Goal: Task Accomplishment & Management: Manage account settings

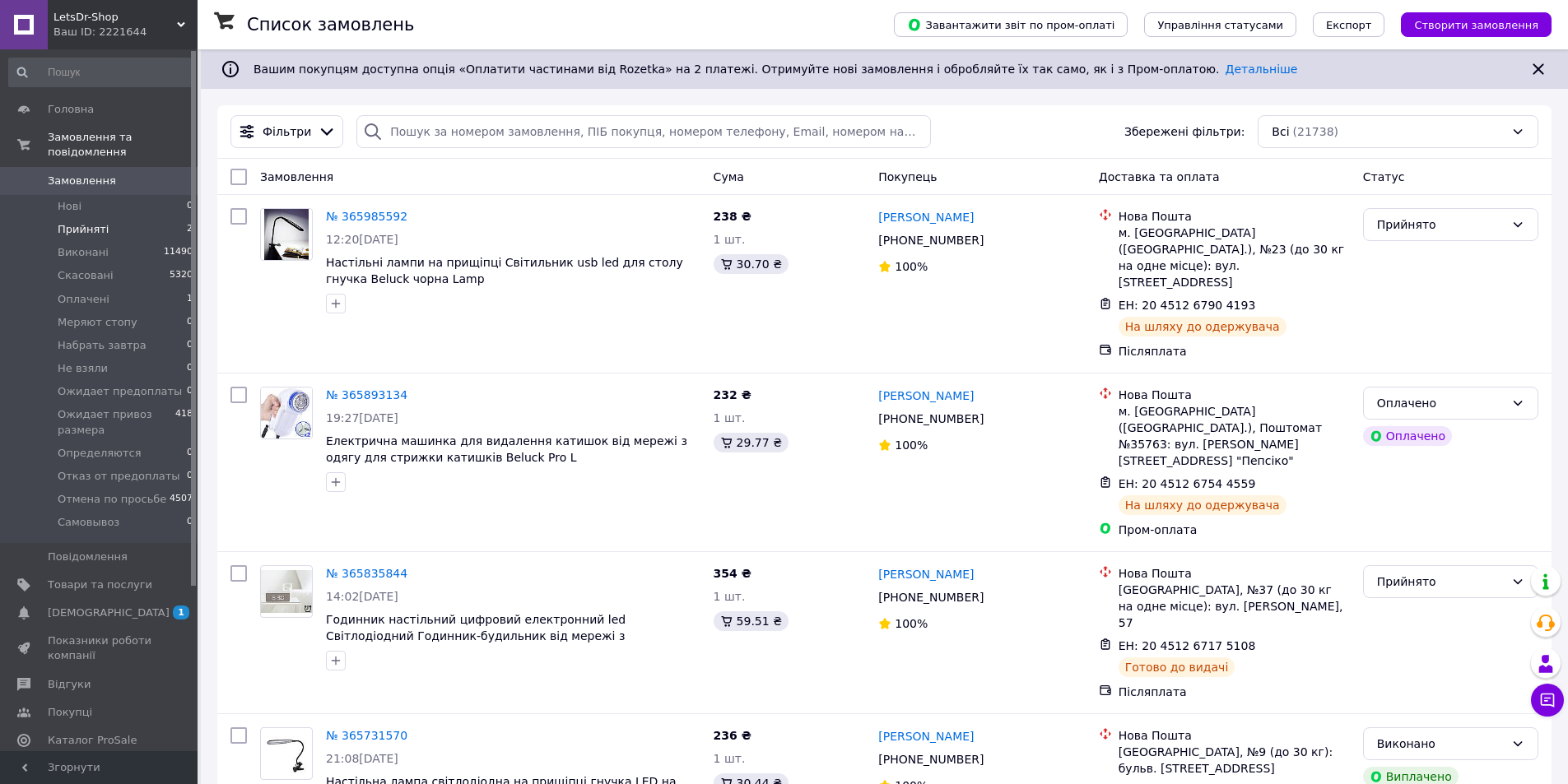
click at [176, 218] on li "Прийняті 2" at bounding box center [101, 229] width 203 height 23
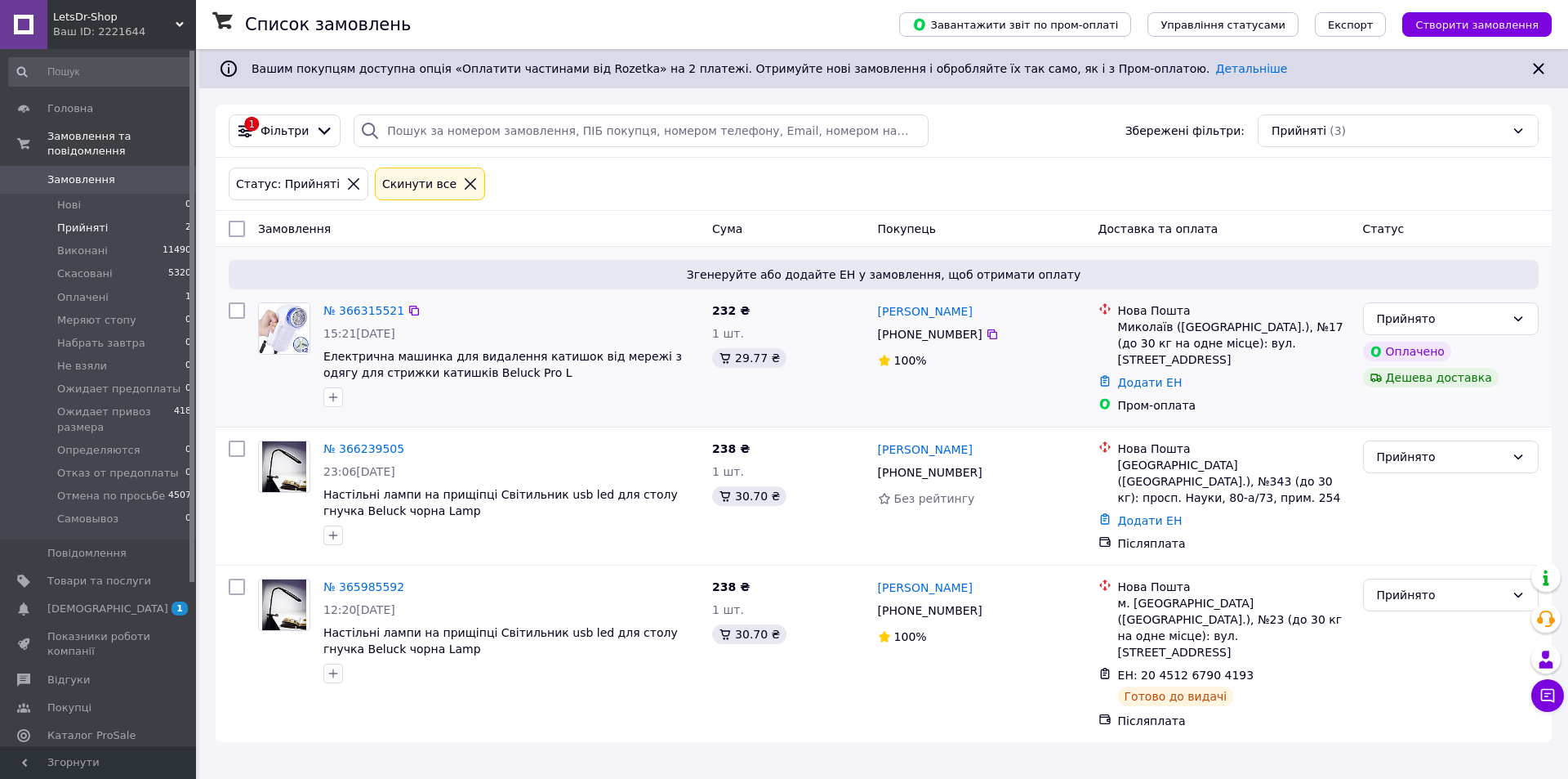
click at [293, 343] on img at bounding box center [284, 328] width 51 height 51
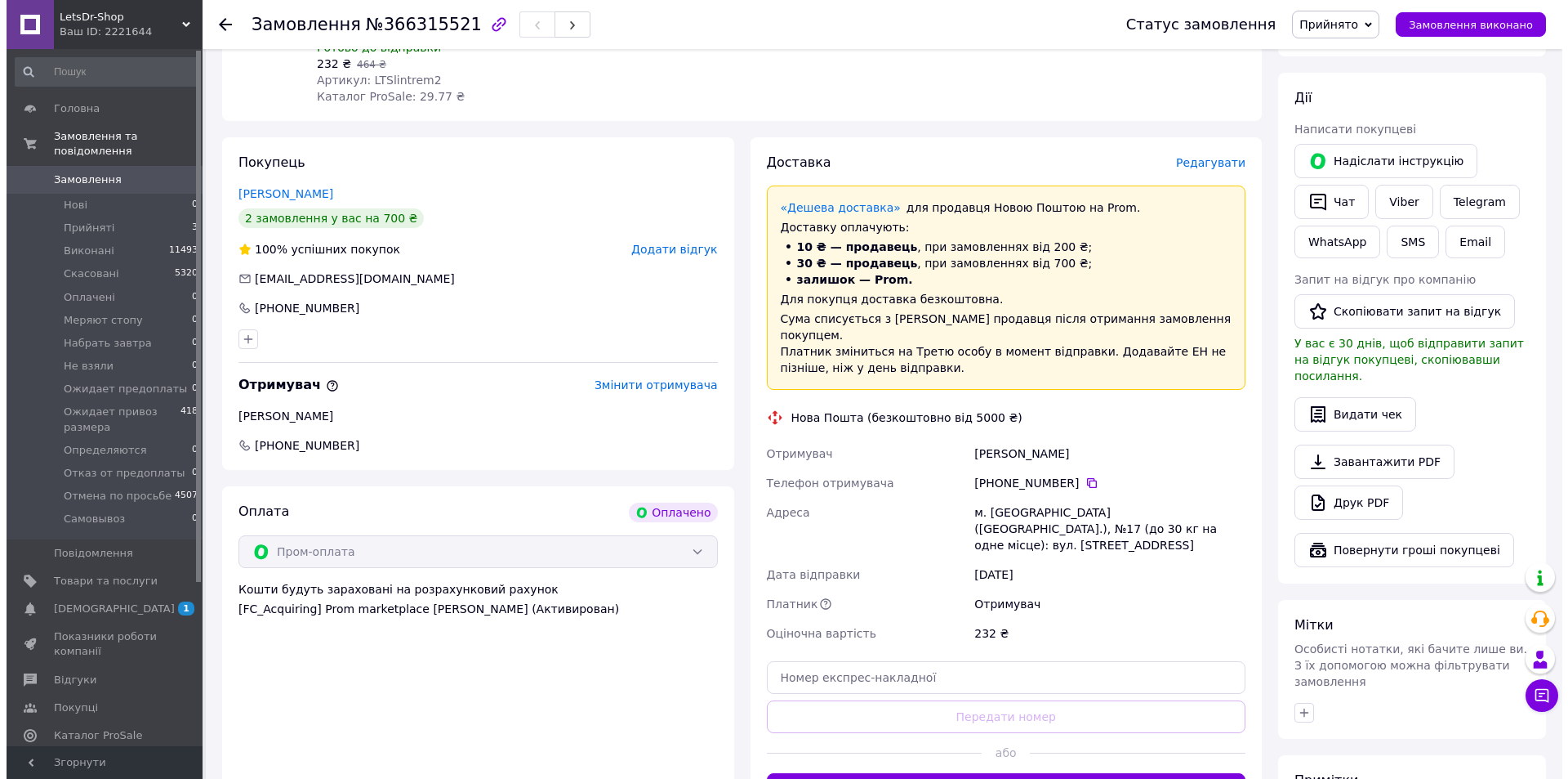
scroll to position [654, 0]
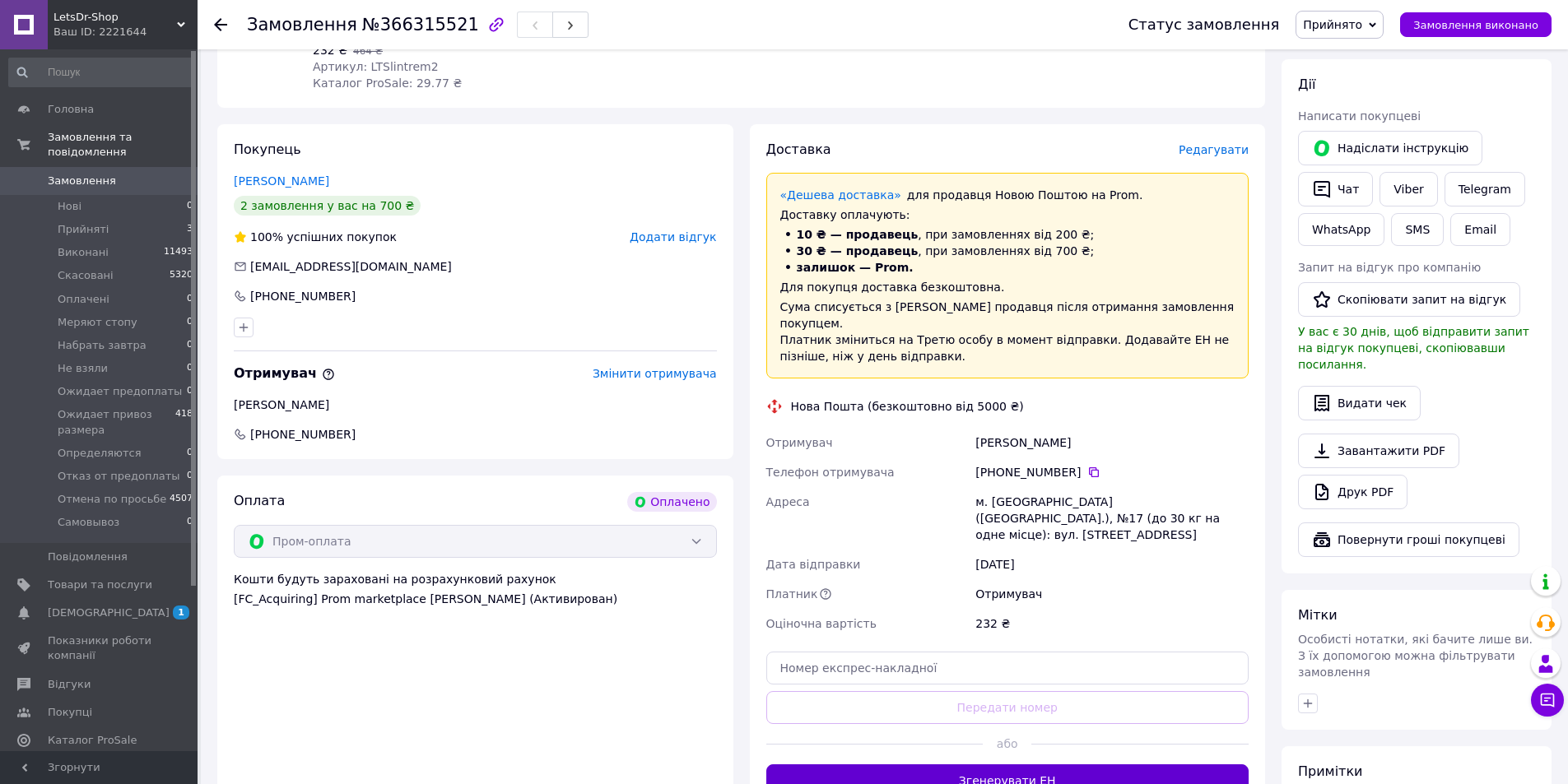
click at [1047, 764] on button "Згенерувати ЕН" at bounding box center [1007, 780] width 483 height 32
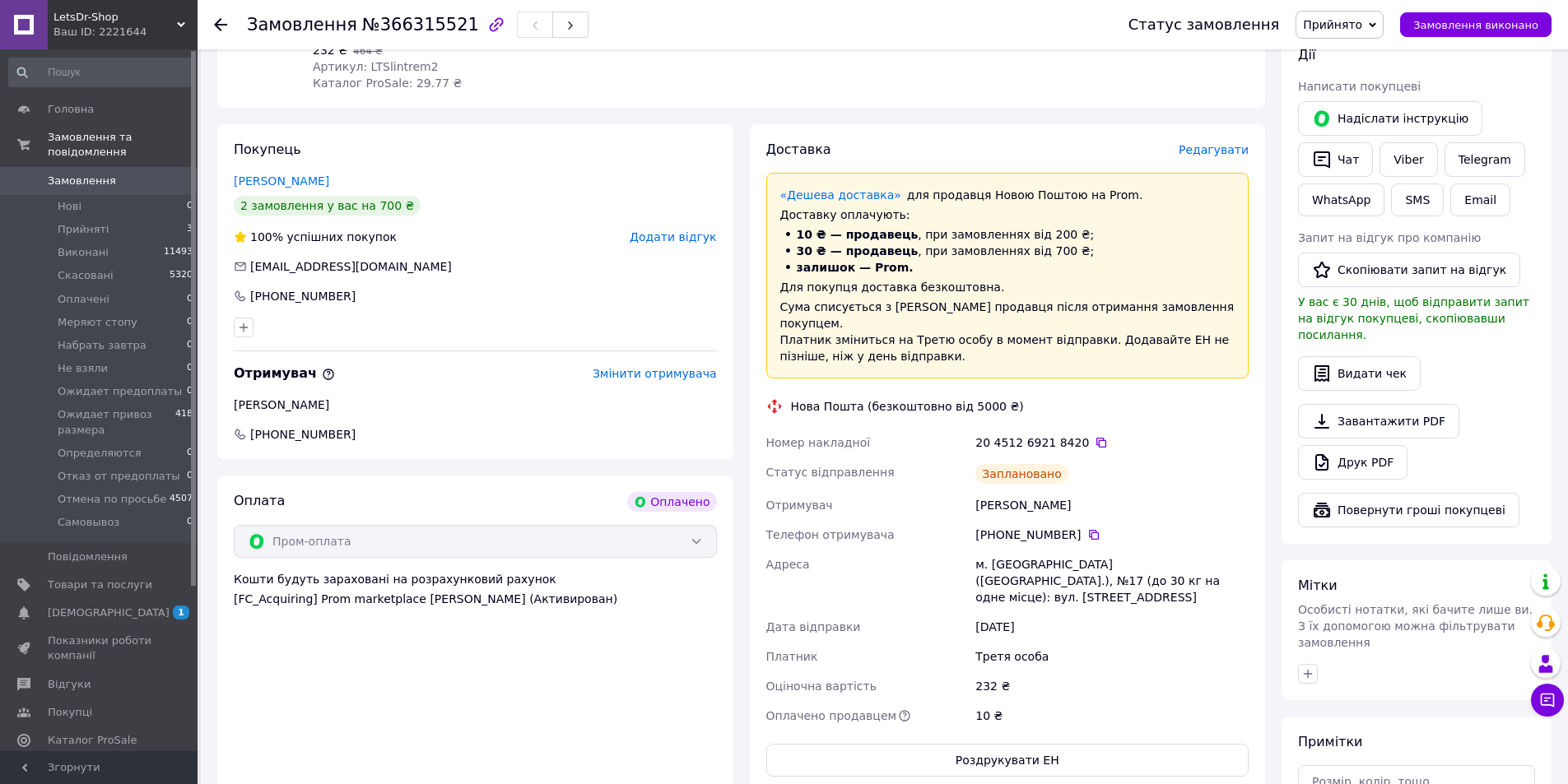
click at [1220, 143] on span "Редагувати" at bounding box center [1213, 149] width 70 height 13
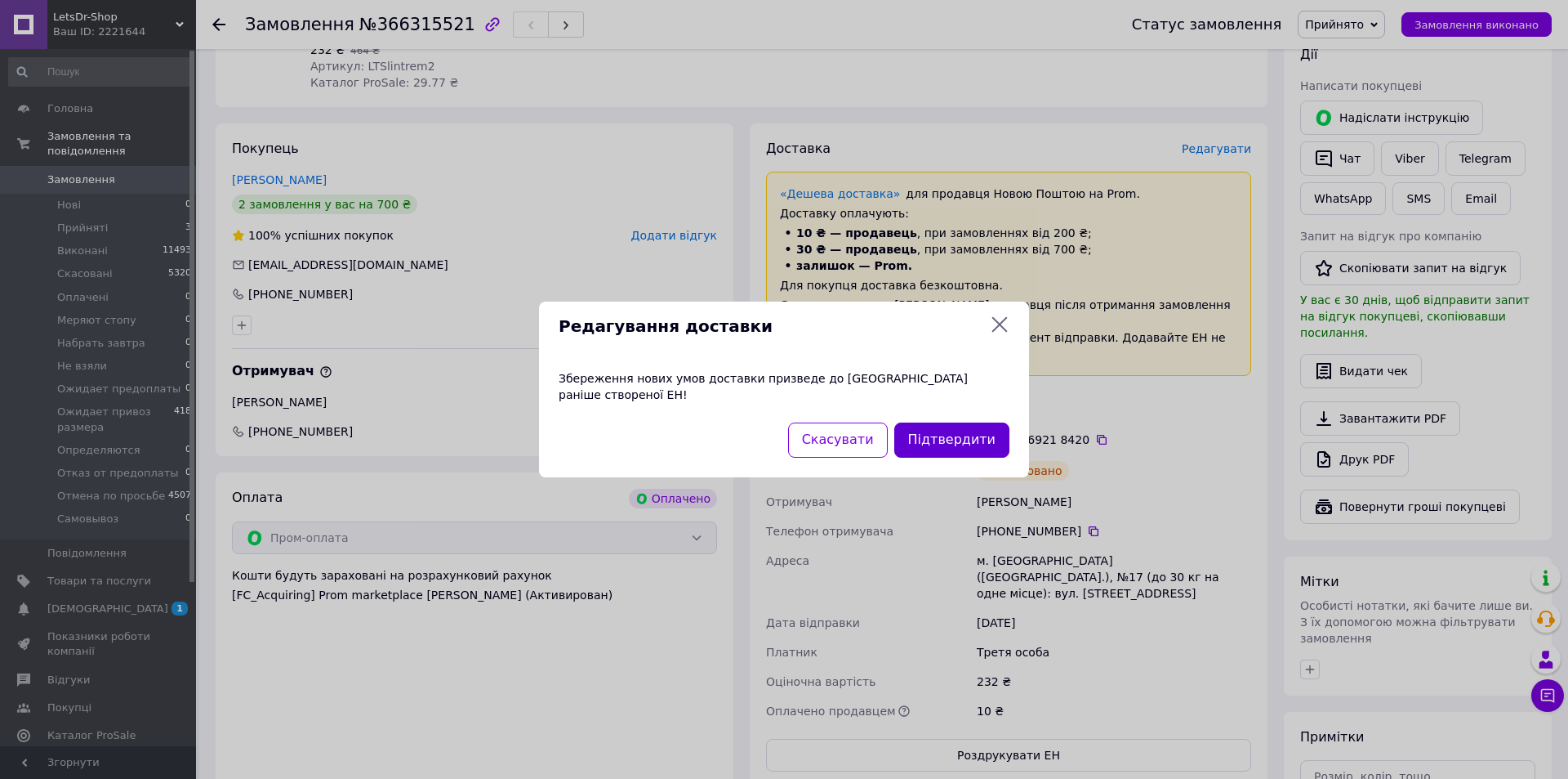
click at [937, 431] on button "Підтвердити" at bounding box center [953, 440] width 115 height 35
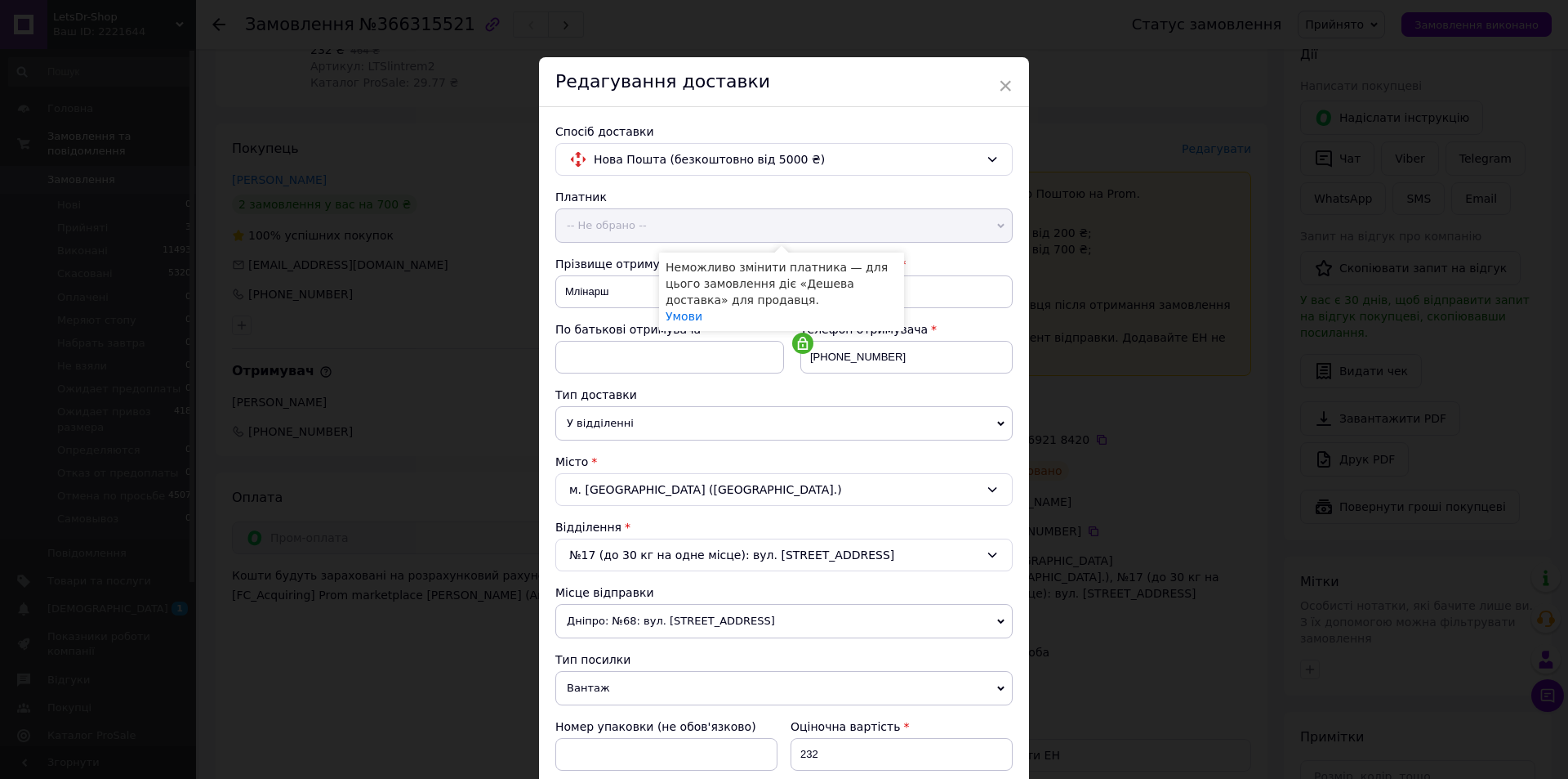
click at [998, 225] on icon at bounding box center [1001, 226] width 8 height 8
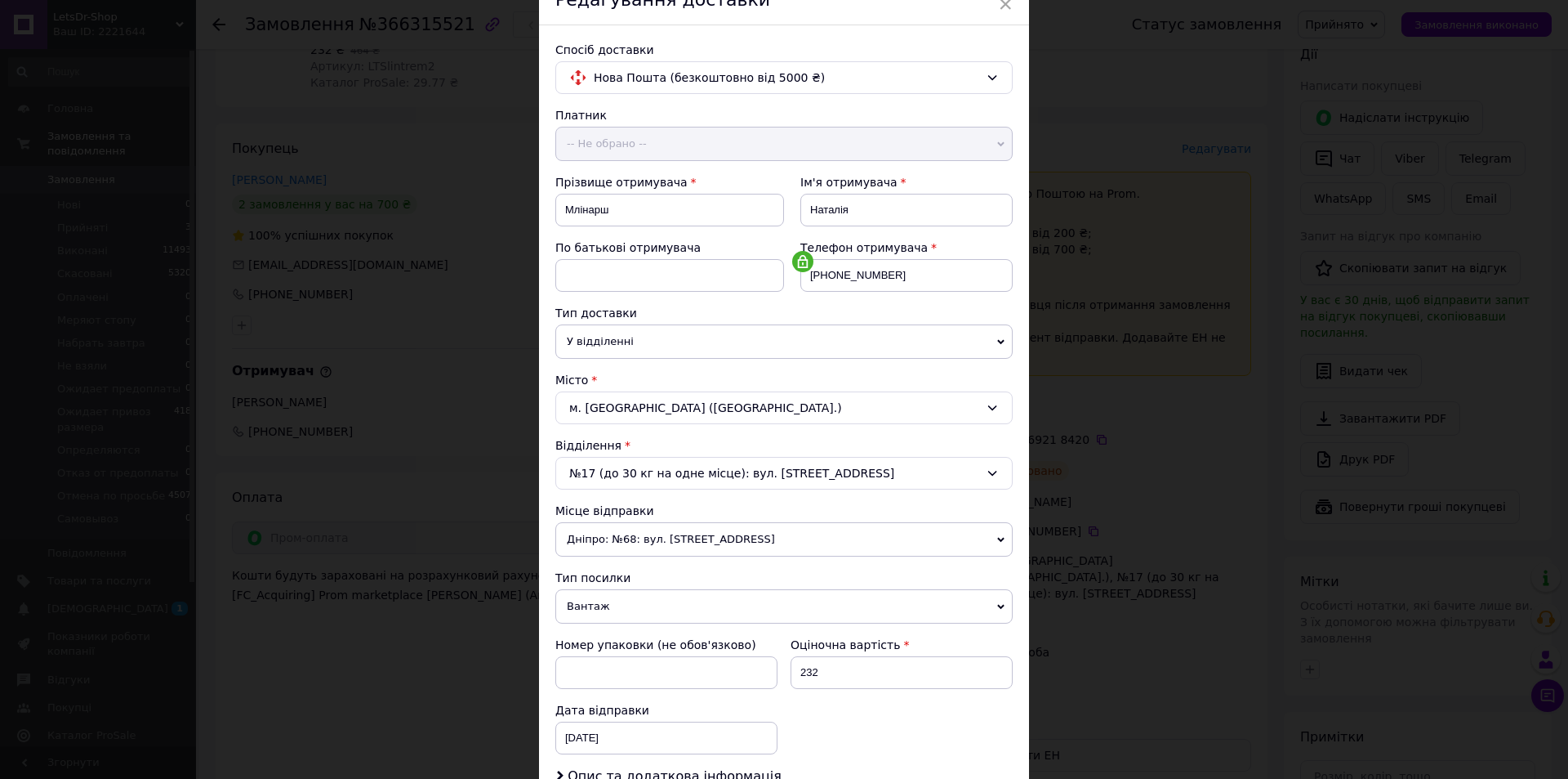
click at [1002, 539] on span "Дніпро: №68: вул. [STREET_ADDRESS]" at bounding box center [784, 539] width 457 height 34
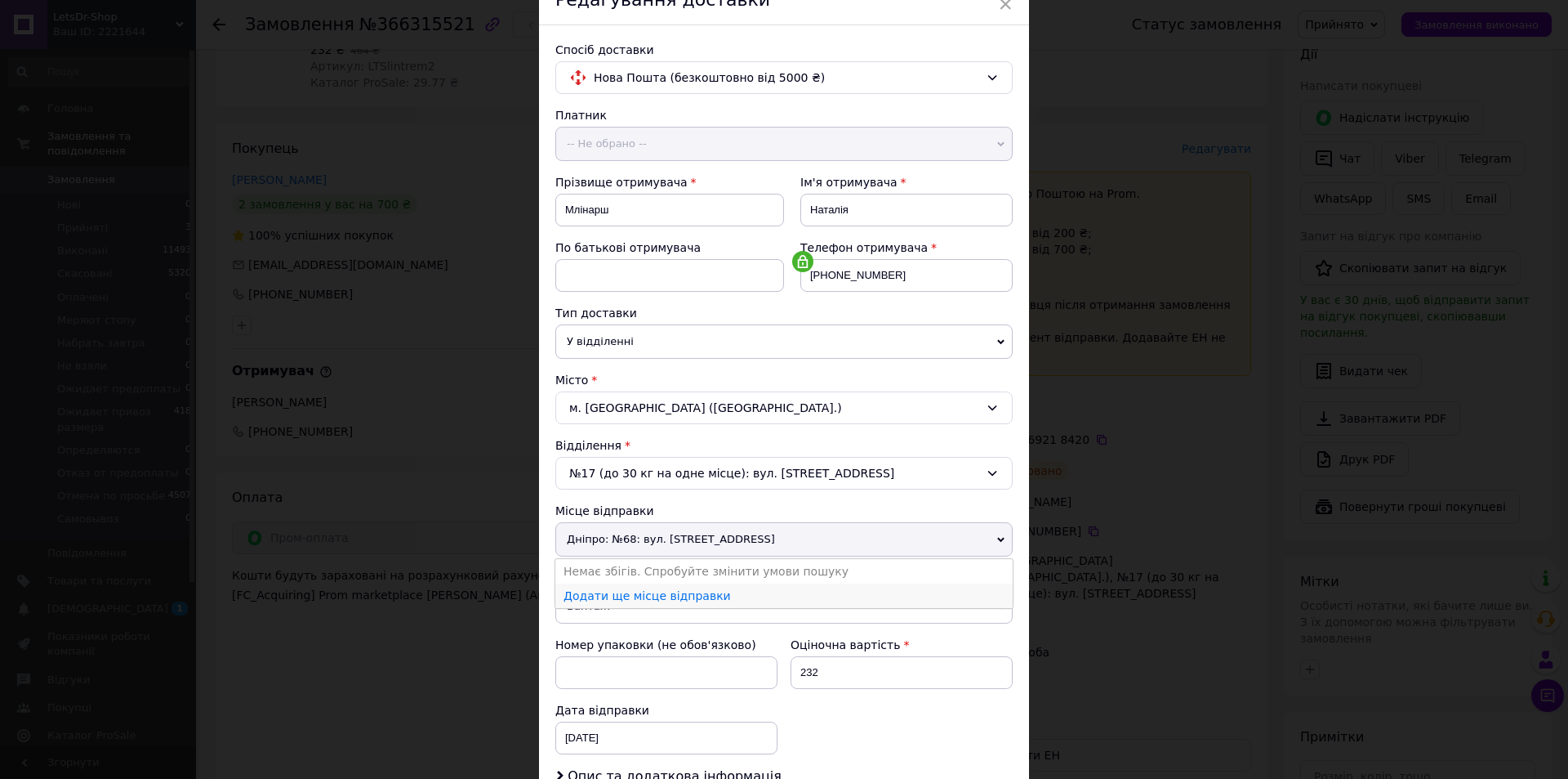
click at [715, 591] on li "Додати ще місце відправки" at bounding box center [784, 595] width 457 height 24
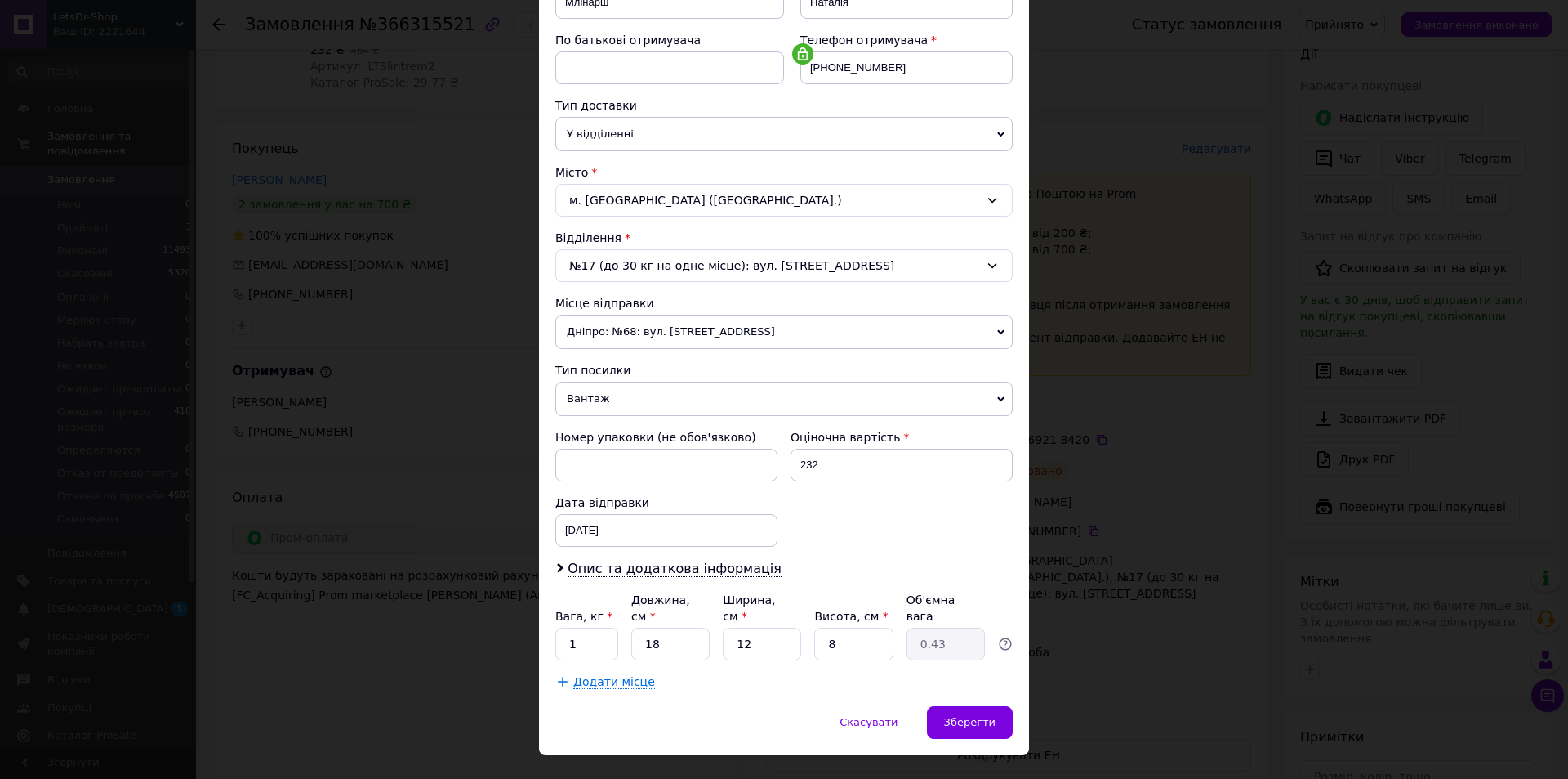
scroll to position [307, 0]
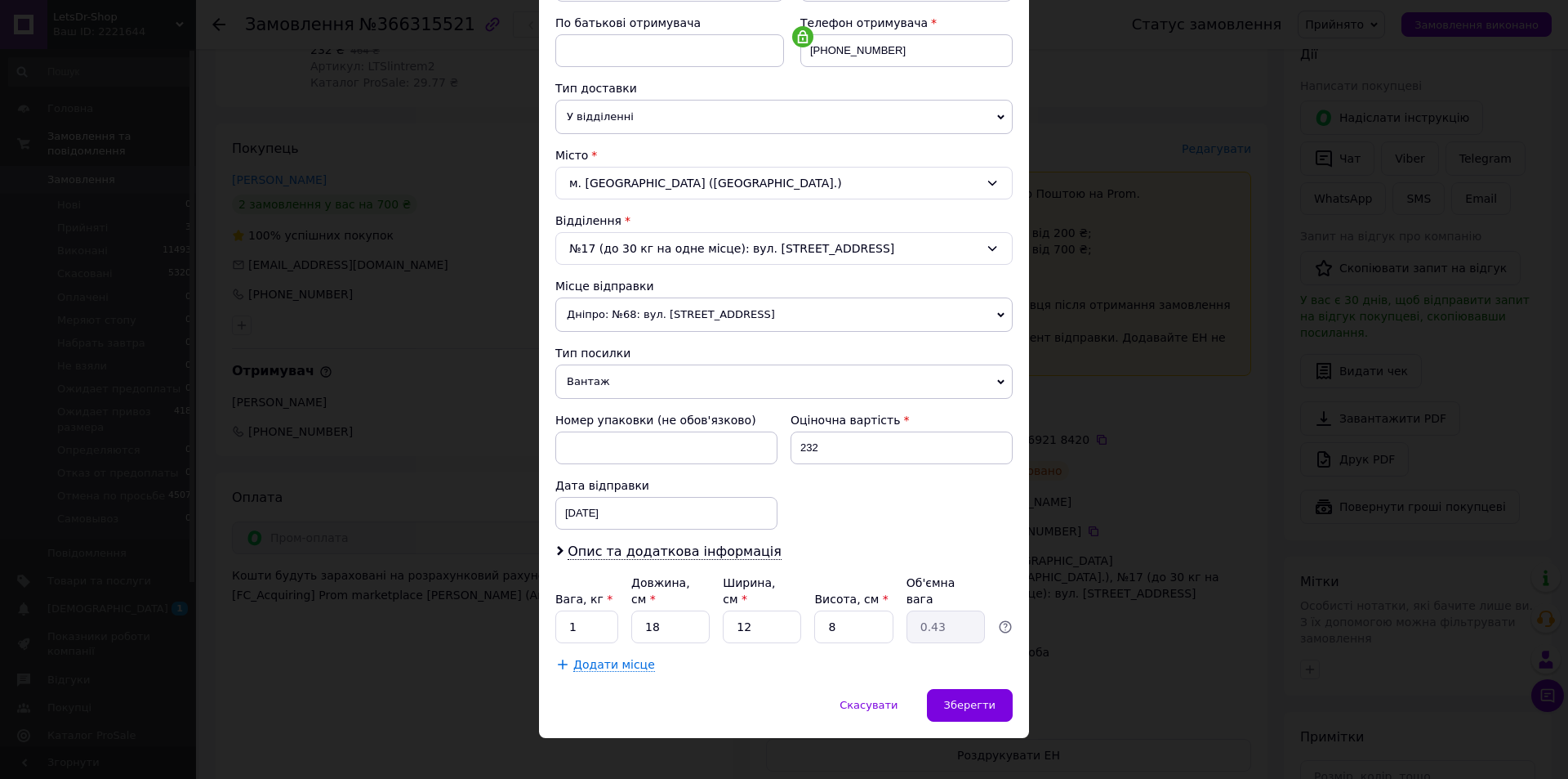
click at [998, 312] on icon at bounding box center [1001, 316] width 8 height 8
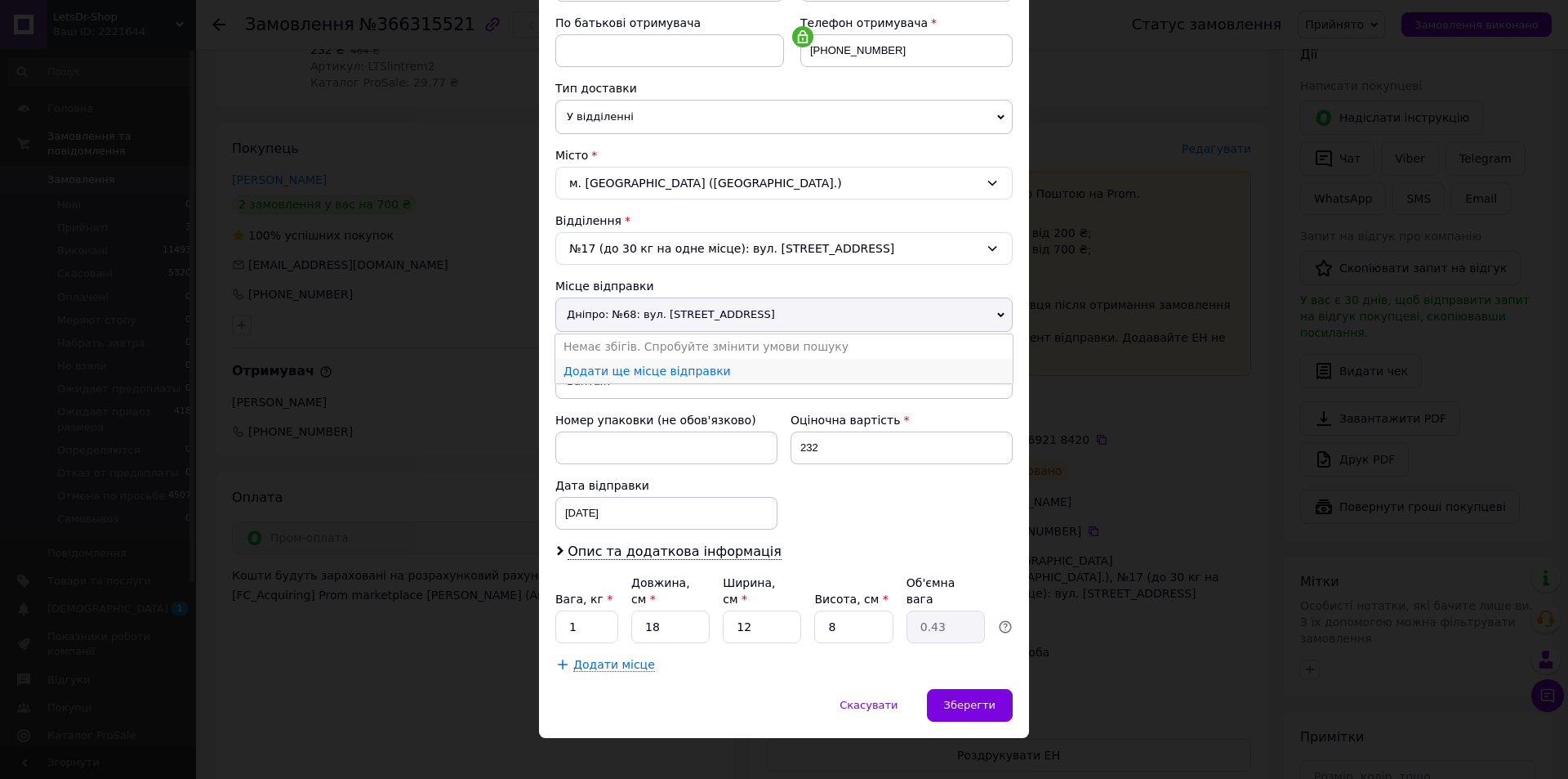
click at [706, 370] on li "Додати ще місце відправки" at bounding box center [784, 370] width 457 height 24
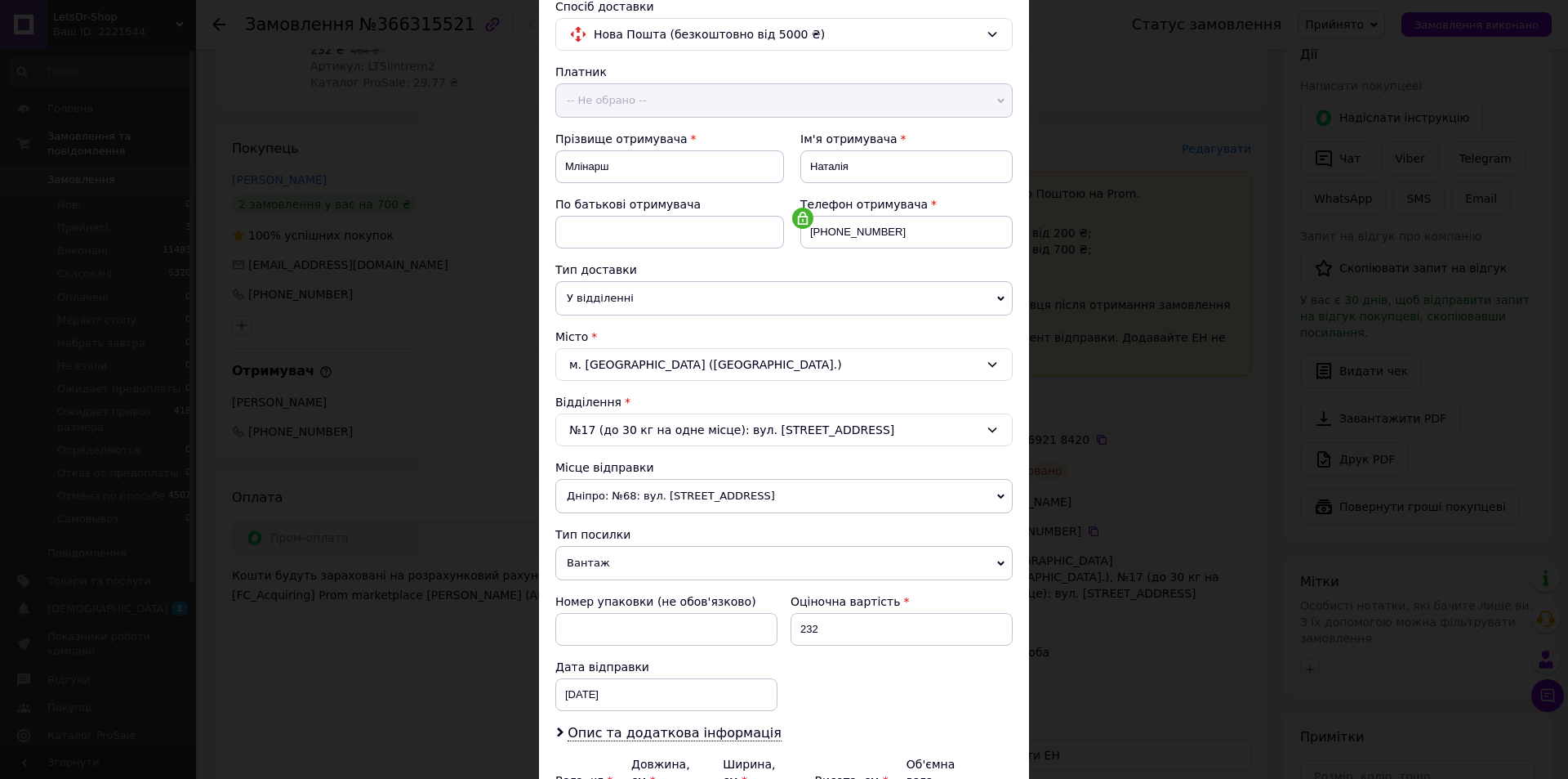
scroll to position [245, 0]
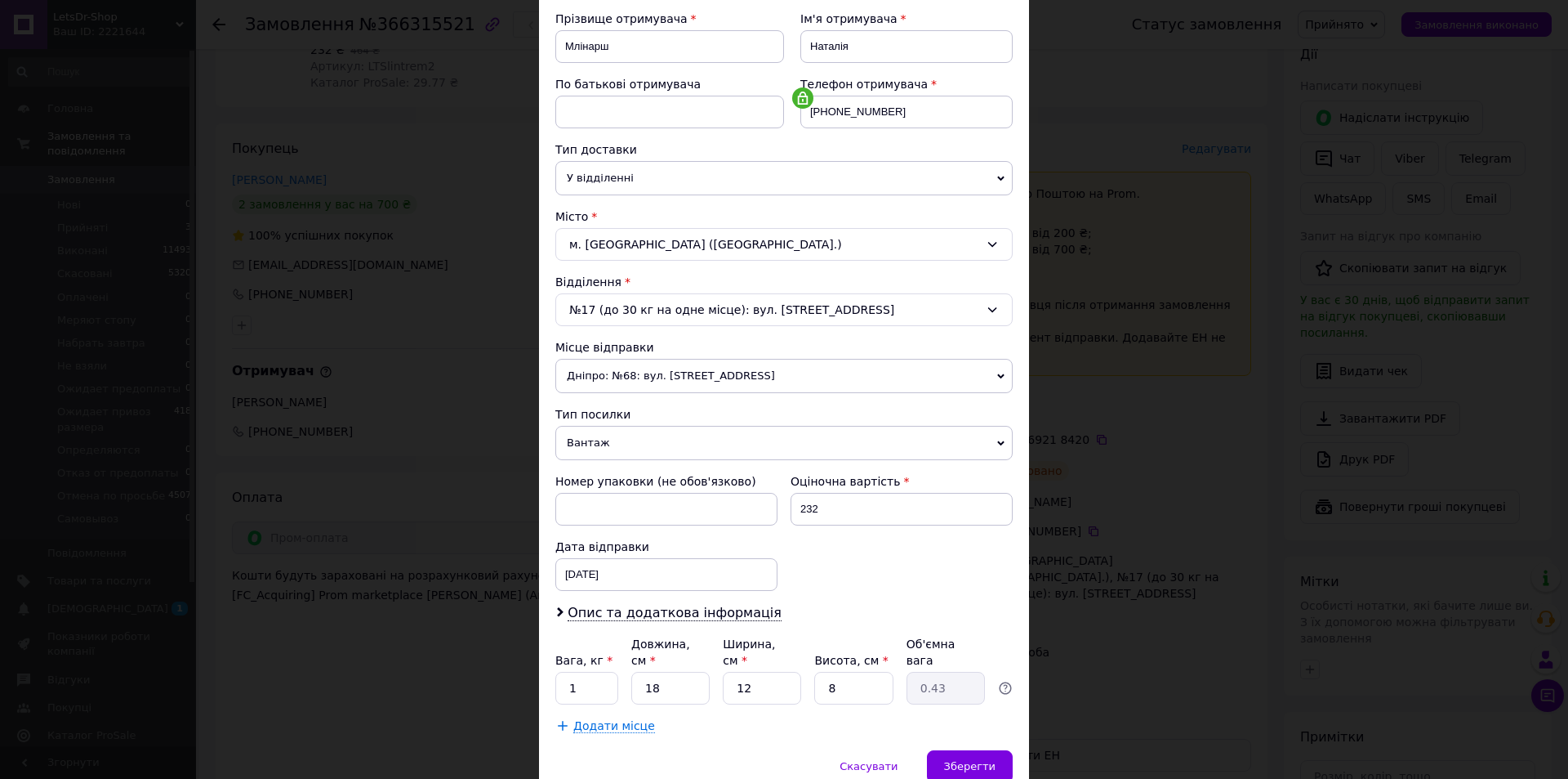
click at [921, 379] on span "Дніпро: №68: вул. [STREET_ADDRESS]" at bounding box center [784, 375] width 457 height 34
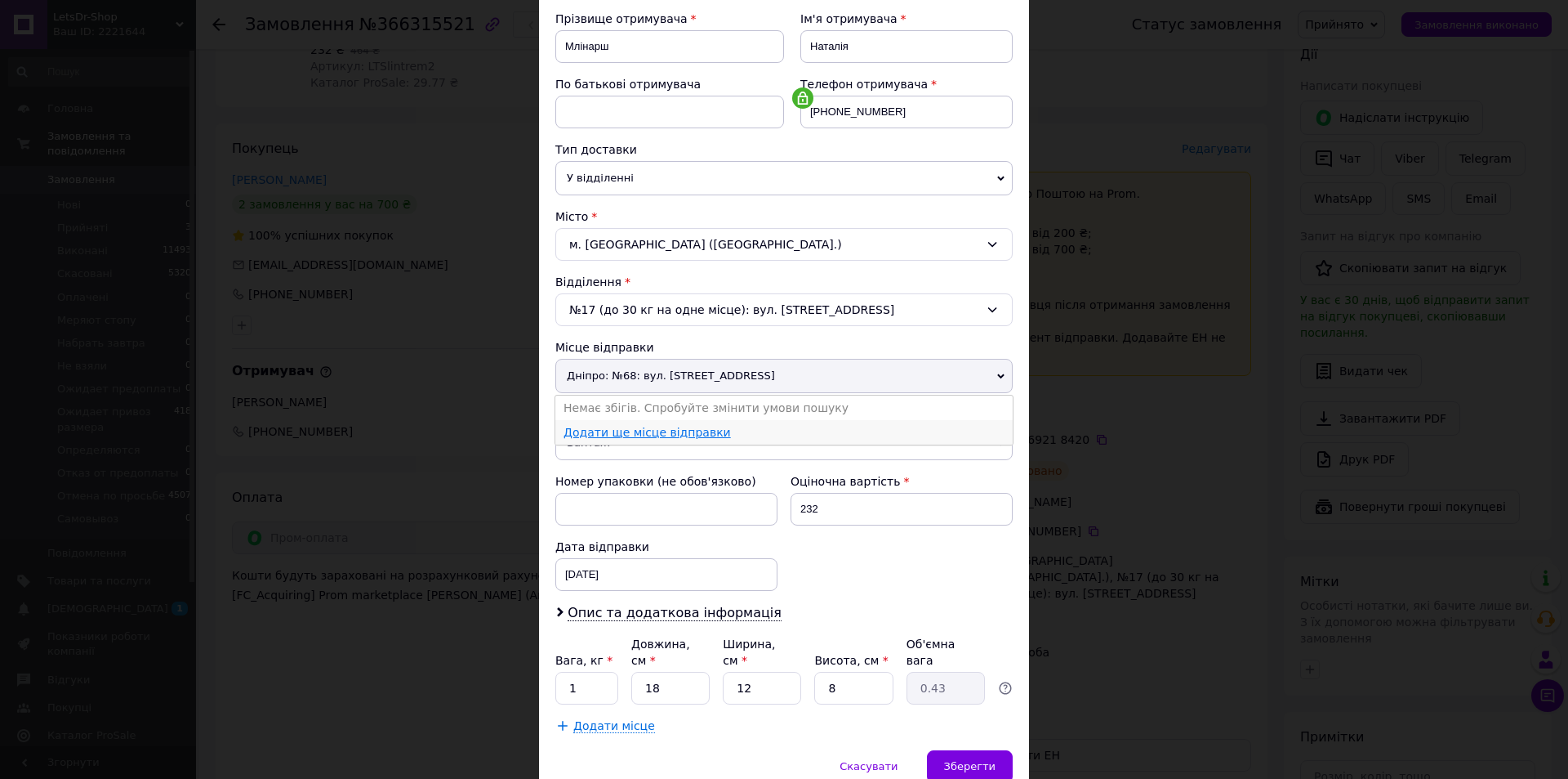
click at [678, 435] on link "Додати ще місце відправки" at bounding box center [647, 432] width 167 height 13
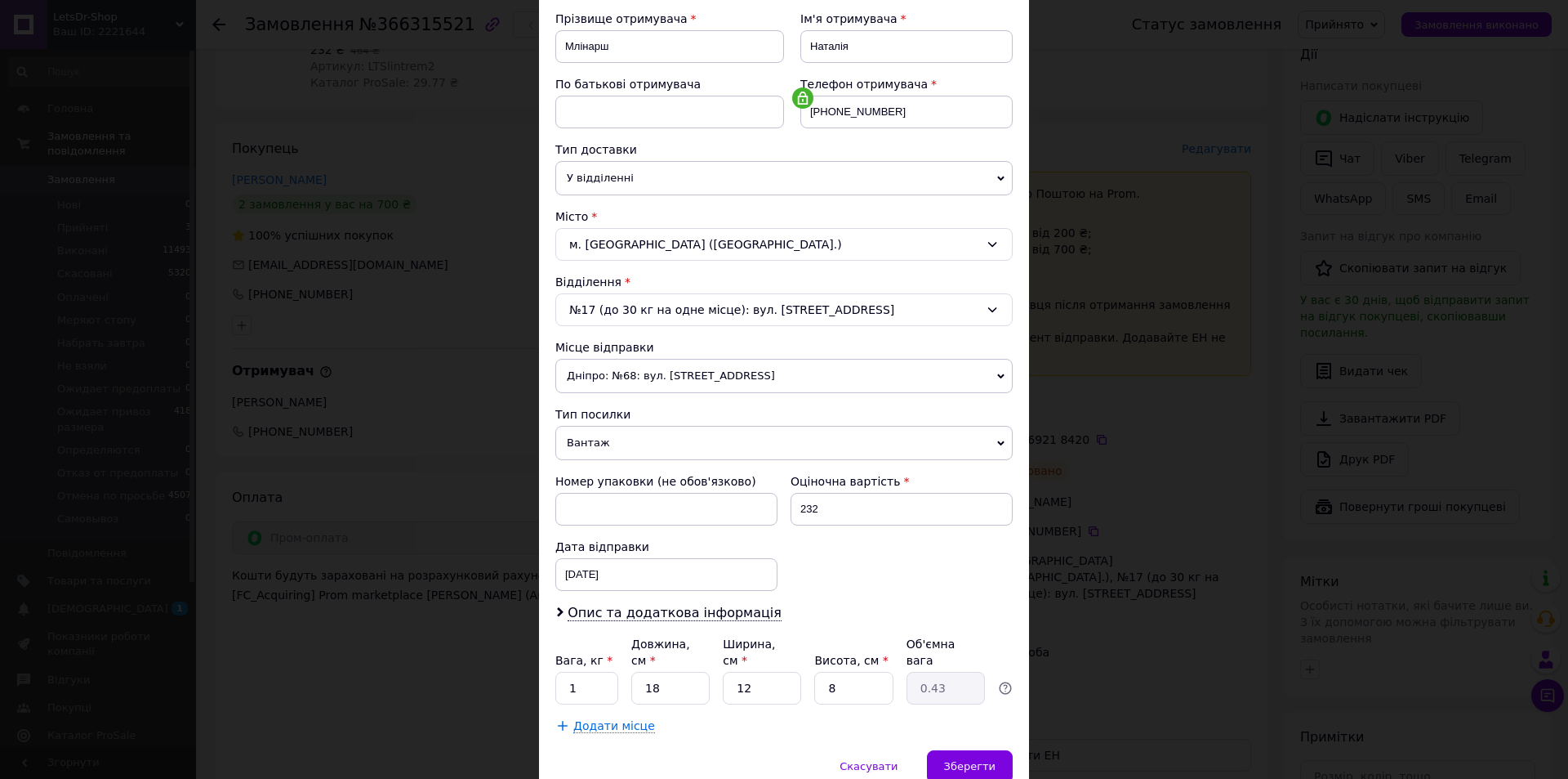
click at [997, 376] on icon at bounding box center [1001, 376] width 8 height 8
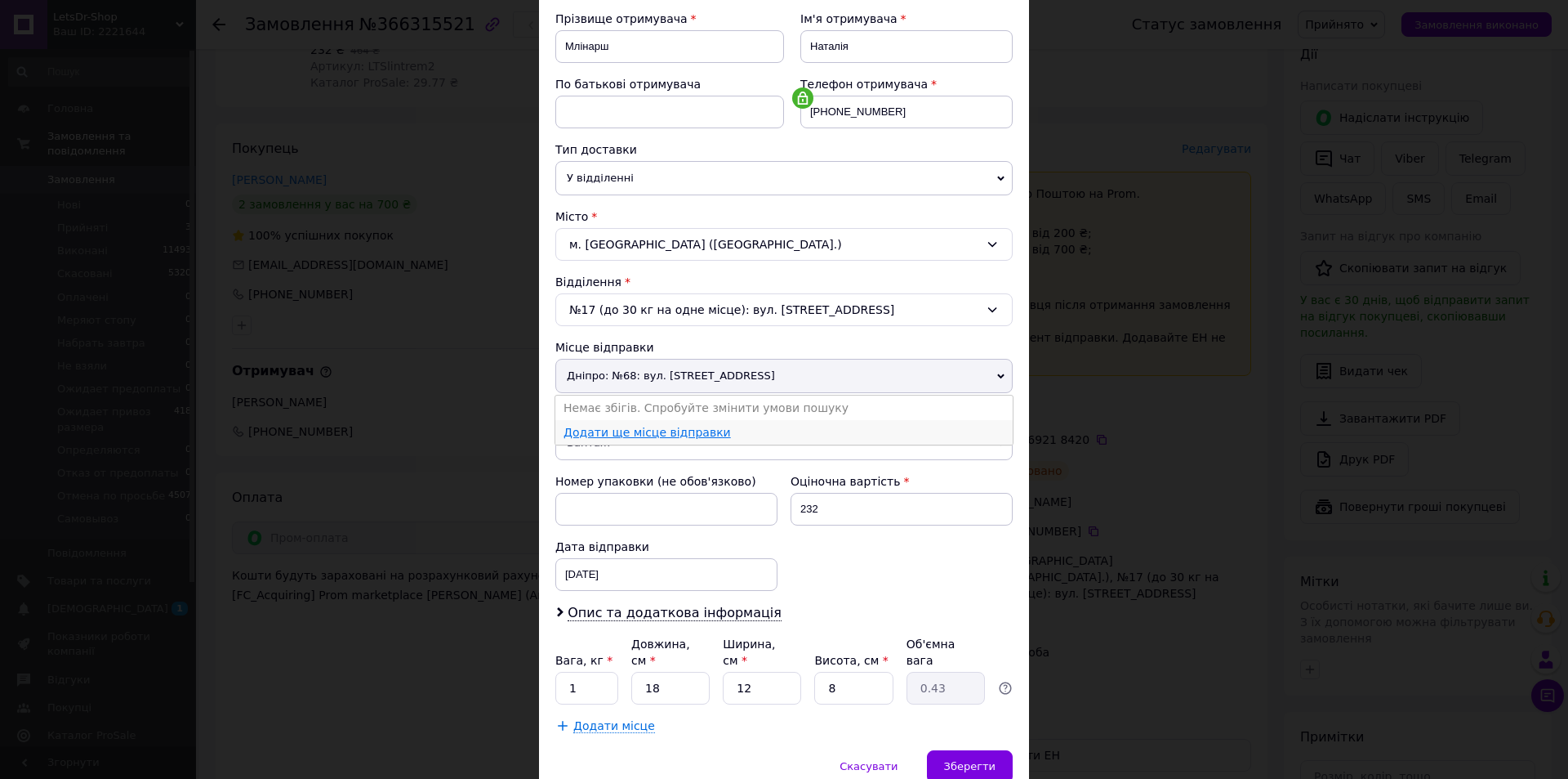
click at [642, 433] on link "Додати ще місце відправки" at bounding box center [647, 432] width 167 height 13
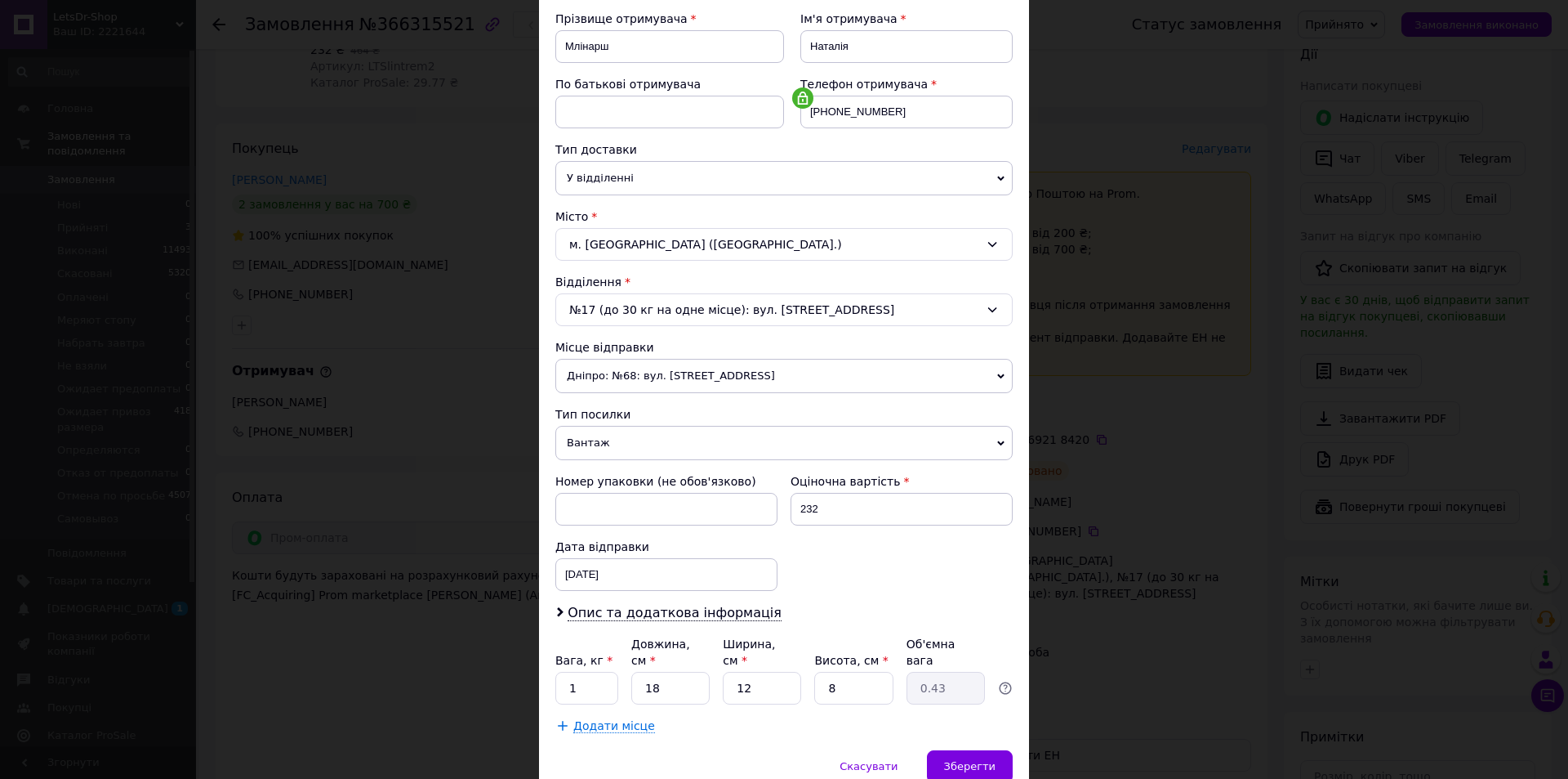
click at [810, 381] on span "Дніпро: №68: вул. [STREET_ADDRESS]" at bounding box center [784, 375] width 457 height 34
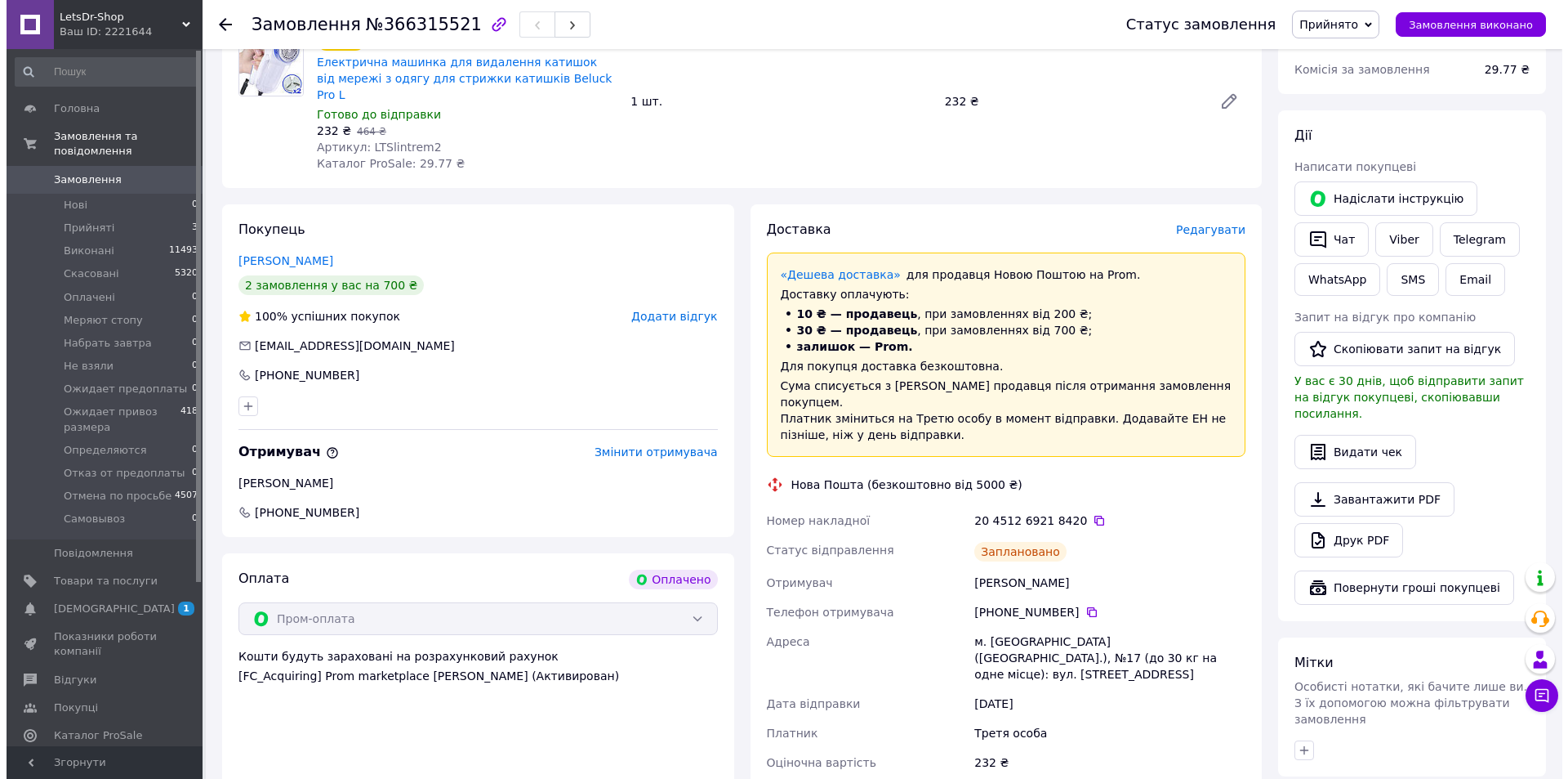
scroll to position [572, 0]
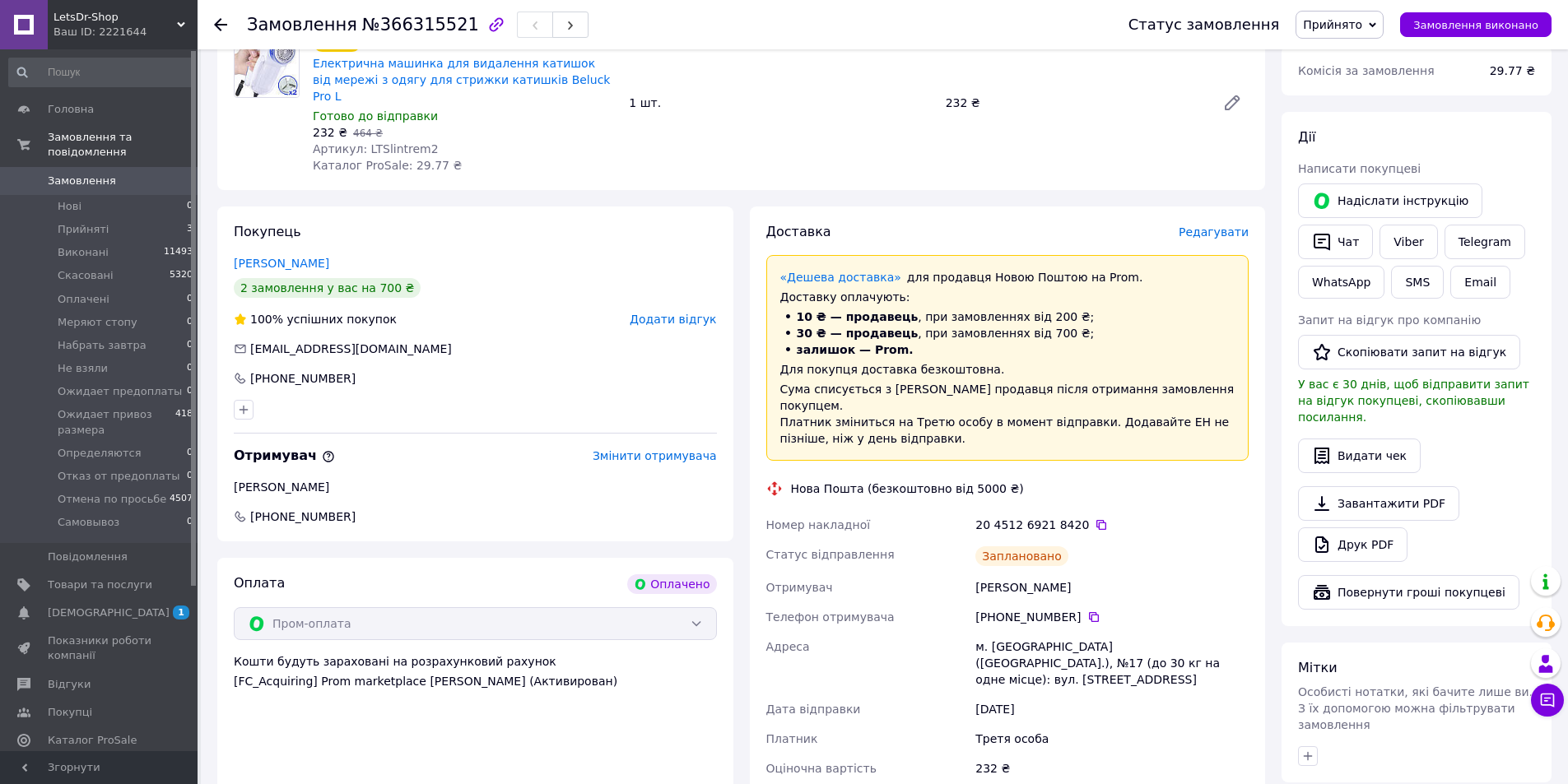
click at [1212, 225] on span "Редагувати" at bounding box center [1213, 231] width 70 height 13
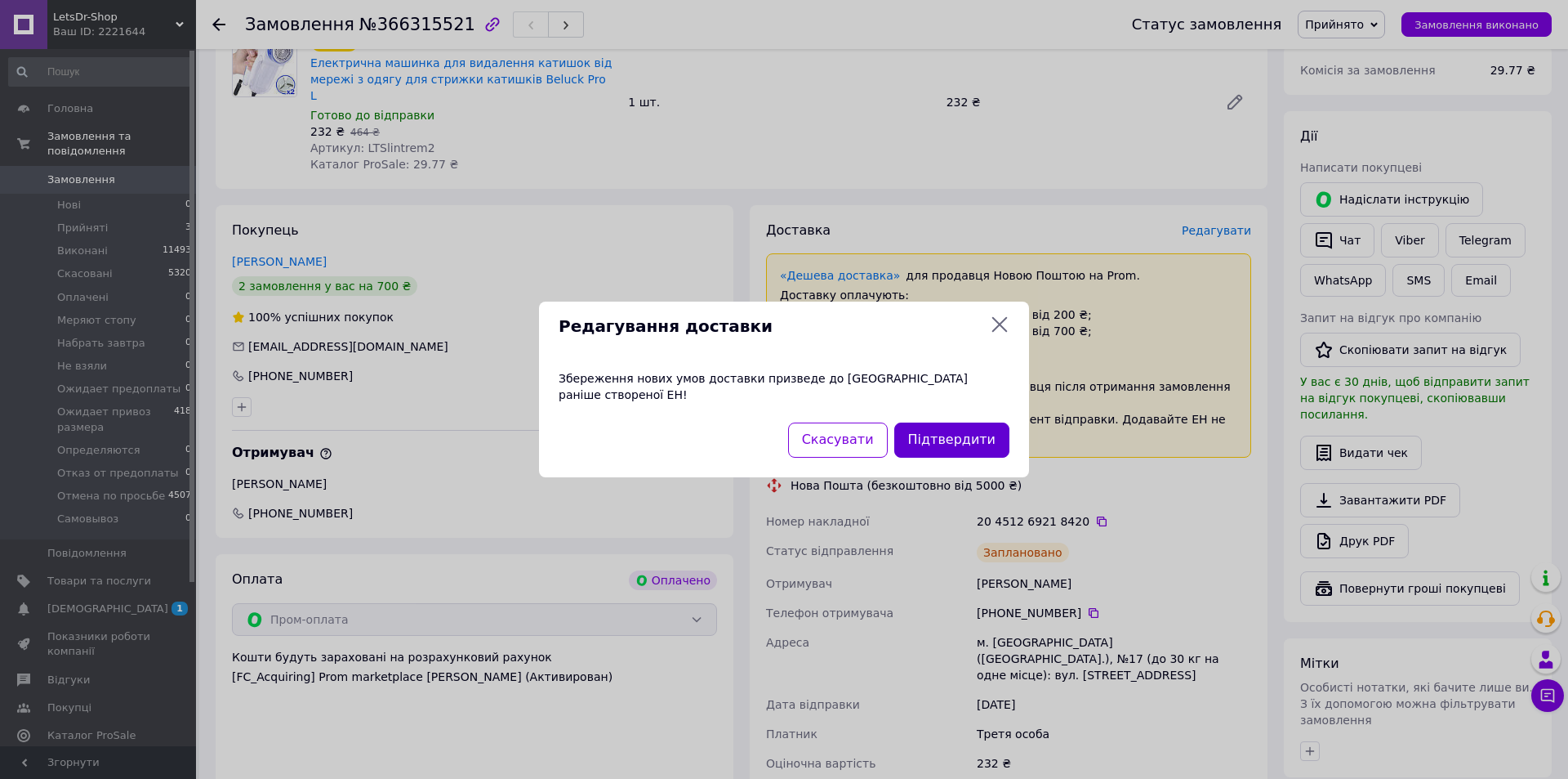
click at [936, 433] on button "Підтвердити" at bounding box center [953, 440] width 115 height 35
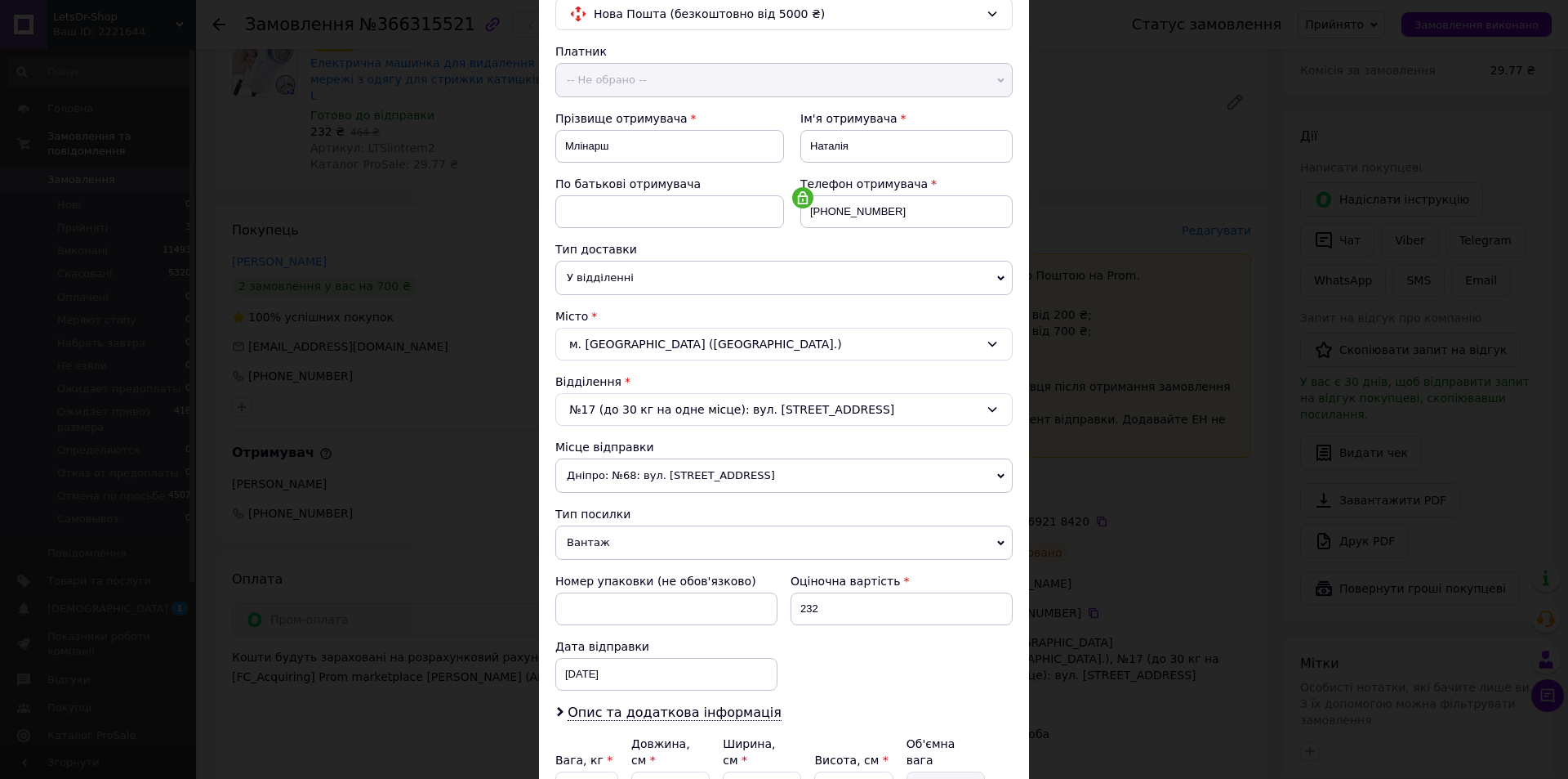
scroll to position [163, 0]
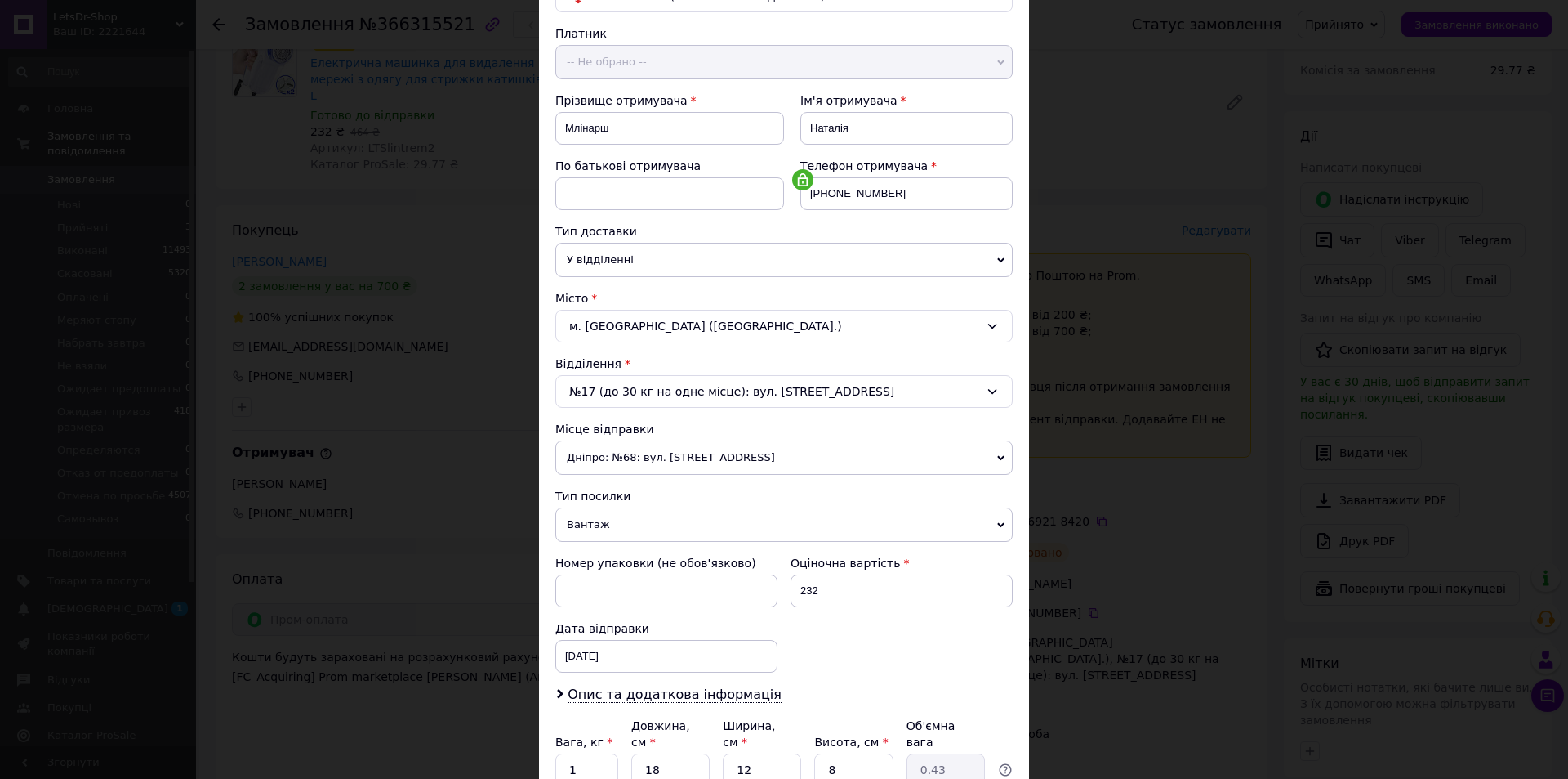
click at [999, 455] on icon at bounding box center [1001, 458] width 8 height 8
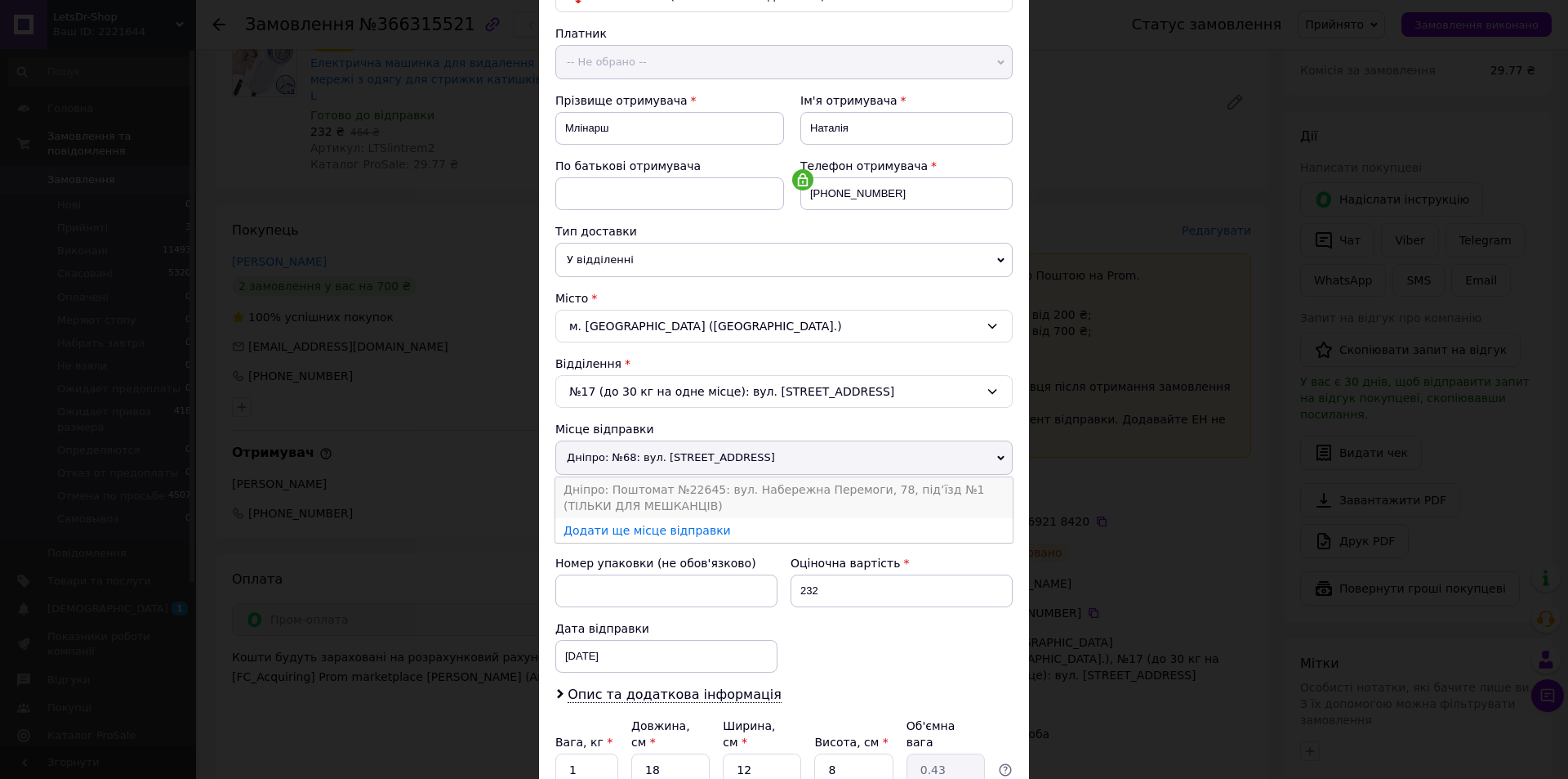
click at [696, 491] on li "Дніпро: Поштомат №22645: вул. Набережна Перемоги, 78, під’їзд №1 (ТІЛЬКИ ДЛЯ МЕ…" at bounding box center [784, 498] width 457 height 41
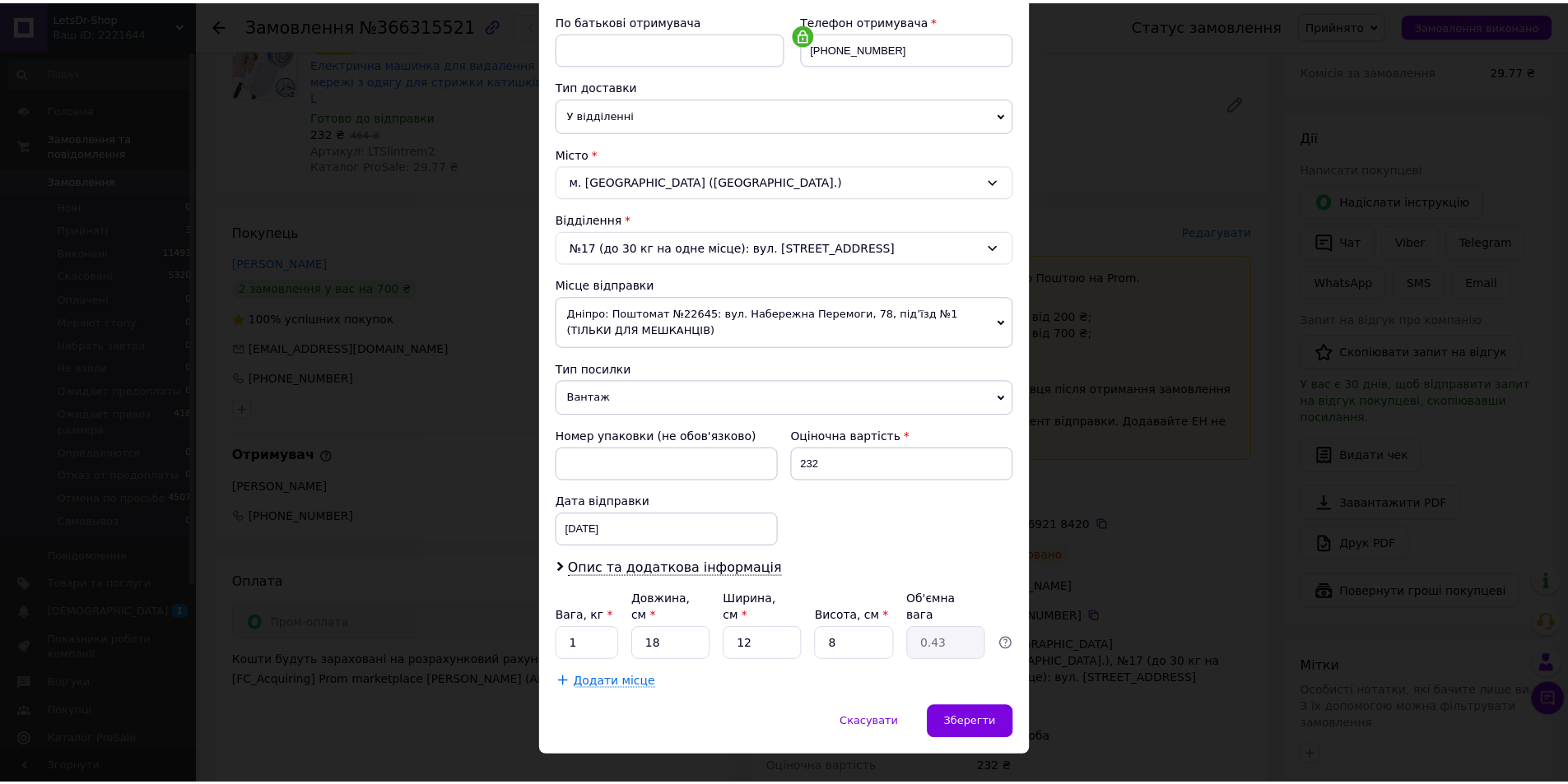
scroll to position [325, 0]
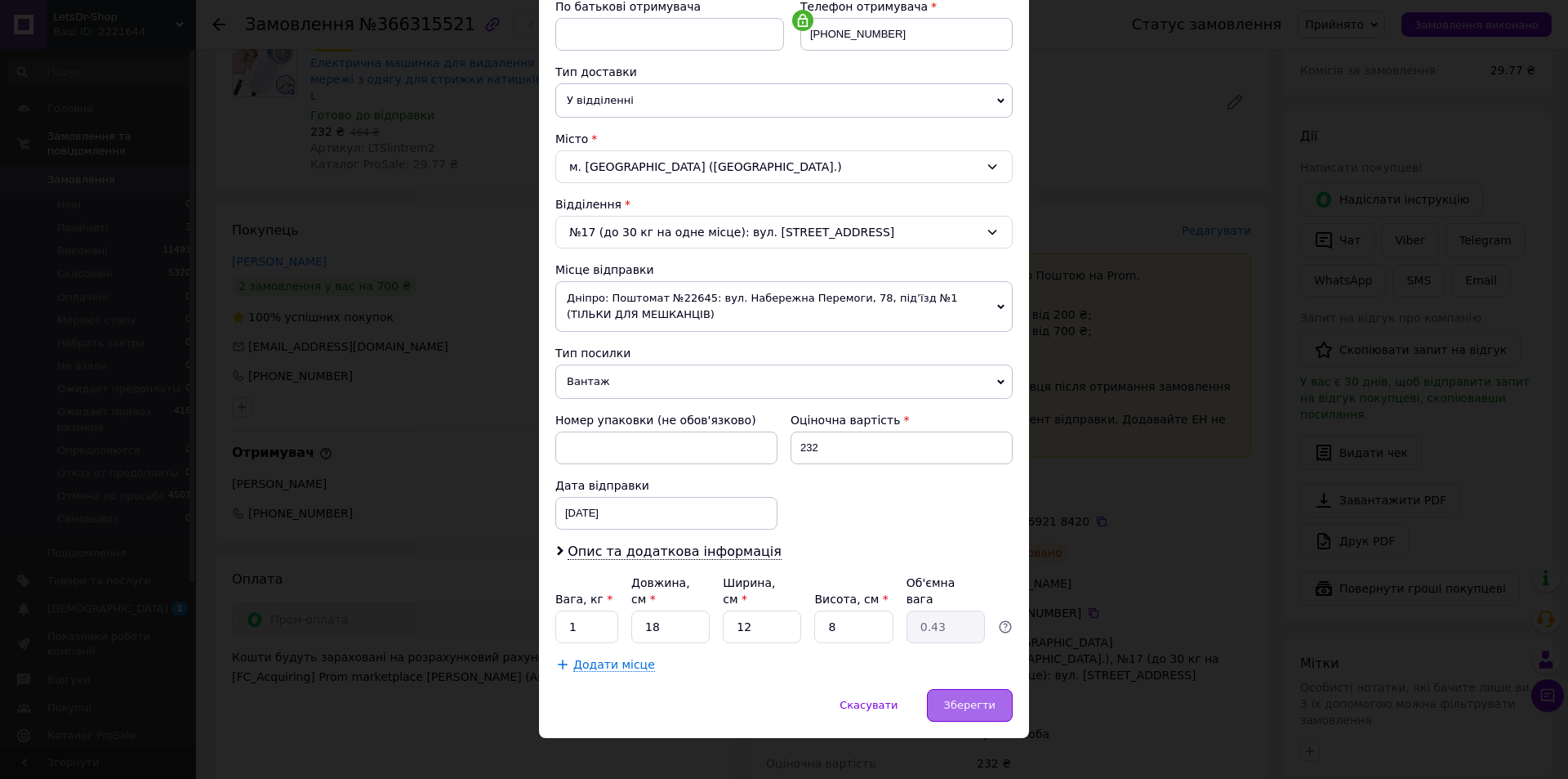
click at [971, 699] on span "Зберегти" at bounding box center [970, 705] width 52 height 13
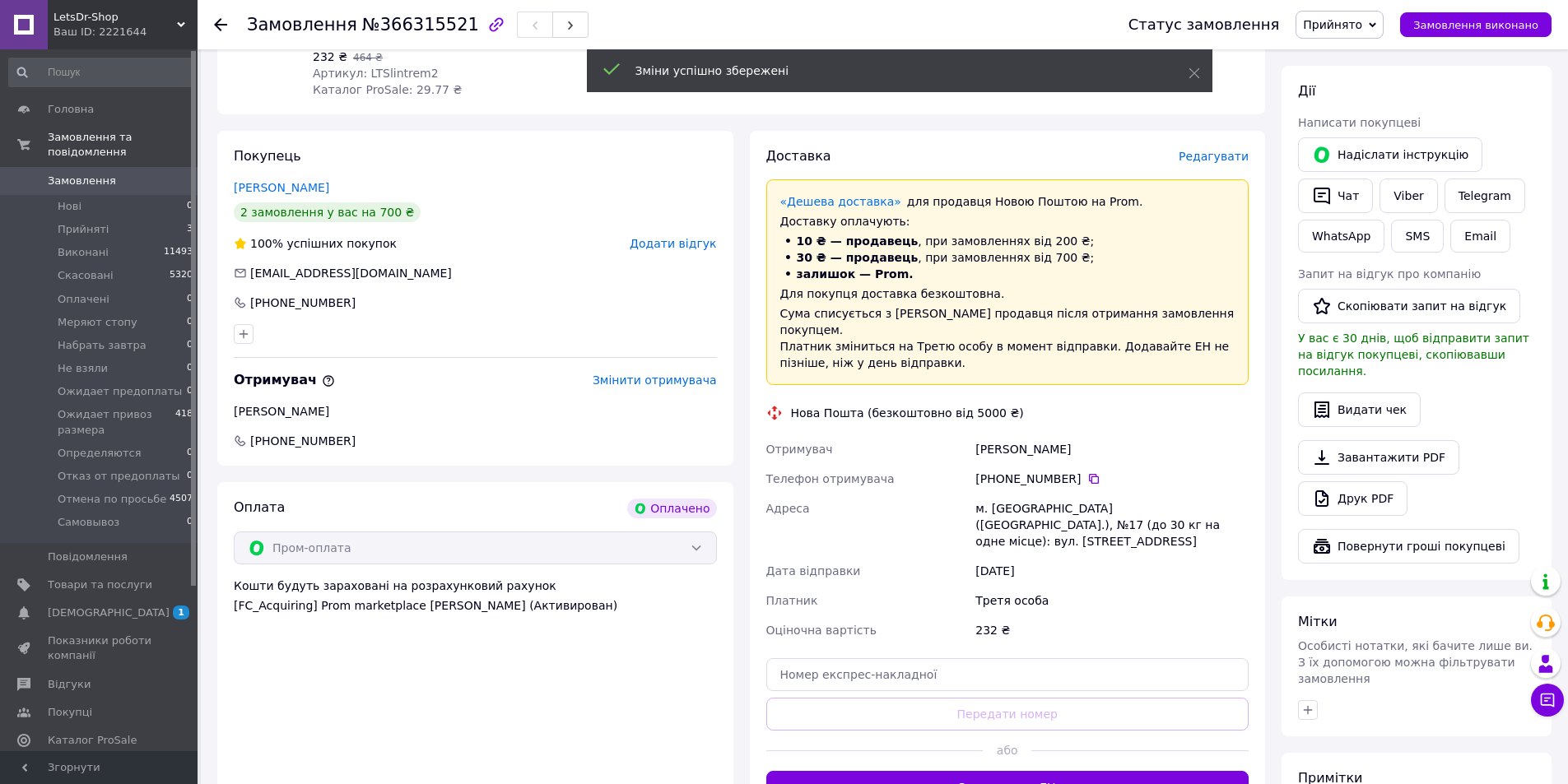
scroll to position [741, 0]
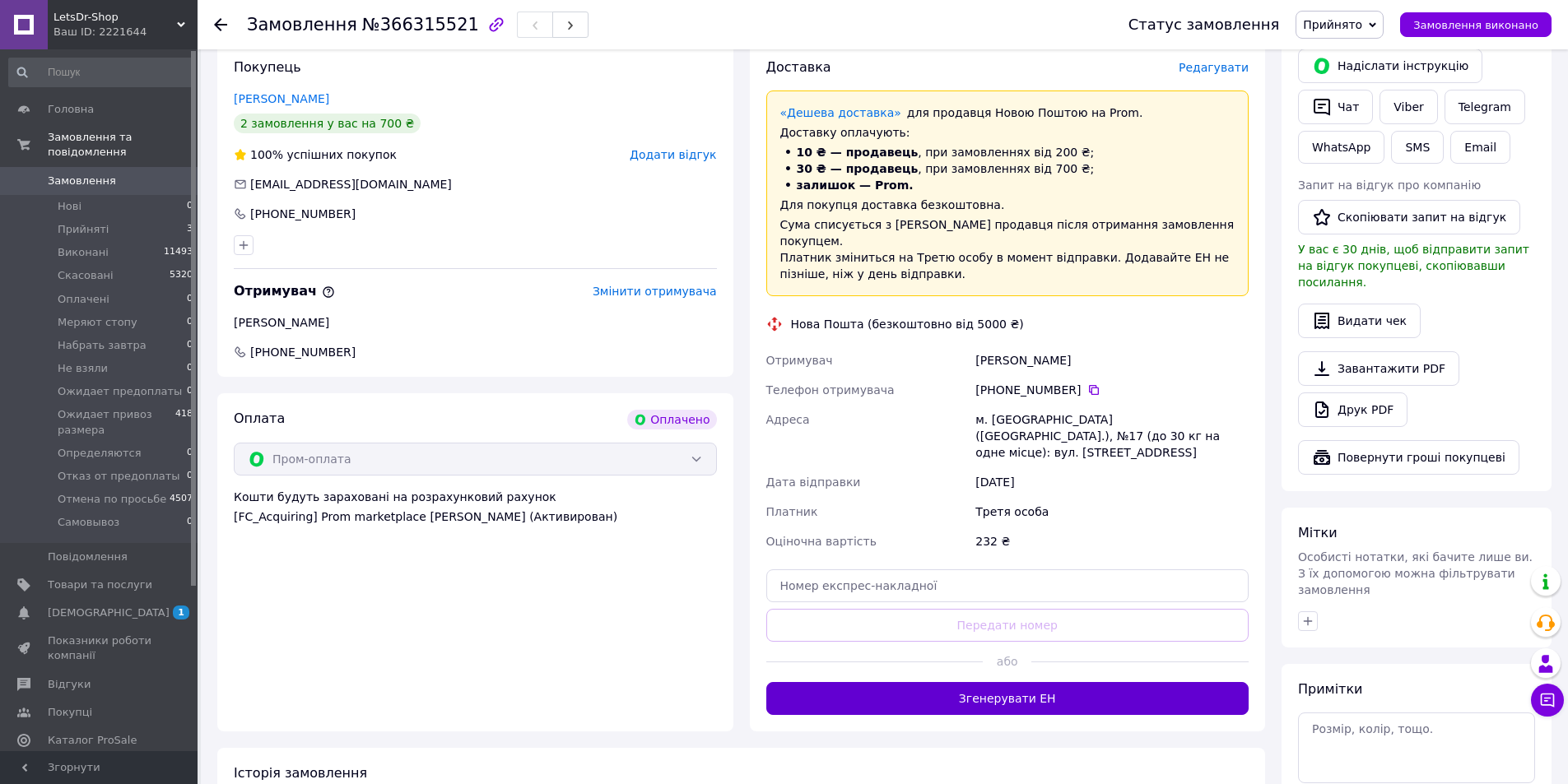
click at [1035, 682] on button "Згенерувати ЕН" at bounding box center [1007, 697] width 483 height 32
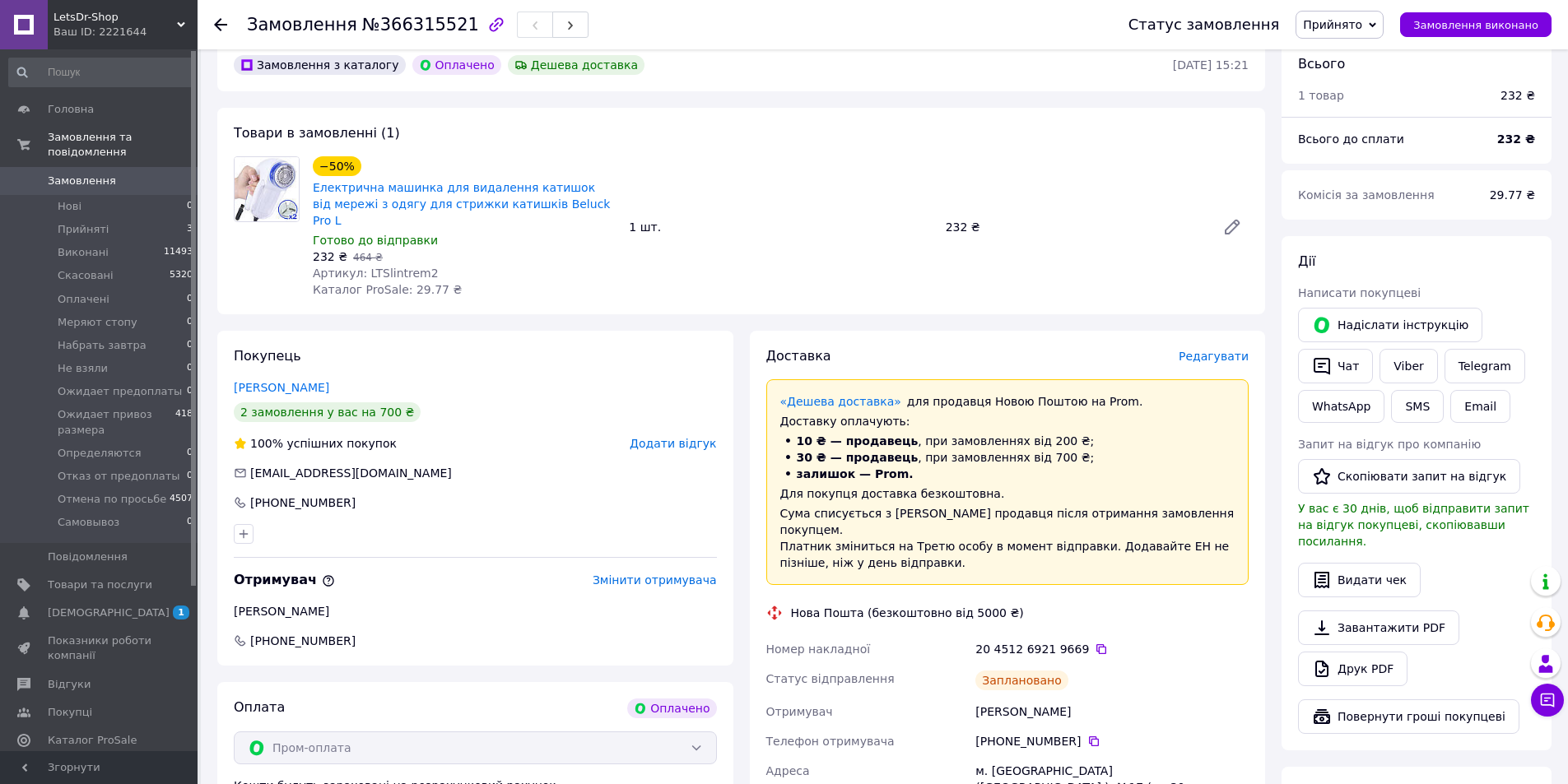
scroll to position [411, 0]
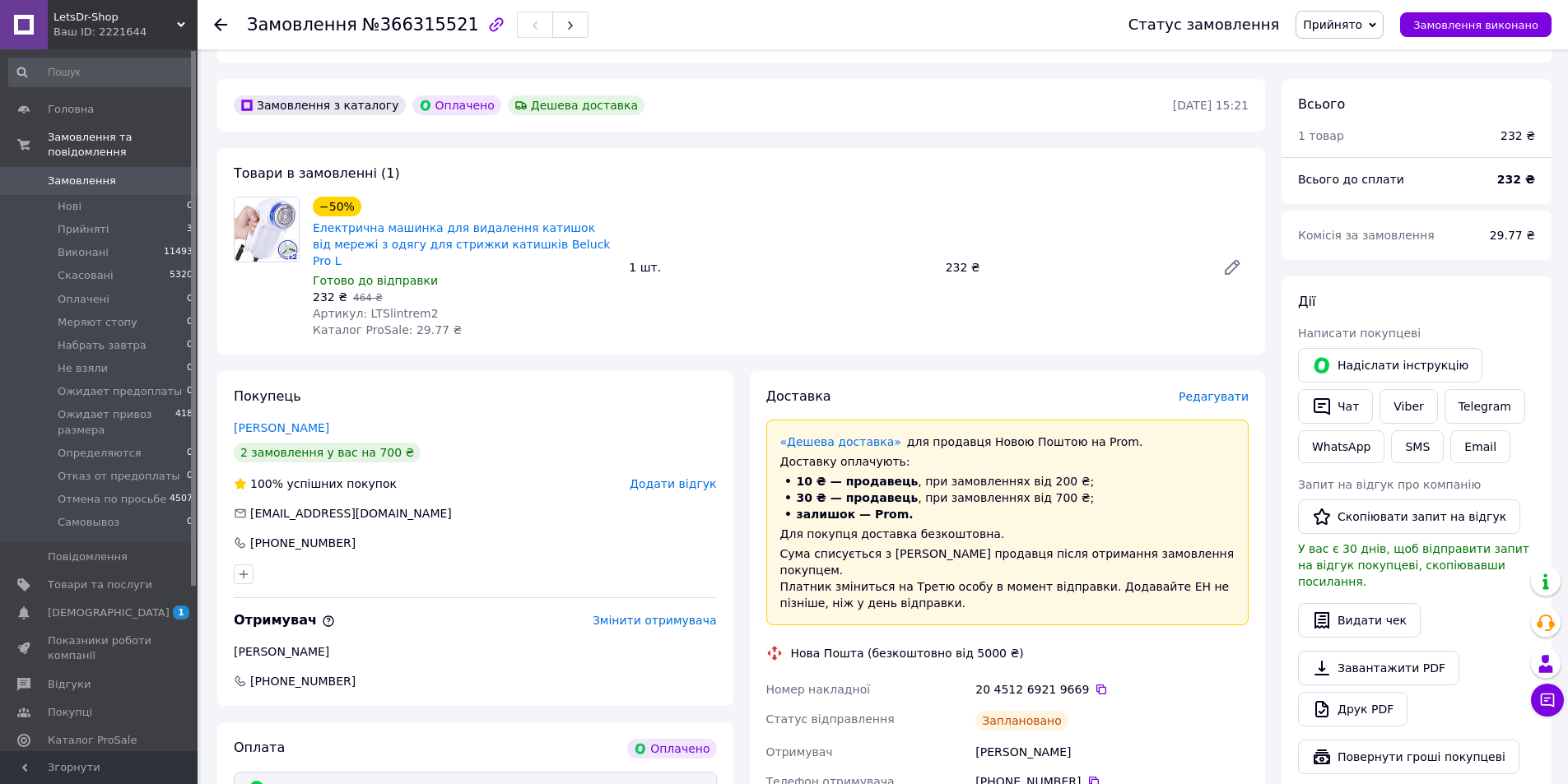
click at [1332, 29] on span "Прийнято" at bounding box center [1333, 24] width 59 height 13
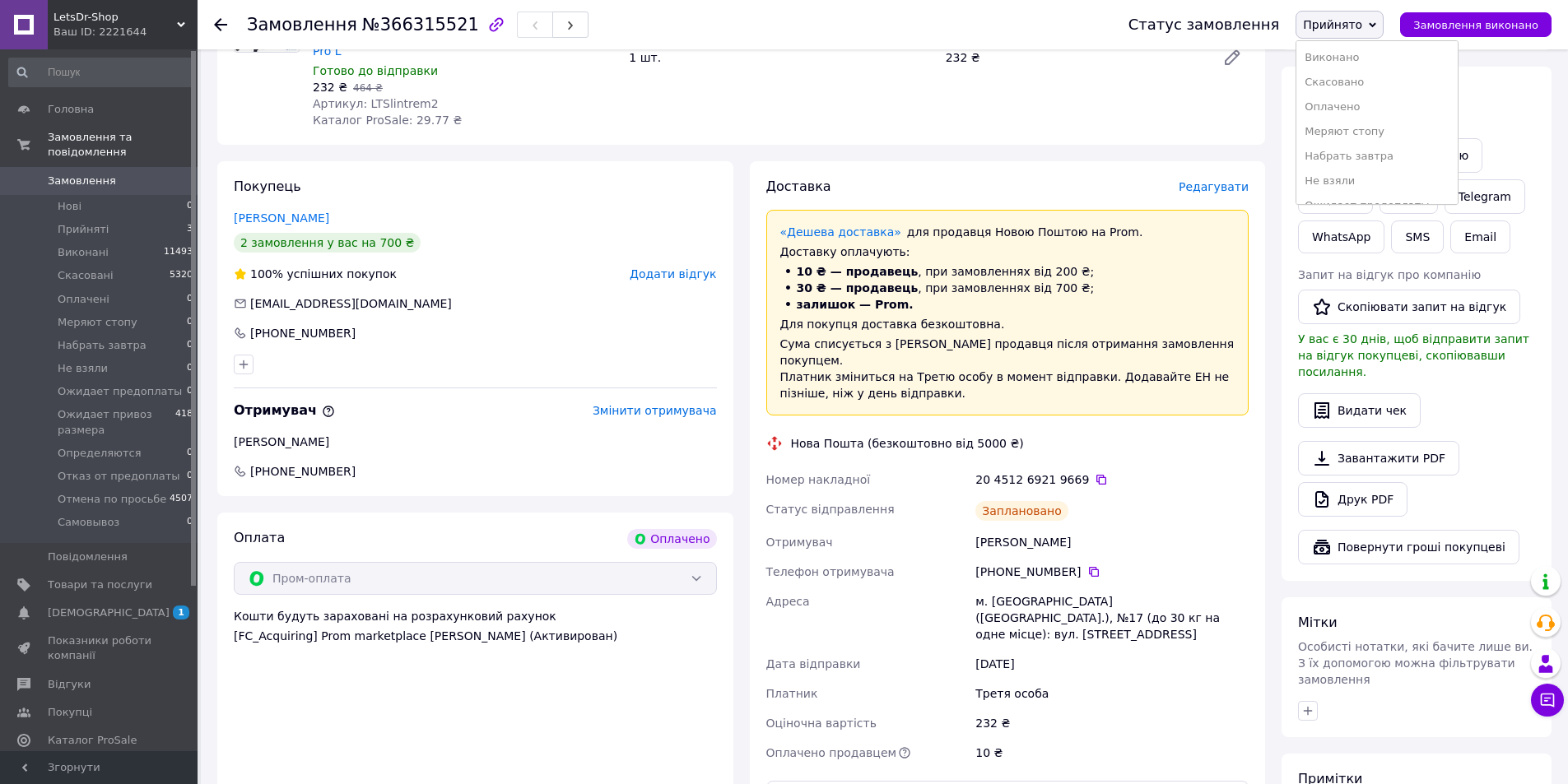
scroll to position [658, 0]
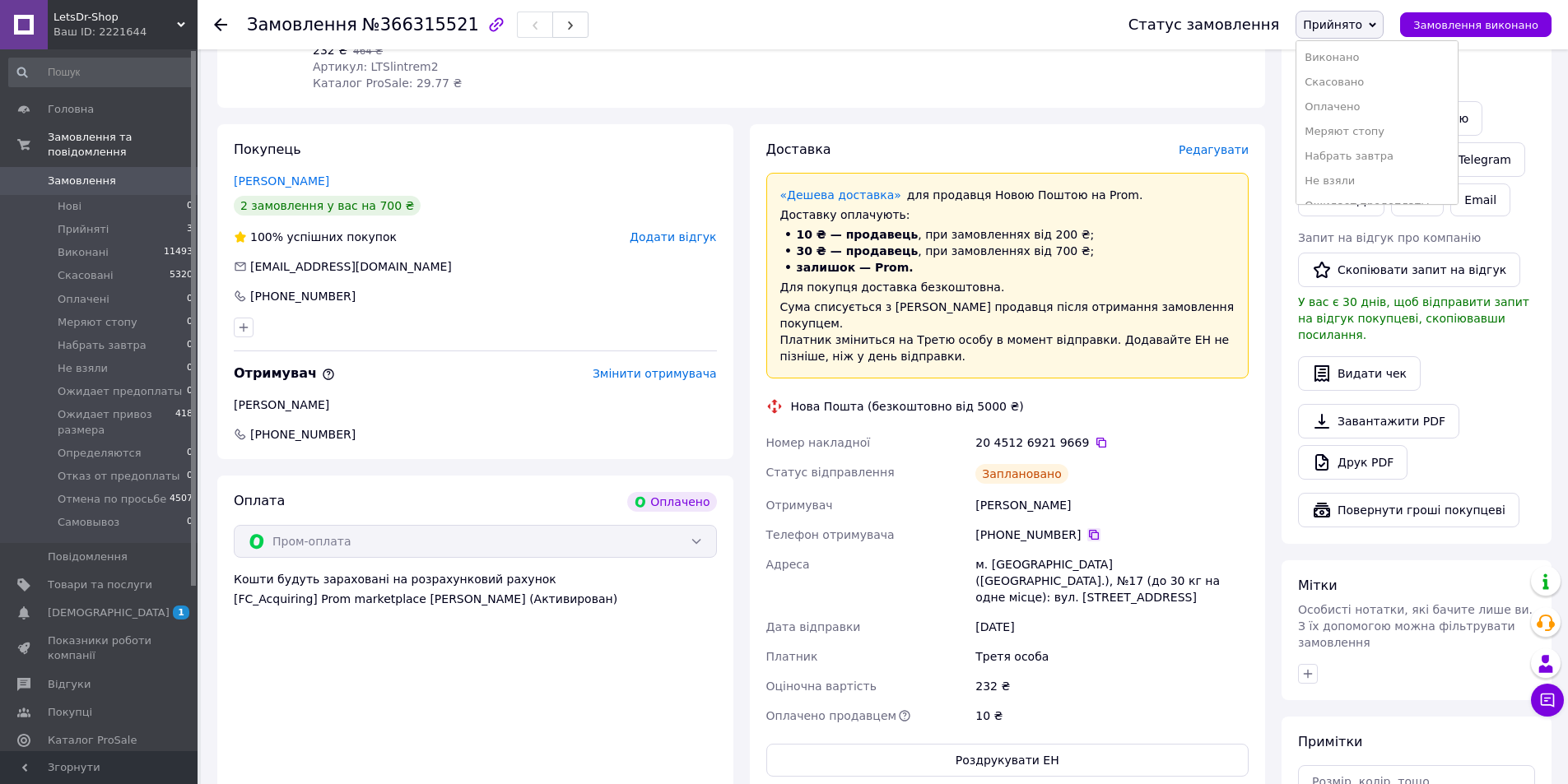
click at [1088, 528] on icon at bounding box center [1094, 534] width 13 height 13
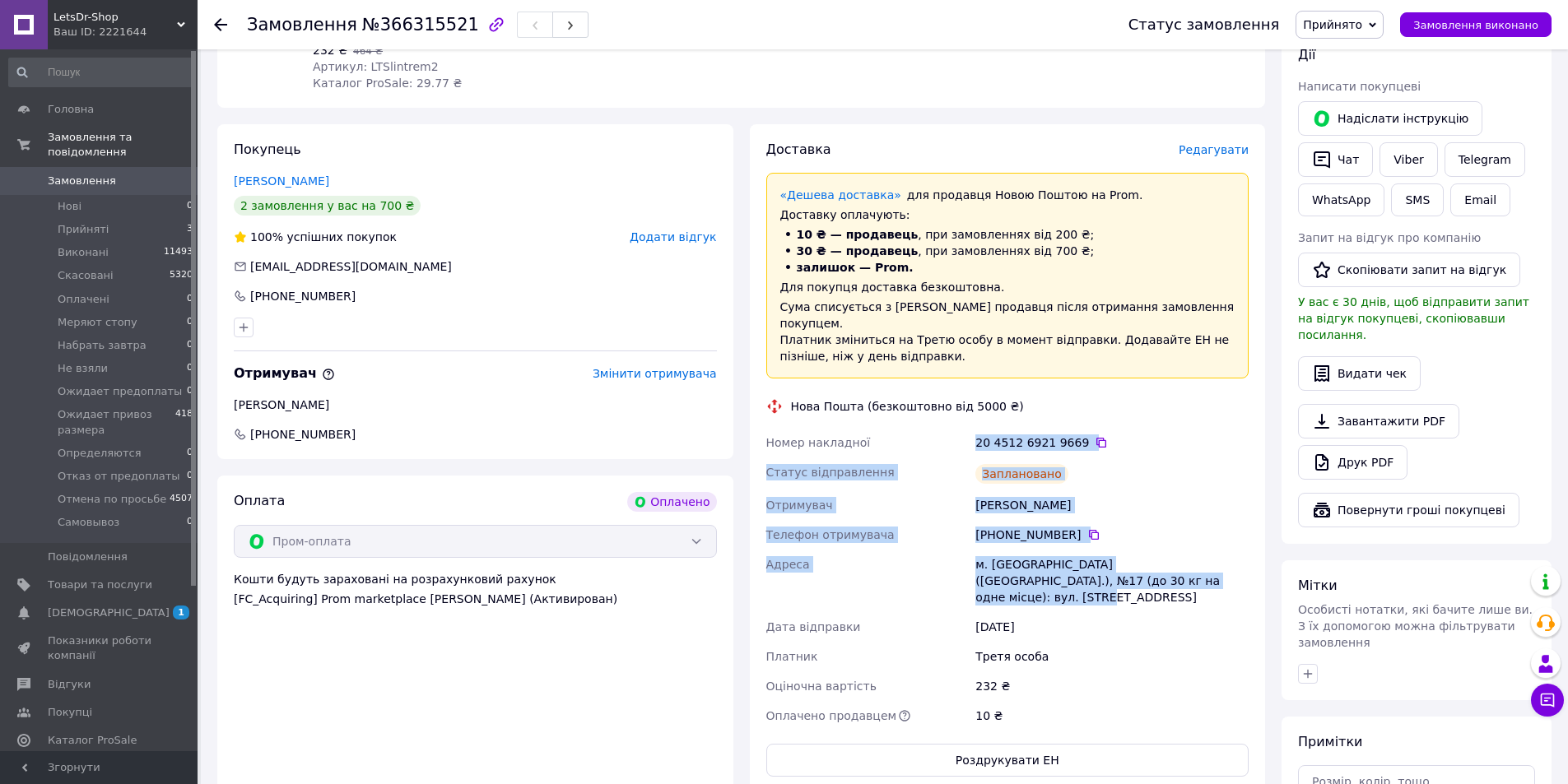
drag, startPoint x: 962, startPoint y: 384, endPoint x: 1172, endPoint y: 531, distance: 256.3
click at [1172, 531] on div "Номер накладної 20 4512 6921 9669   Статус відправлення Заплановано Отримувач М…" at bounding box center [1008, 579] width 490 height 303
copy div "Номер накладної 20 4512 6921 9669   Статус відправлення Заплановано Отримувач М…"
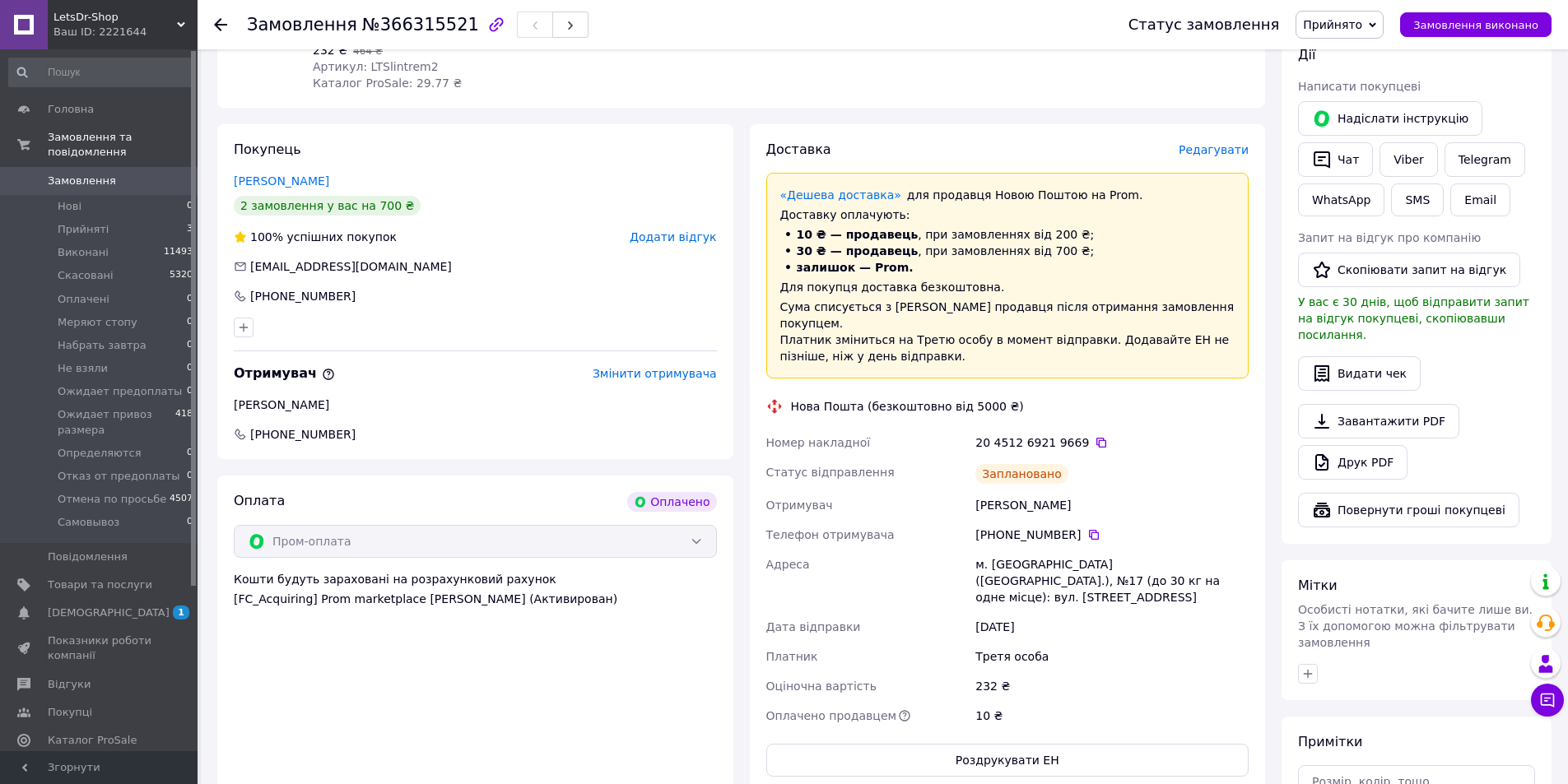
click at [1102, 641] on div "Третя особа" at bounding box center [1111, 656] width 280 height 30
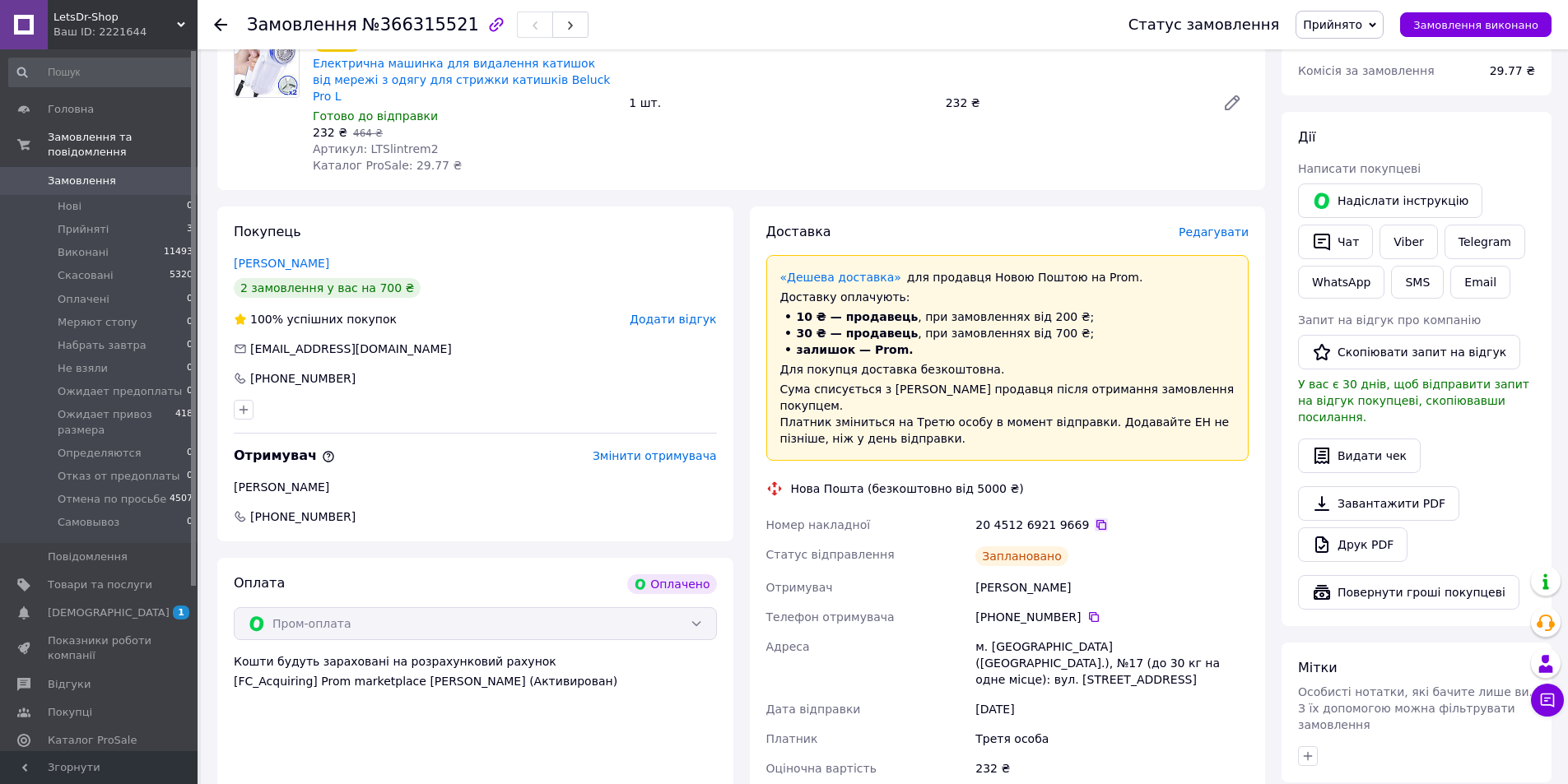
click at [1097, 519] on icon at bounding box center [1101, 524] width 10 height 10
click at [143, 27] on div "Ваш ID: 2221644" at bounding box center [125, 31] width 144 height 15
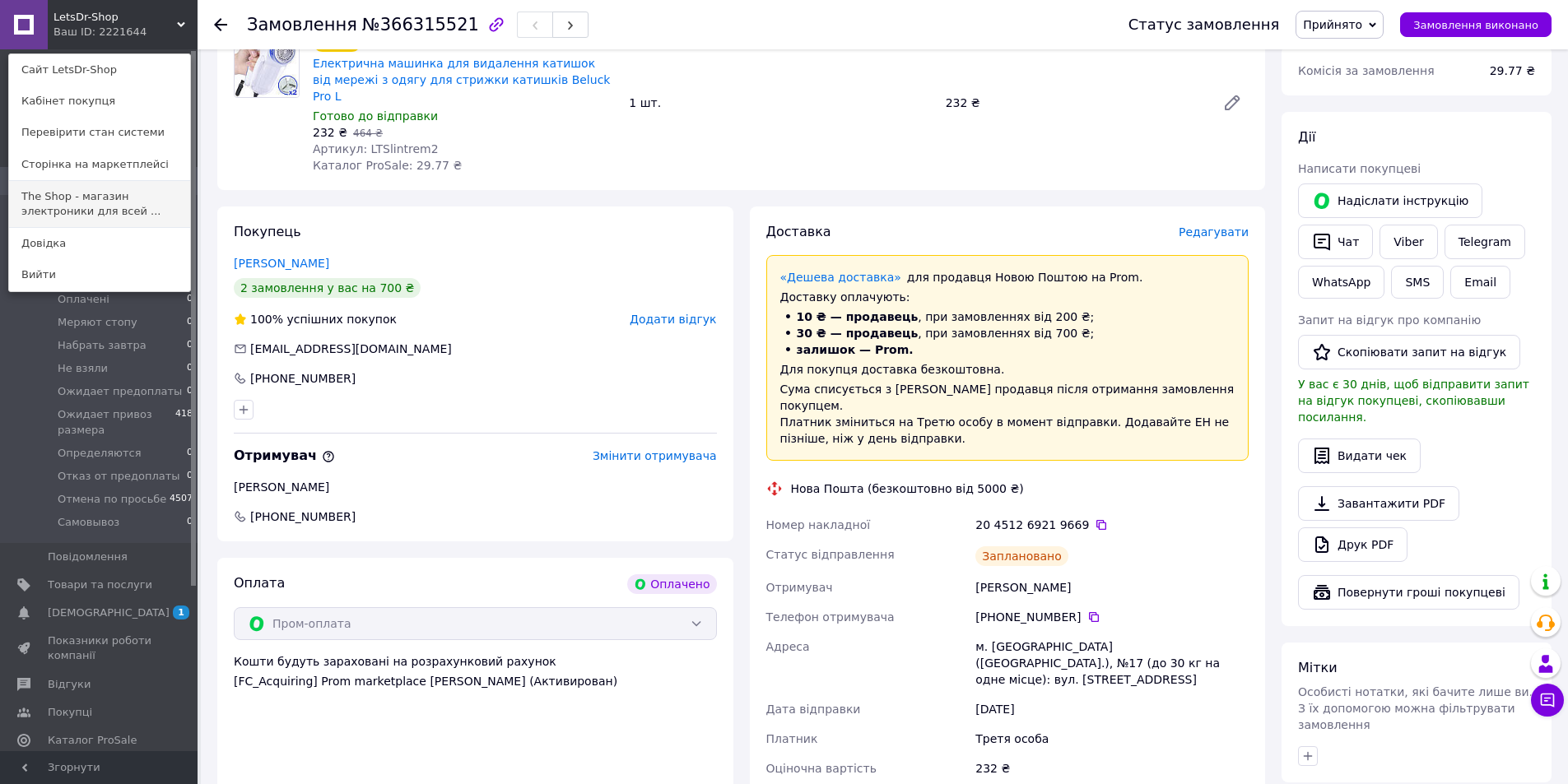
click at [59, 209] on link "The Shop - магазин электроники для всей ..." at bounding box center [99, 204] width 181 height 46
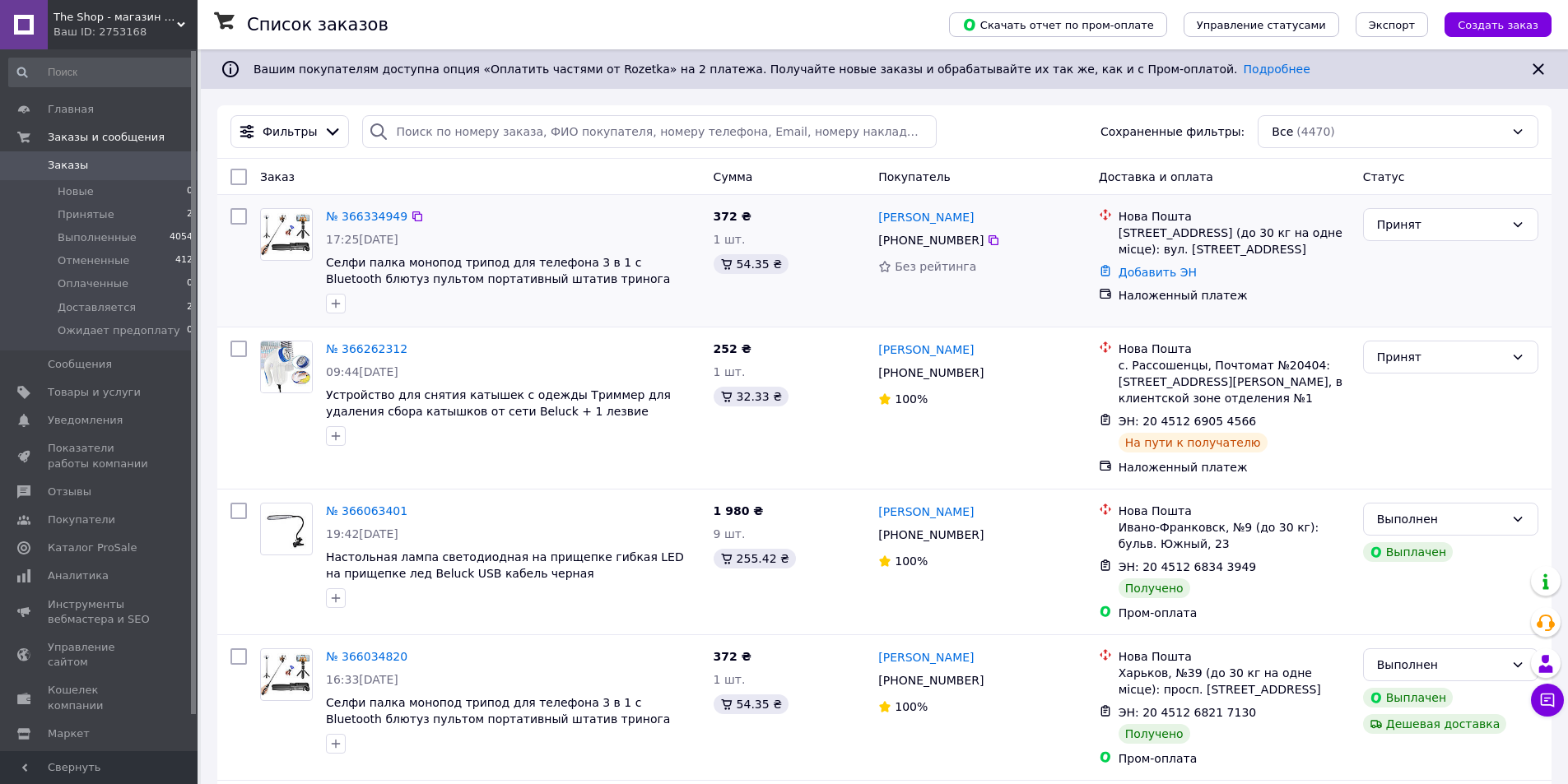
click at [292, 239] on img at bounding box center [286, 234] width 51 height 42
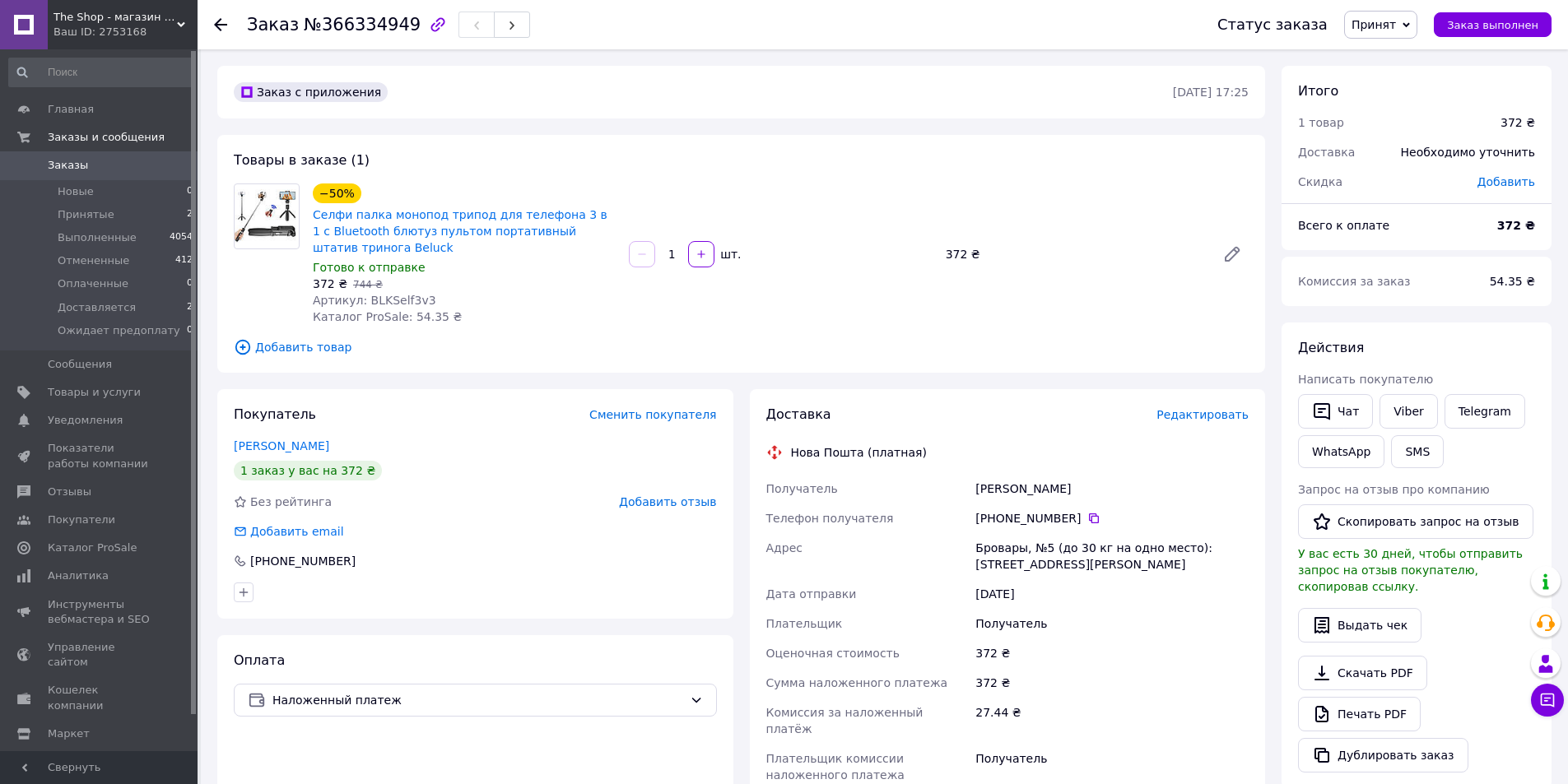
click at [1238, 415] on span "Редактировать" at bounding box center [1203, 414] width 93 height 13
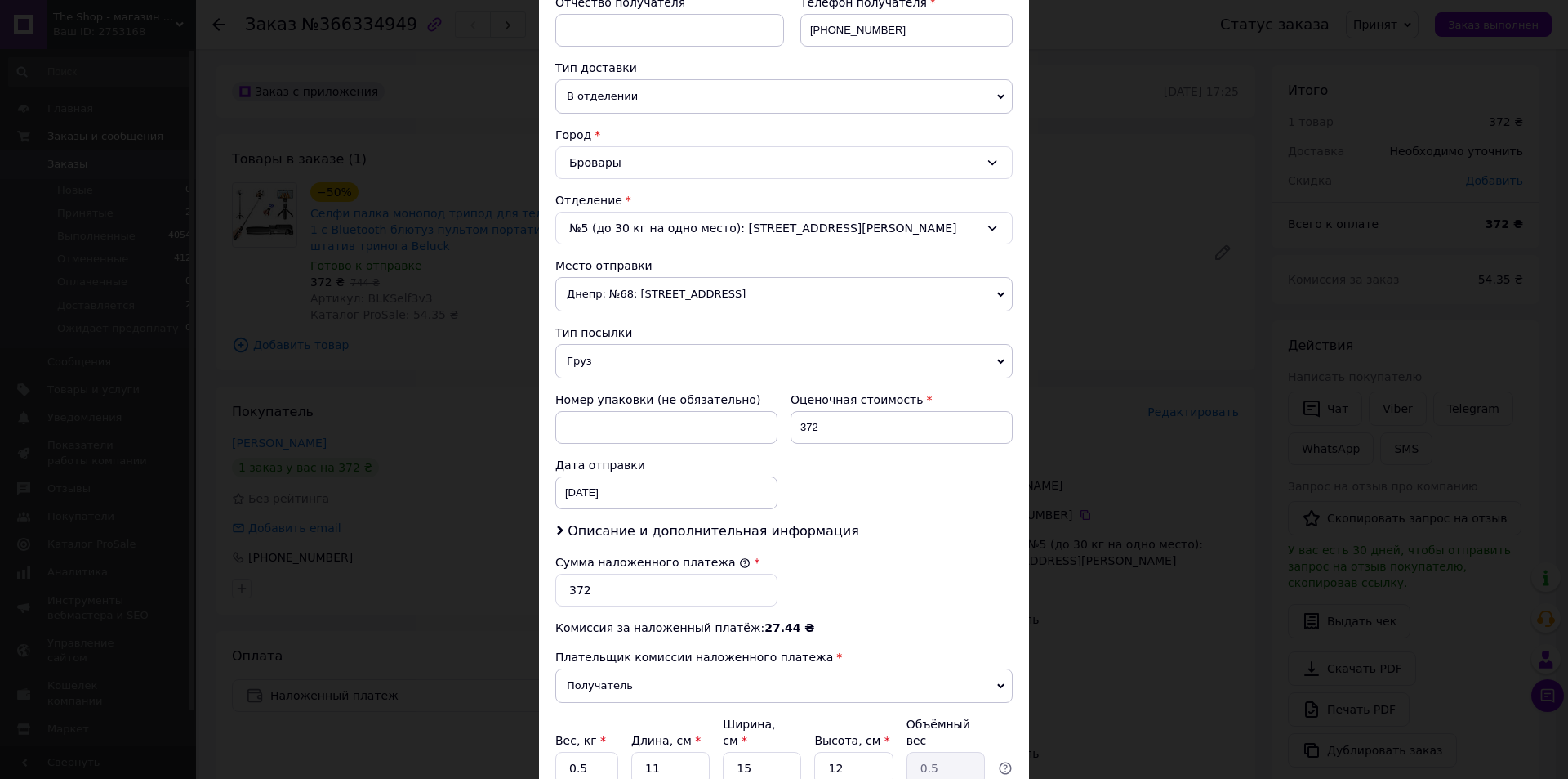
scroll to position [409, 0]
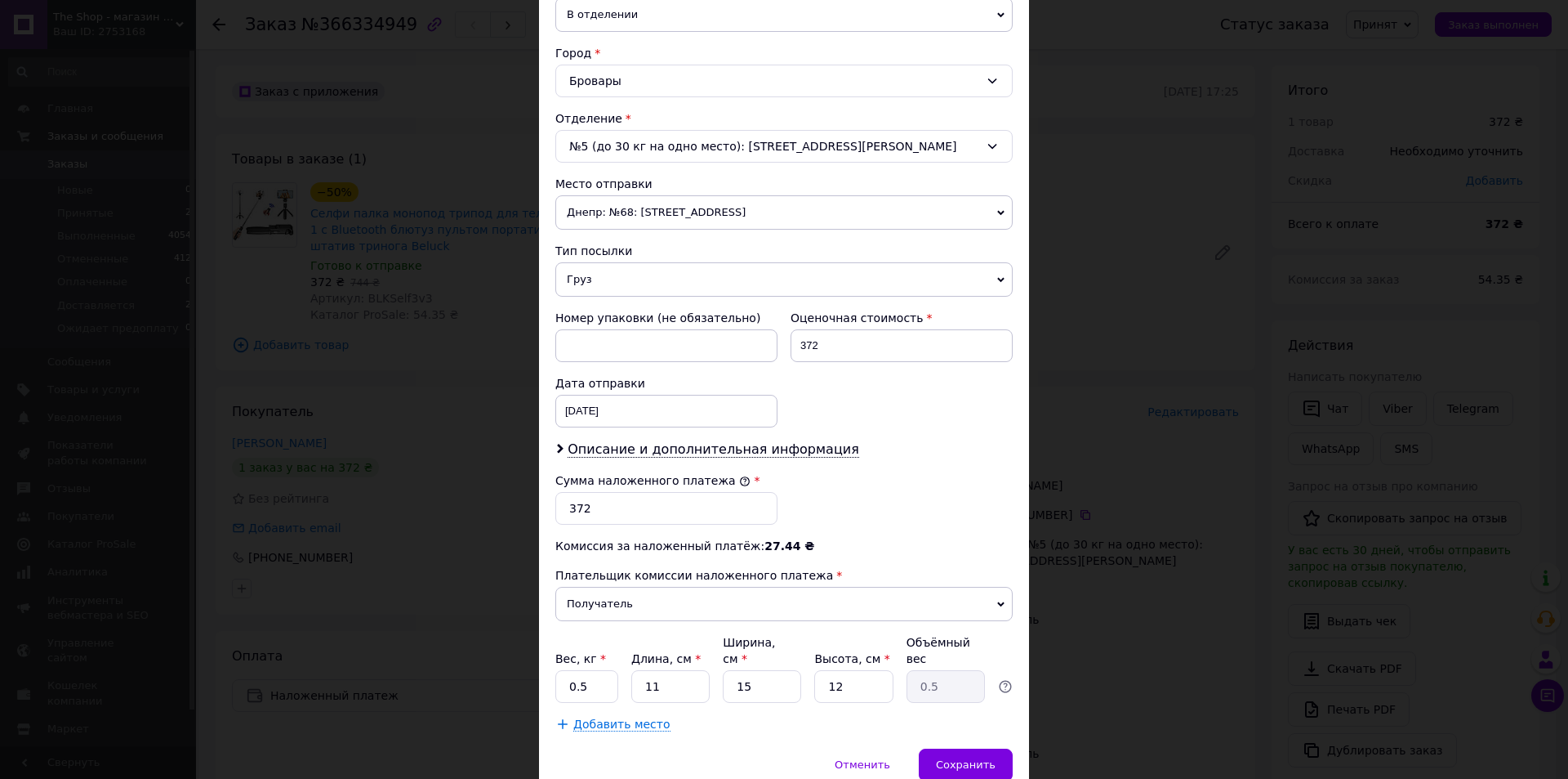
click at [997, 213] on icon at bounding box center [1001, 212] width 8 height 5
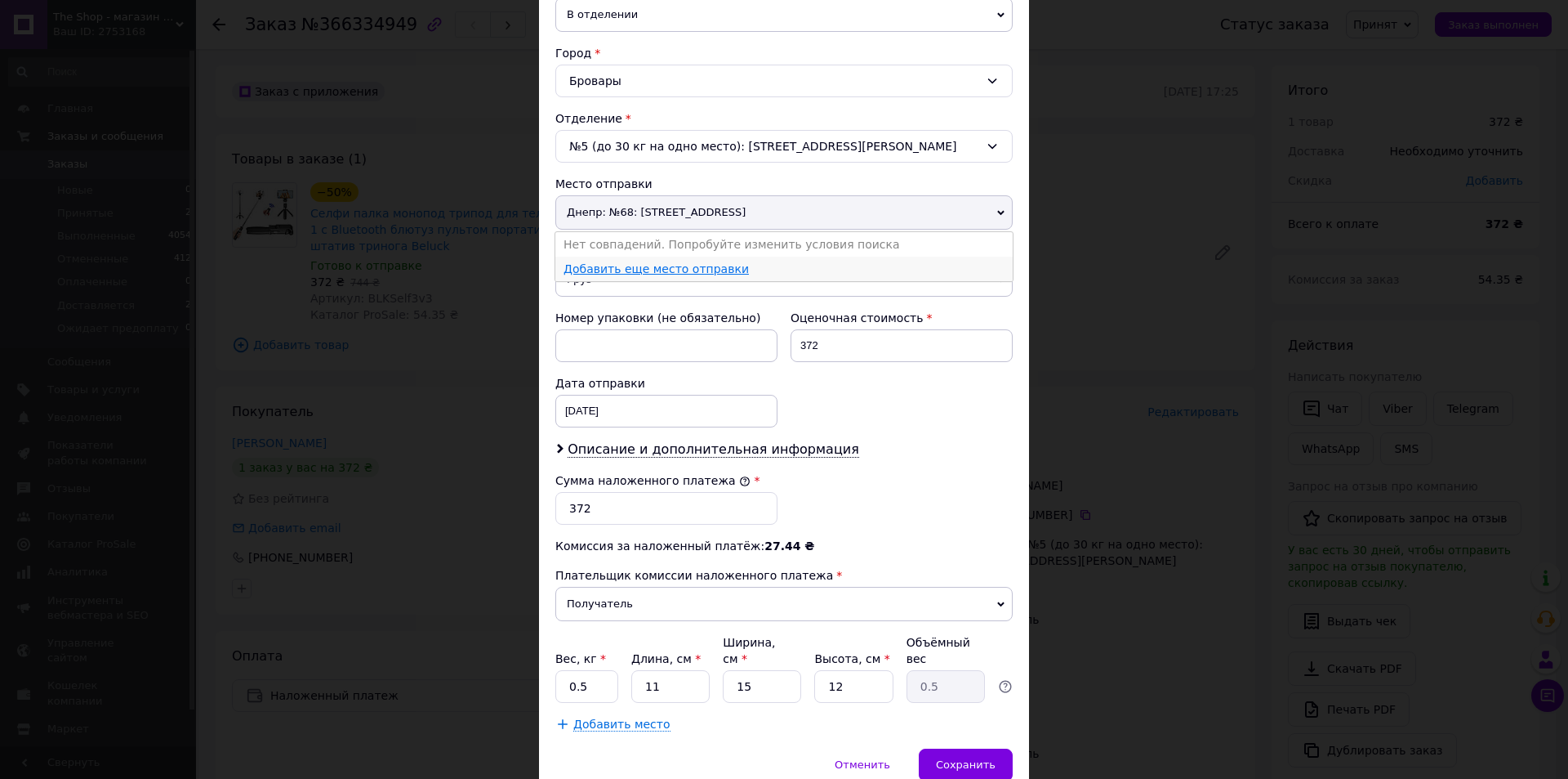
click at [699, 271] on link "Добавить еще место отправки" at bounding box center [657, 268] width 186 height 13
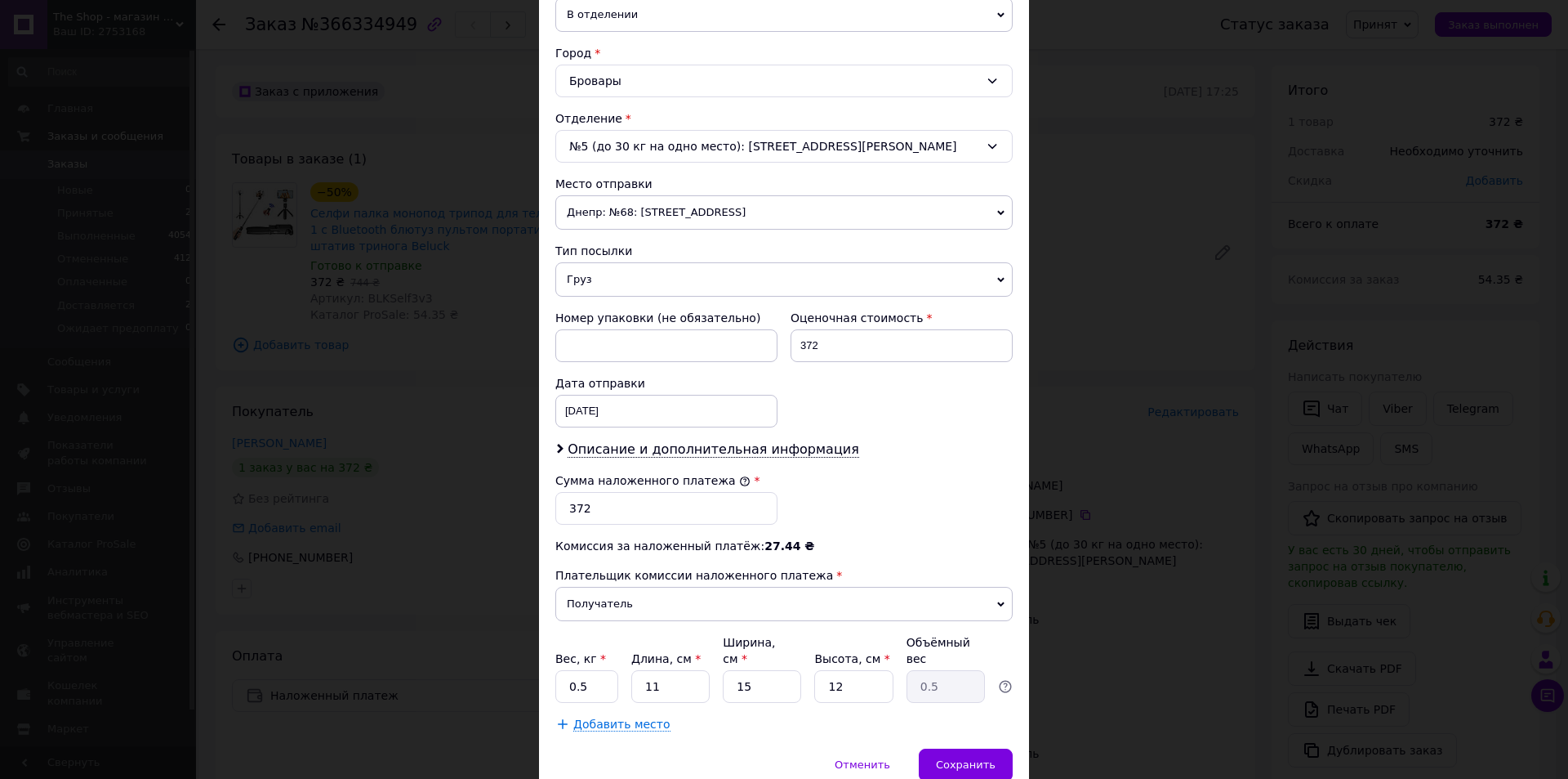
click at [914, 207] on span "Днепр: №68: ул. Набережная Победы, 62а" at bounding box center [784, 212] width 457 height 34
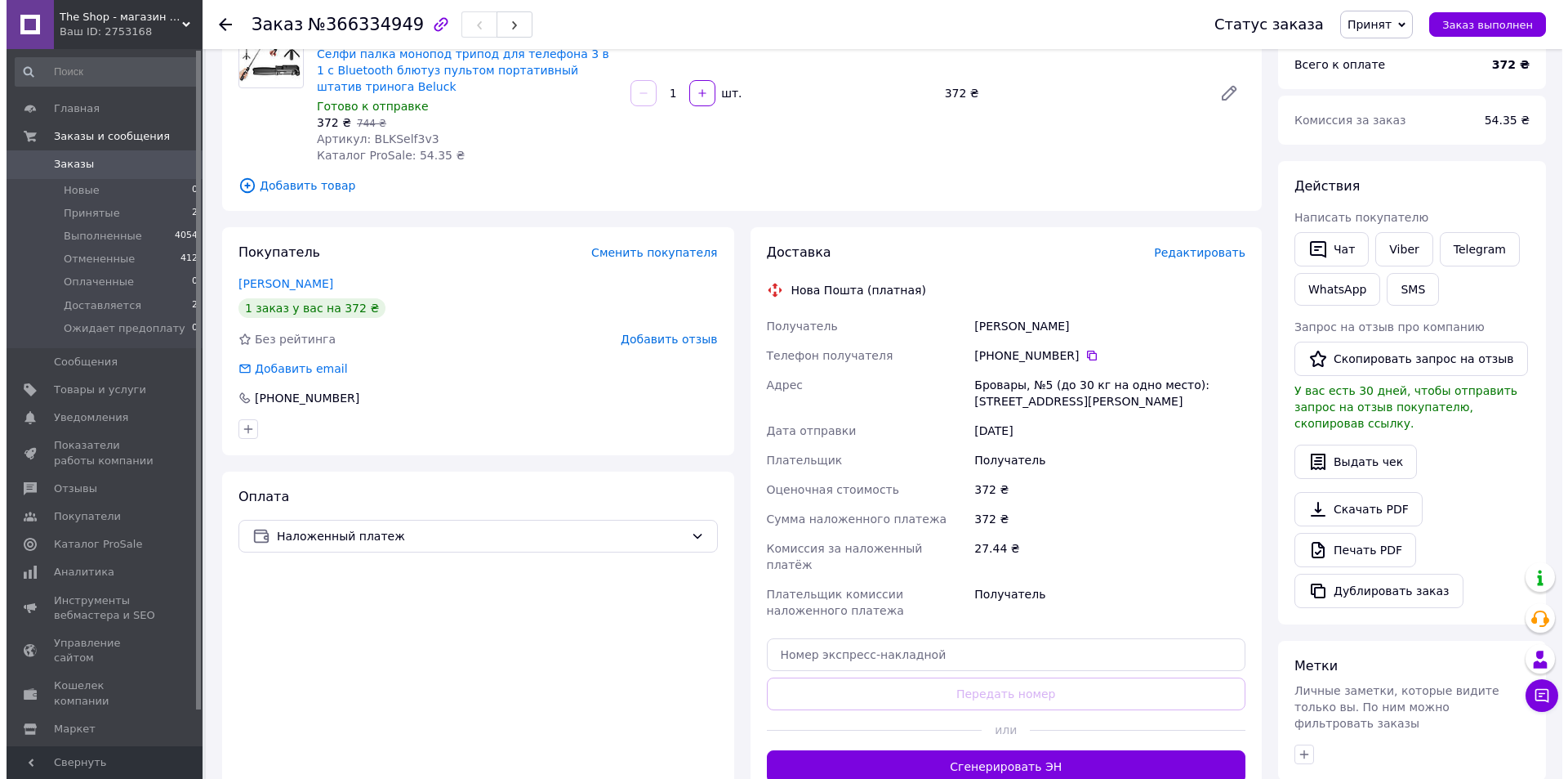
scroll to position [163, 0]
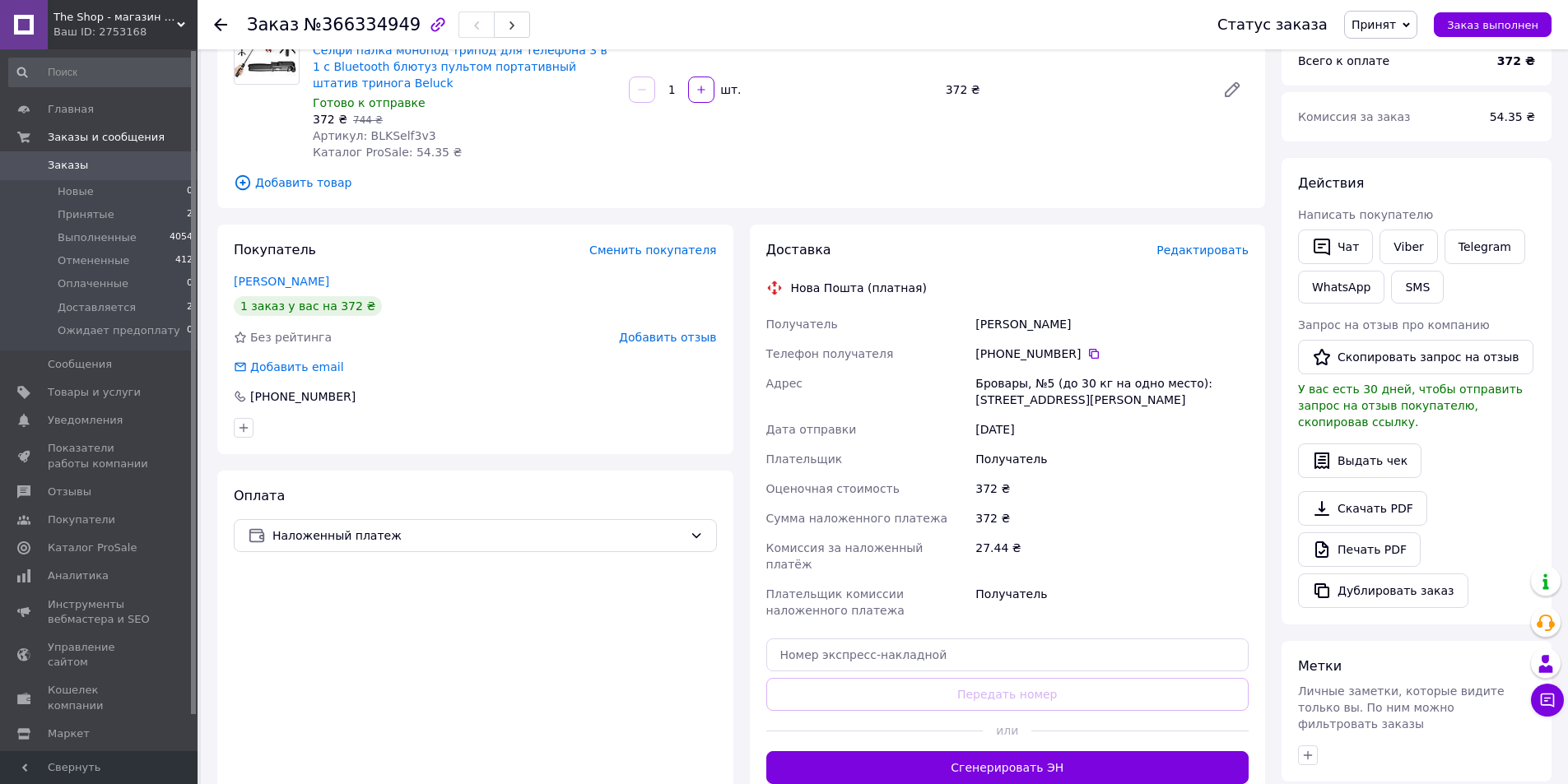
click at [1189, 249] on span "Редактировать" at bounding box center [1203, 250] width 93 height 13
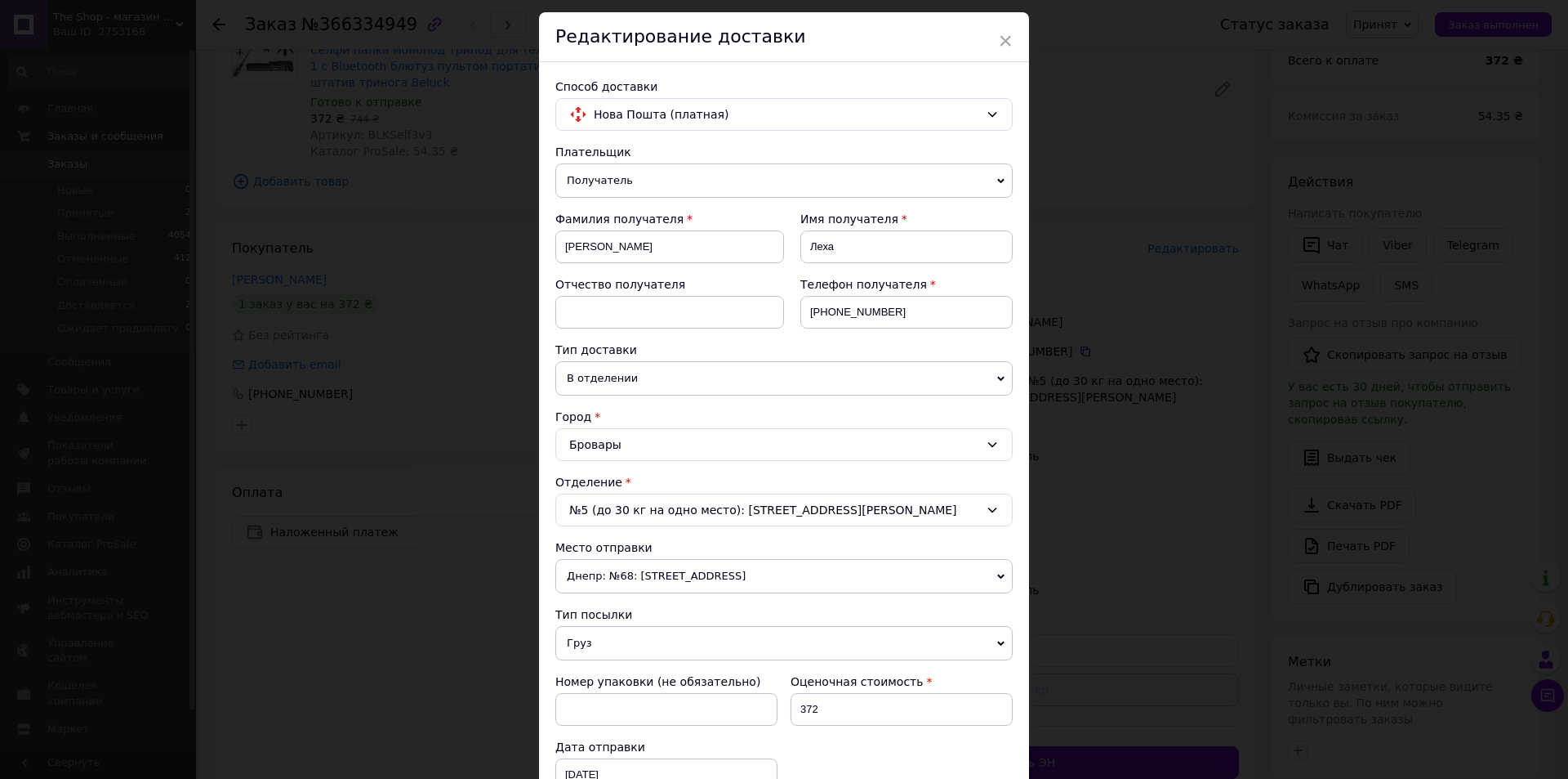
scroll to position [82, 0]
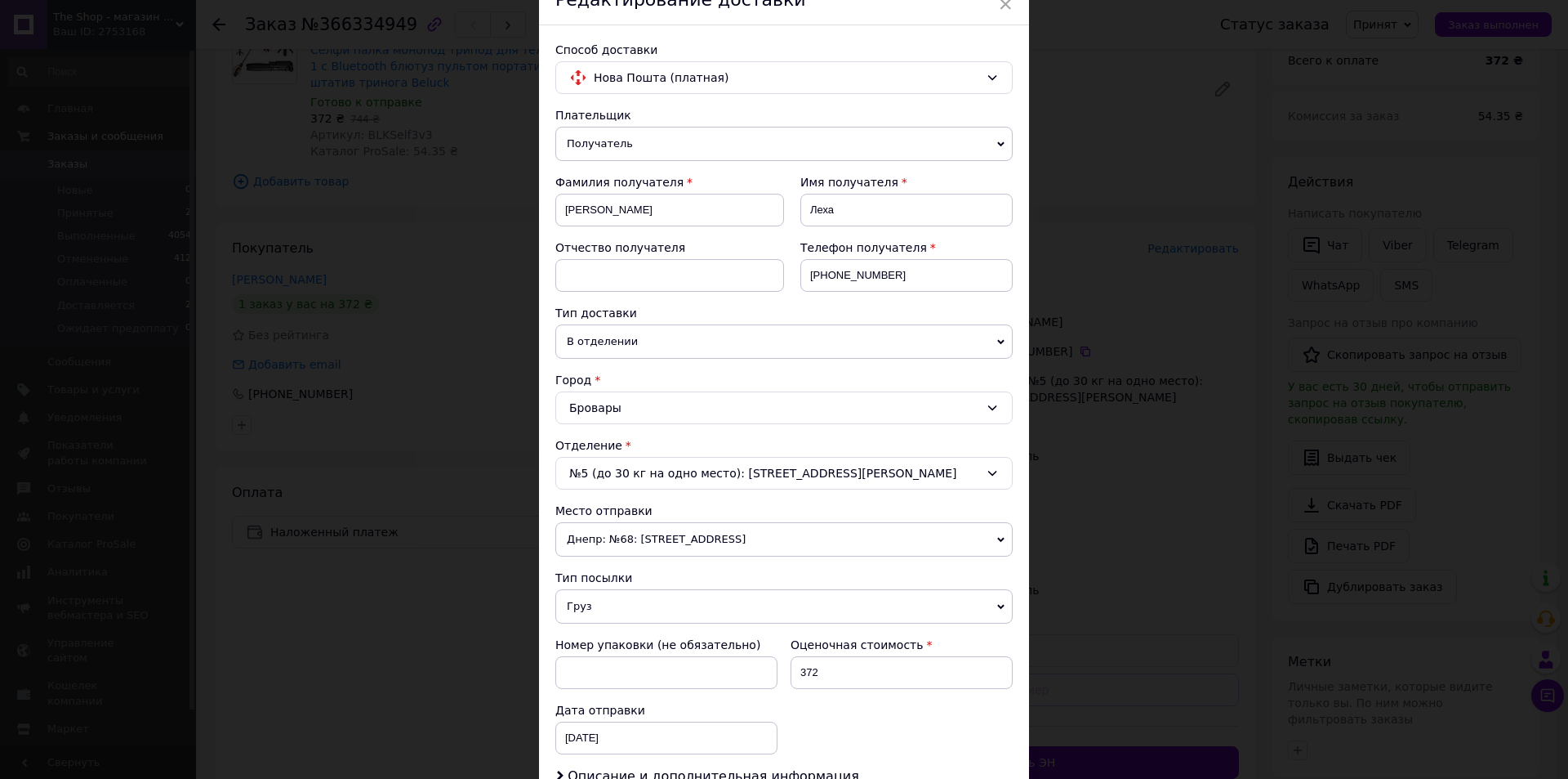
click at [1003, 537] on span "Днепр: №68: ул. Набережная Победы, 62а" at bounding box center [784, 539] width 457 height 34
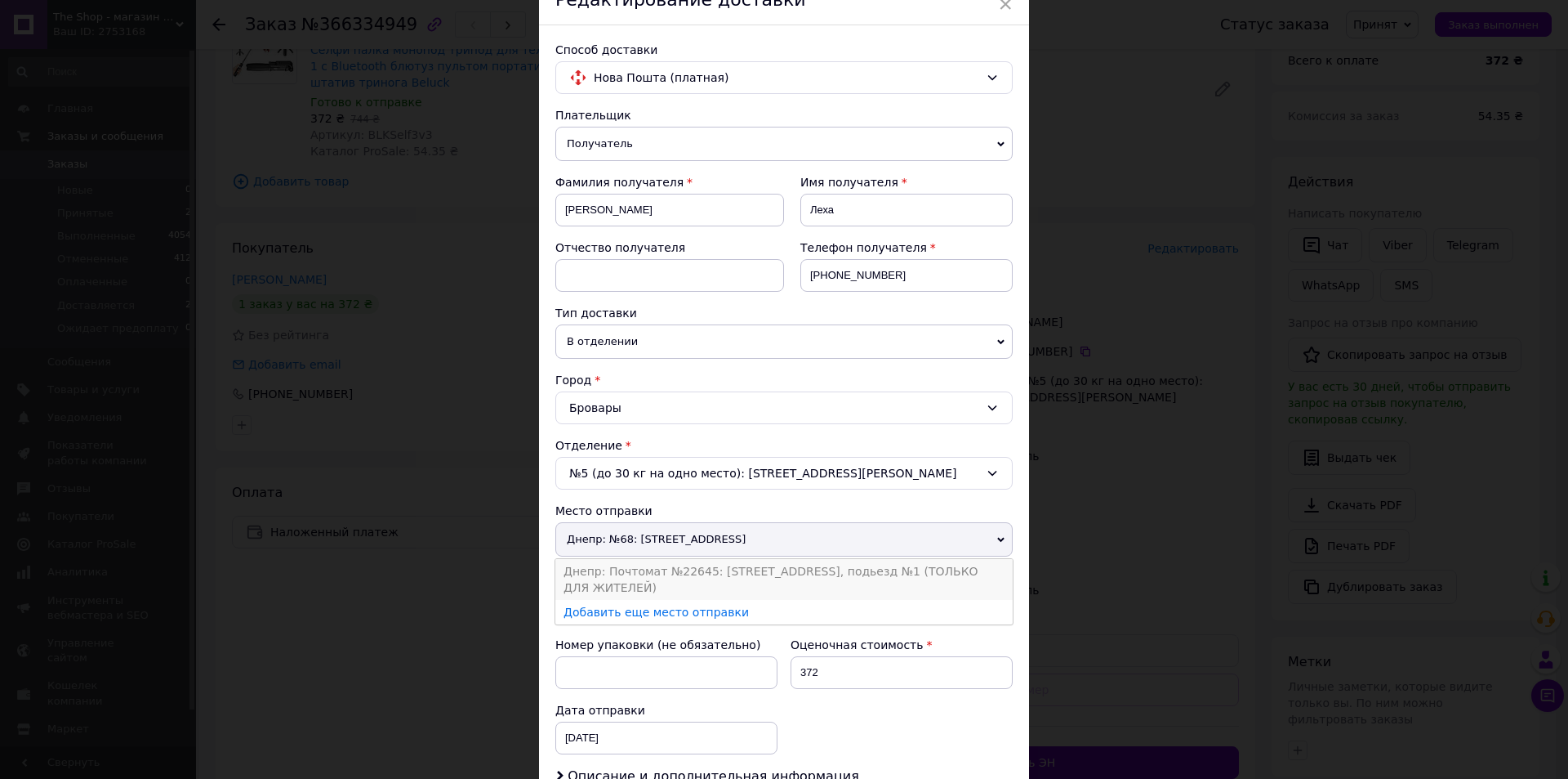
click at [723, 580] on li "Днепр: Почтомат №22645: ул. Набережная Победы, 78, подьезд №1 (ТОЛЬКО ДЛЯ ЖИТЕЛ…" at bounding box center [784, 580] width 457 height 41
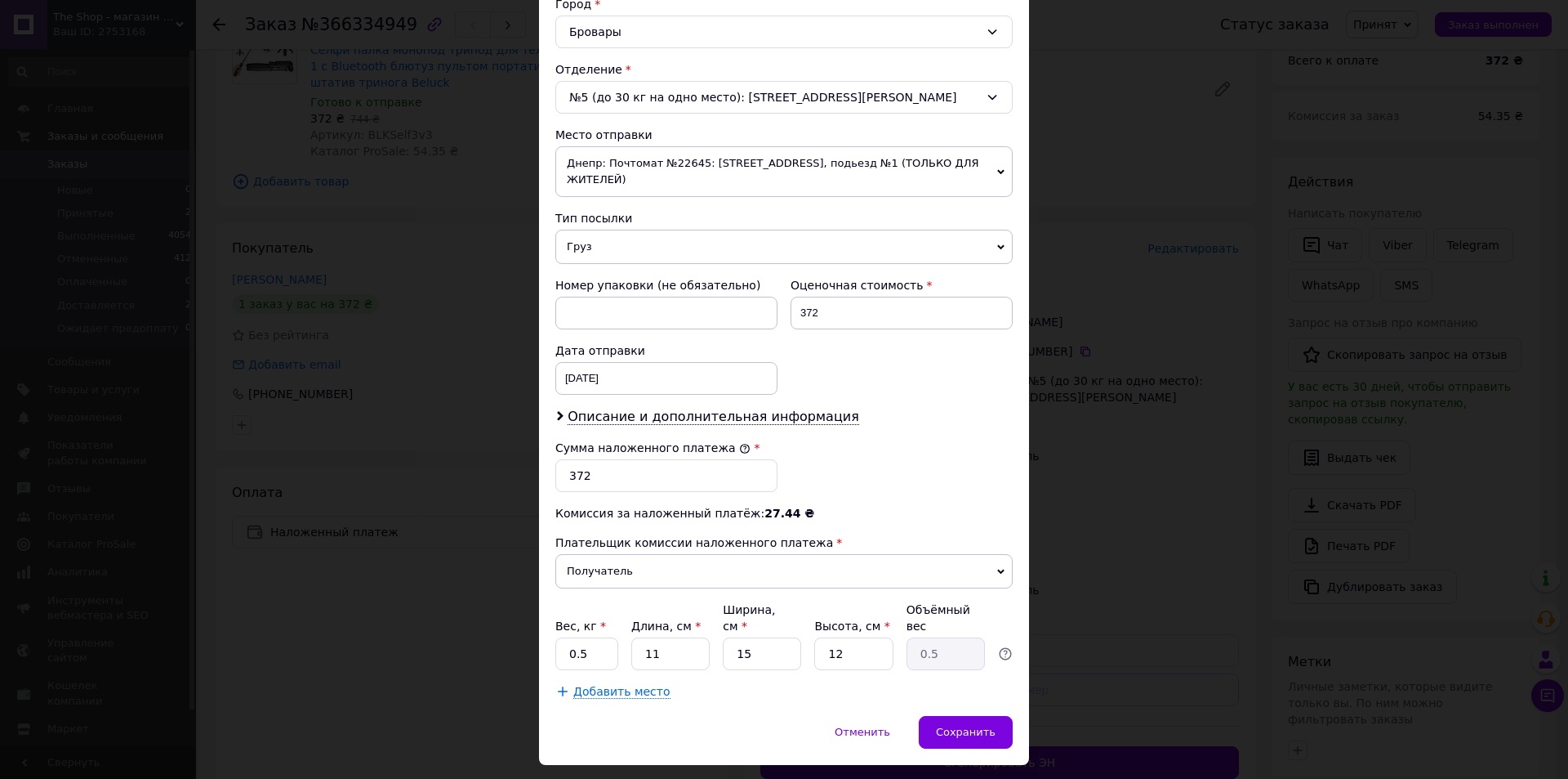
scroll to position [485, 0]
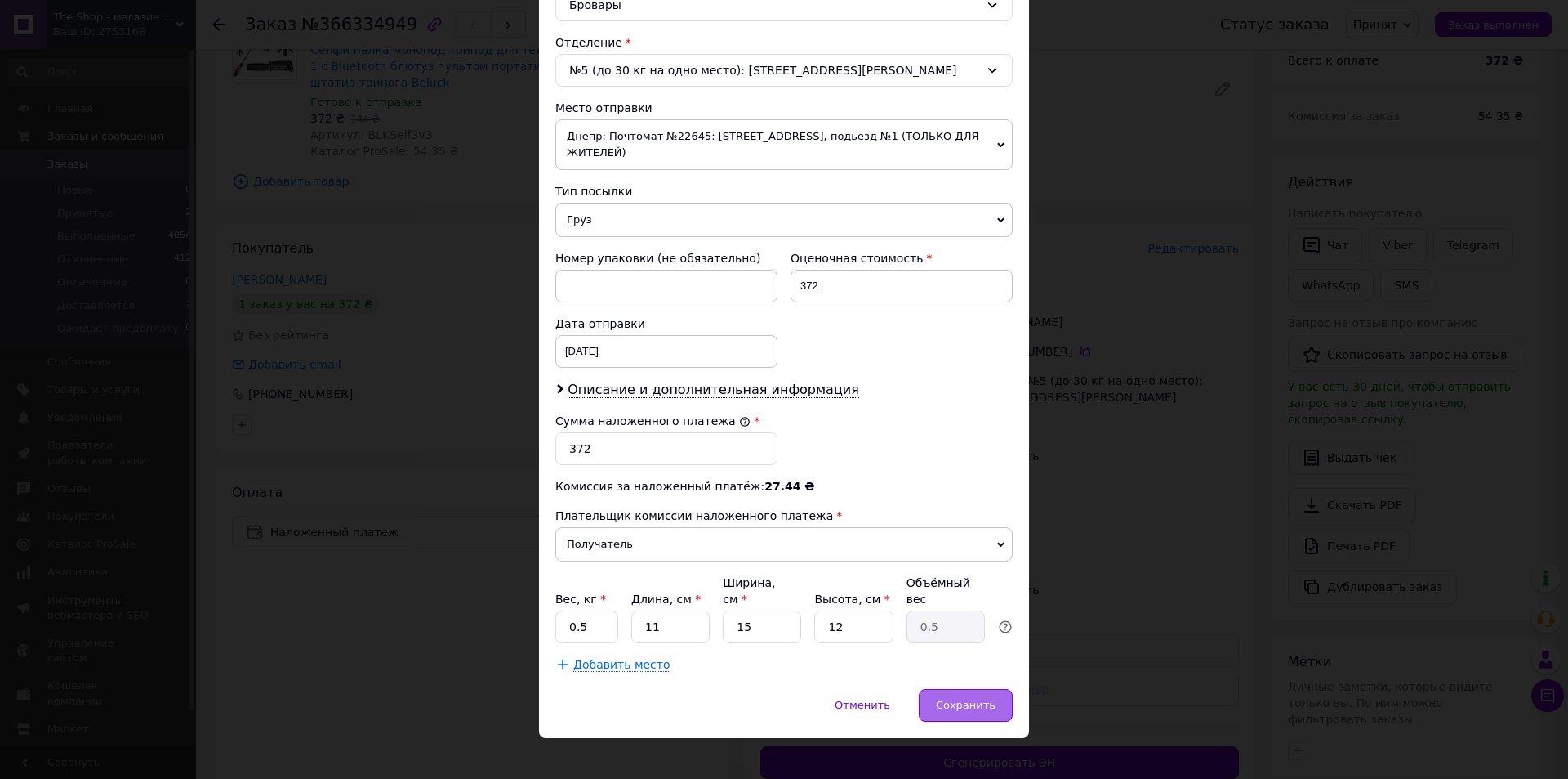
click at [954, 699] on span "Сохранить" at bounding box center [965, 705] width 60 height 13
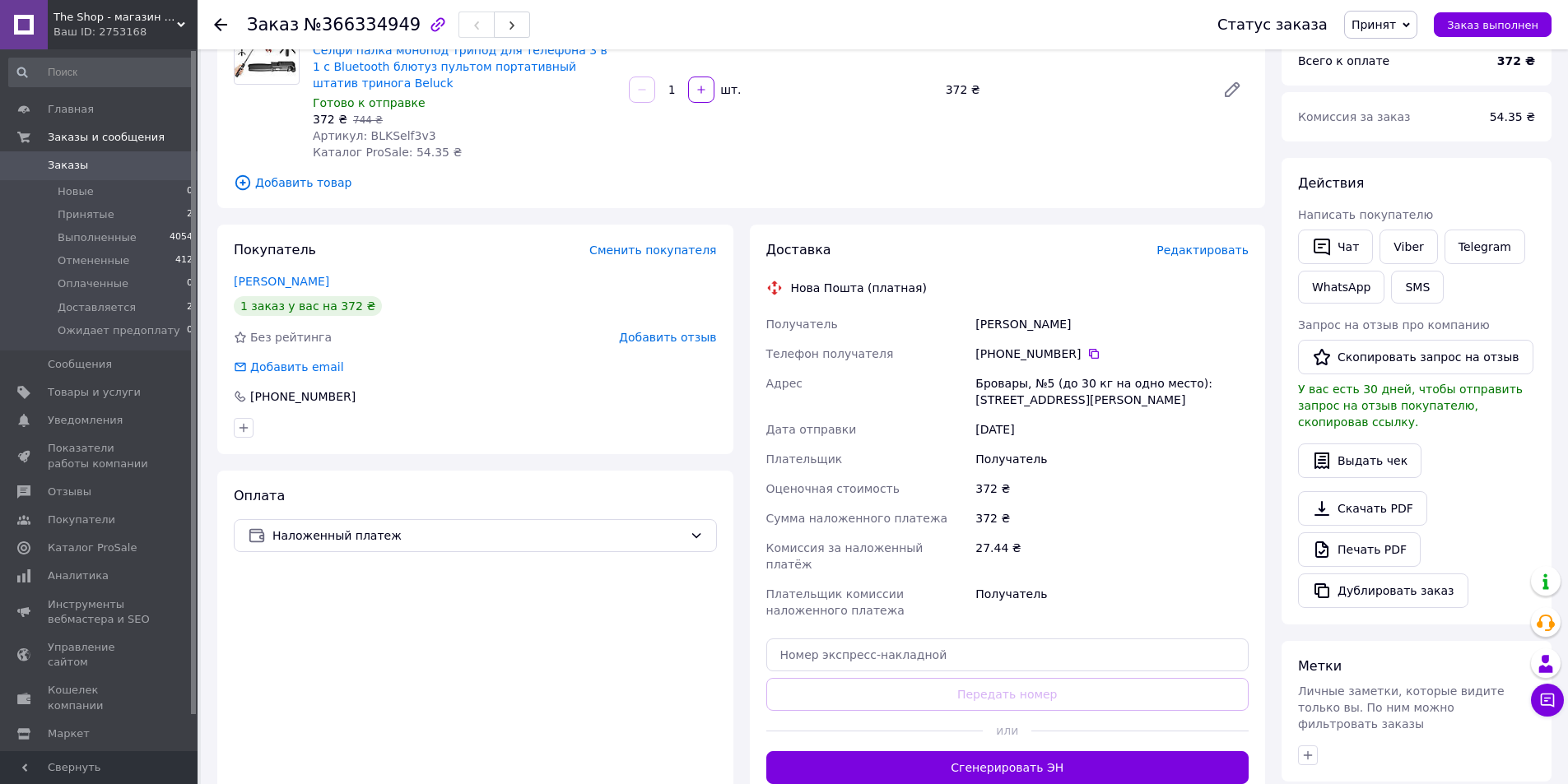
click at [1189, 245] on span "Редактировать" at bounding box center [1203, 250] width 93 height 13
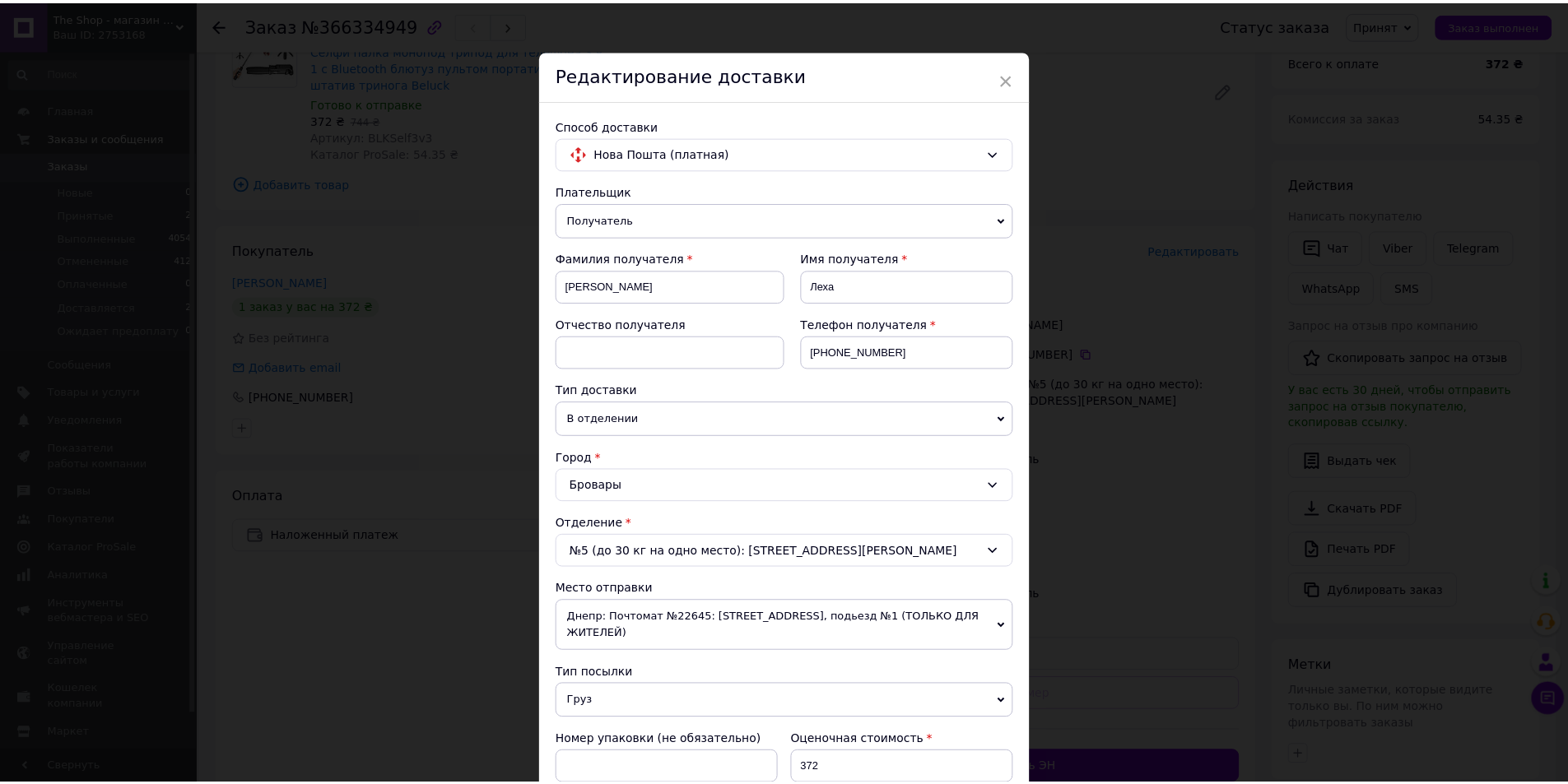
scroll to position [0, 0]
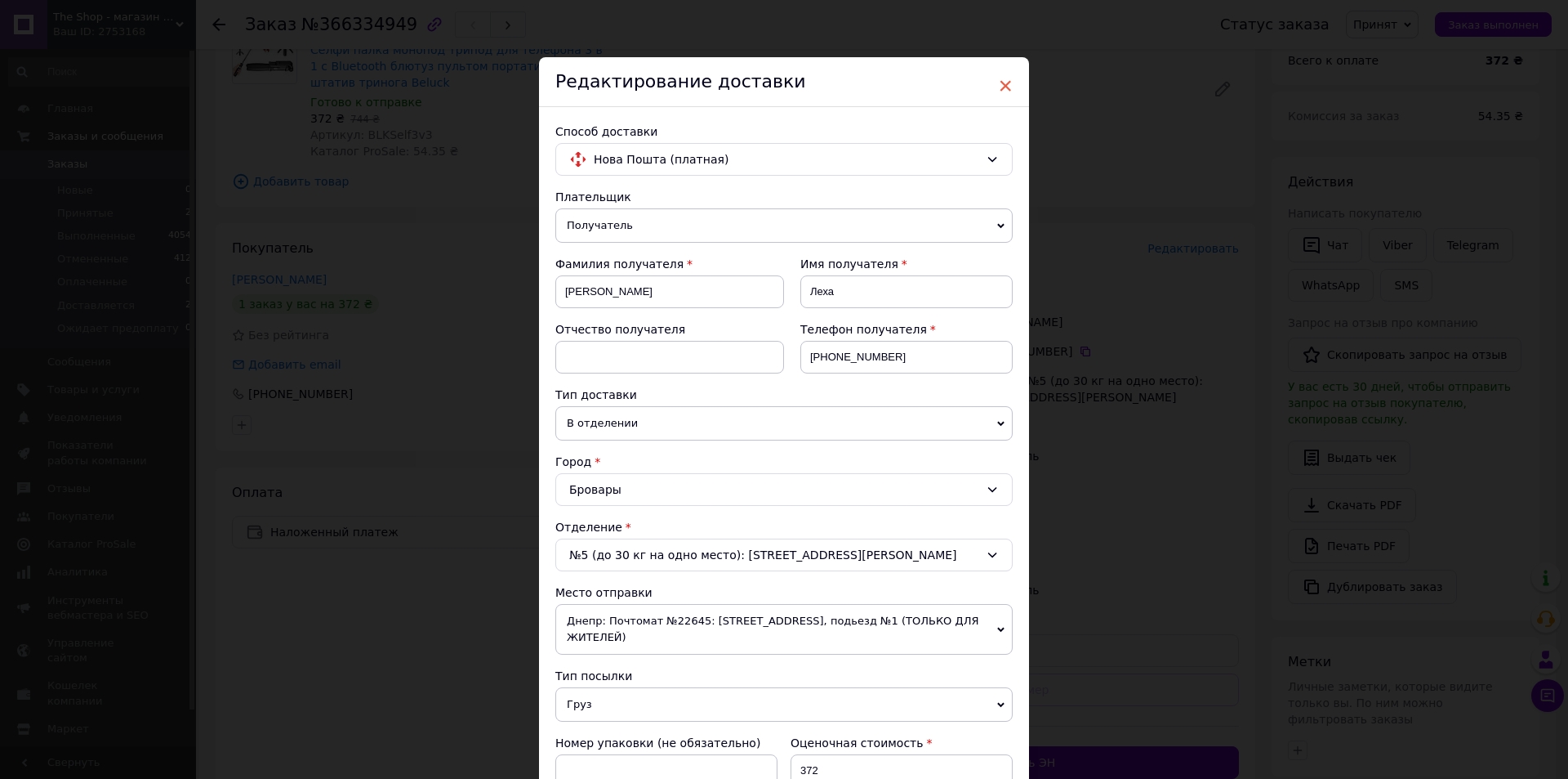
click at [1002, 81] on span "×" at bounding box center [1005, 86] width 15 height 27
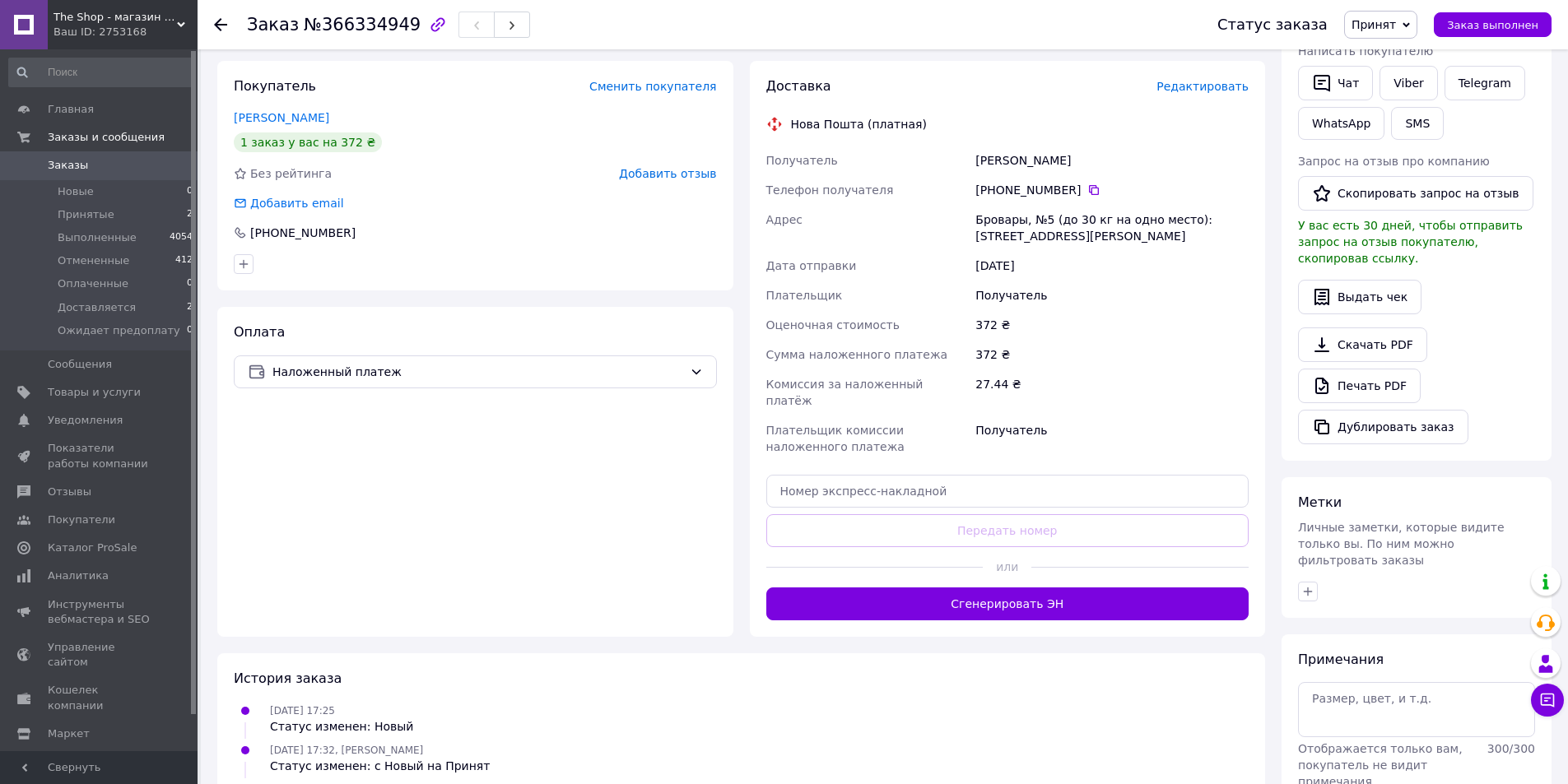
scroll to position [329, 0]
click at [1028, 586] on button "Сгенерировать ЭН" at bounding box center [1007, 602] width 483 height 32
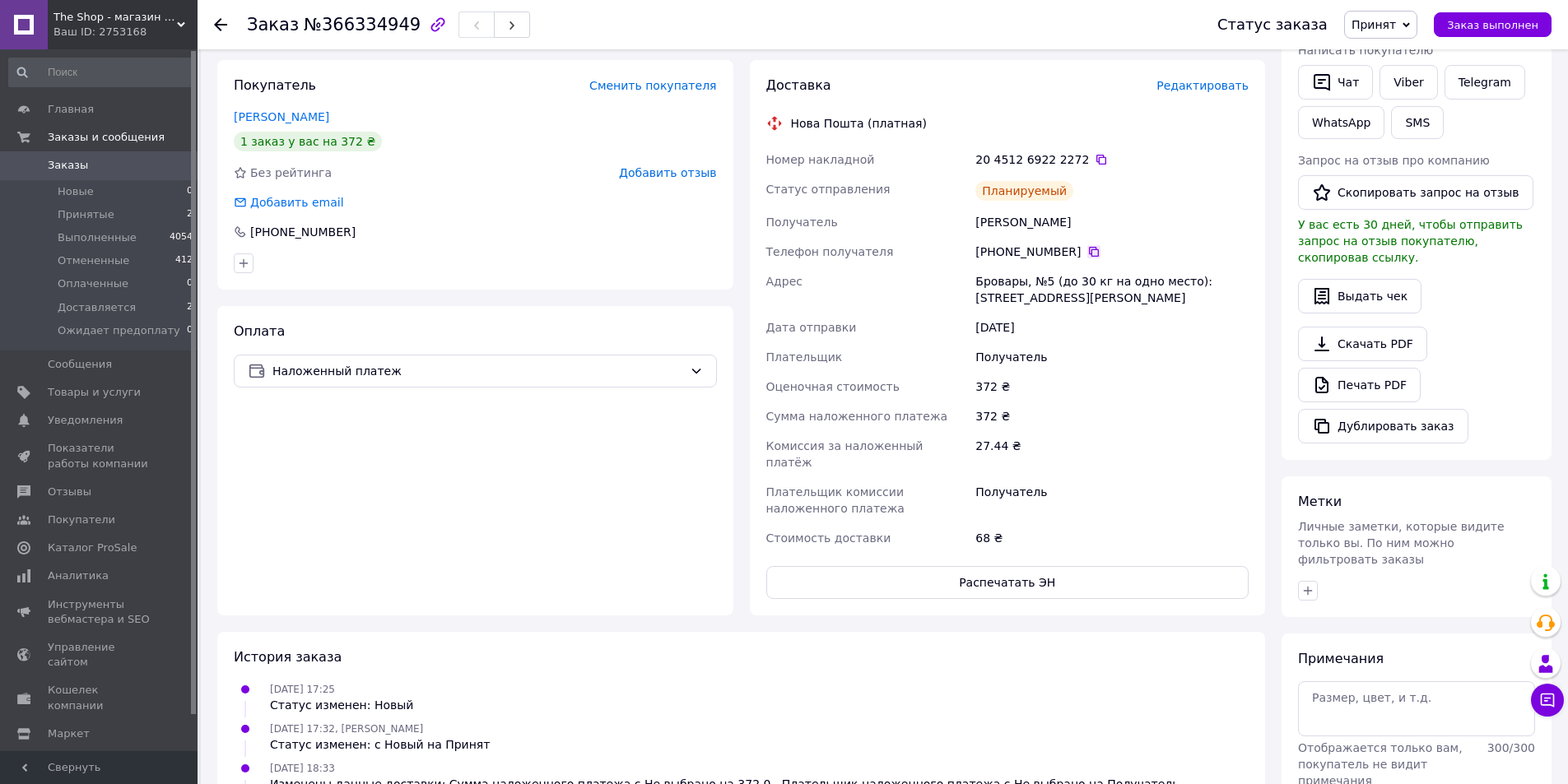
click at [1088, 253] on icon at bounding box center [1094, 251] width 13 height 13
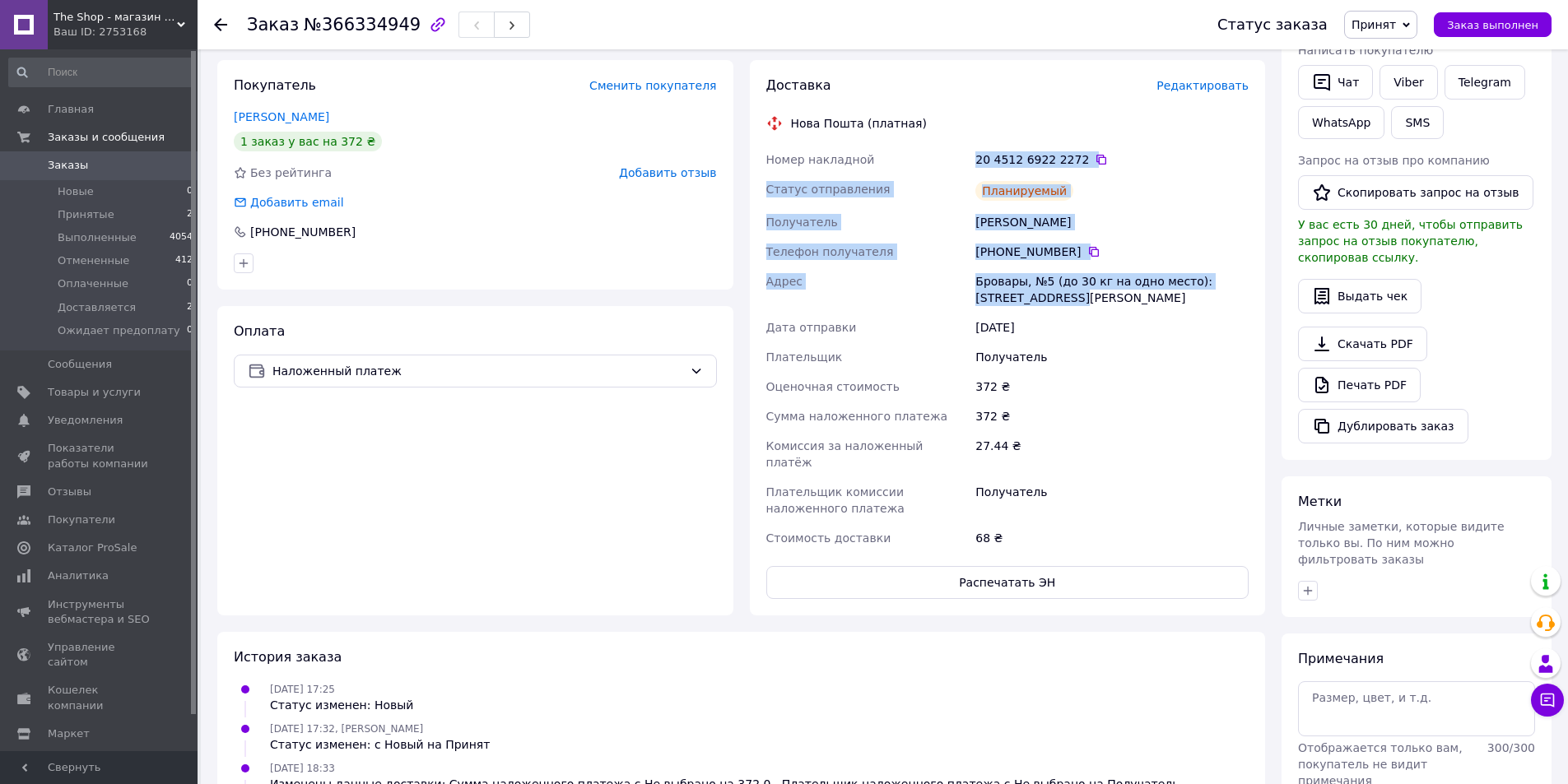
drag, startPoint x: 972, startPoint y: 153, endPoint x: 1063, endPoint y: 296, distance: 169.5
click at [1063, 296] on div "Номер накладной 20 4512 6922 2272   Статус отправления Планируемый Получатель М…" at bounding box center [1008, 348] width 490 height 408
copy div "Номер накладной 20 4512 6922 2272   Статус отправления Планируемый Получатель М…"
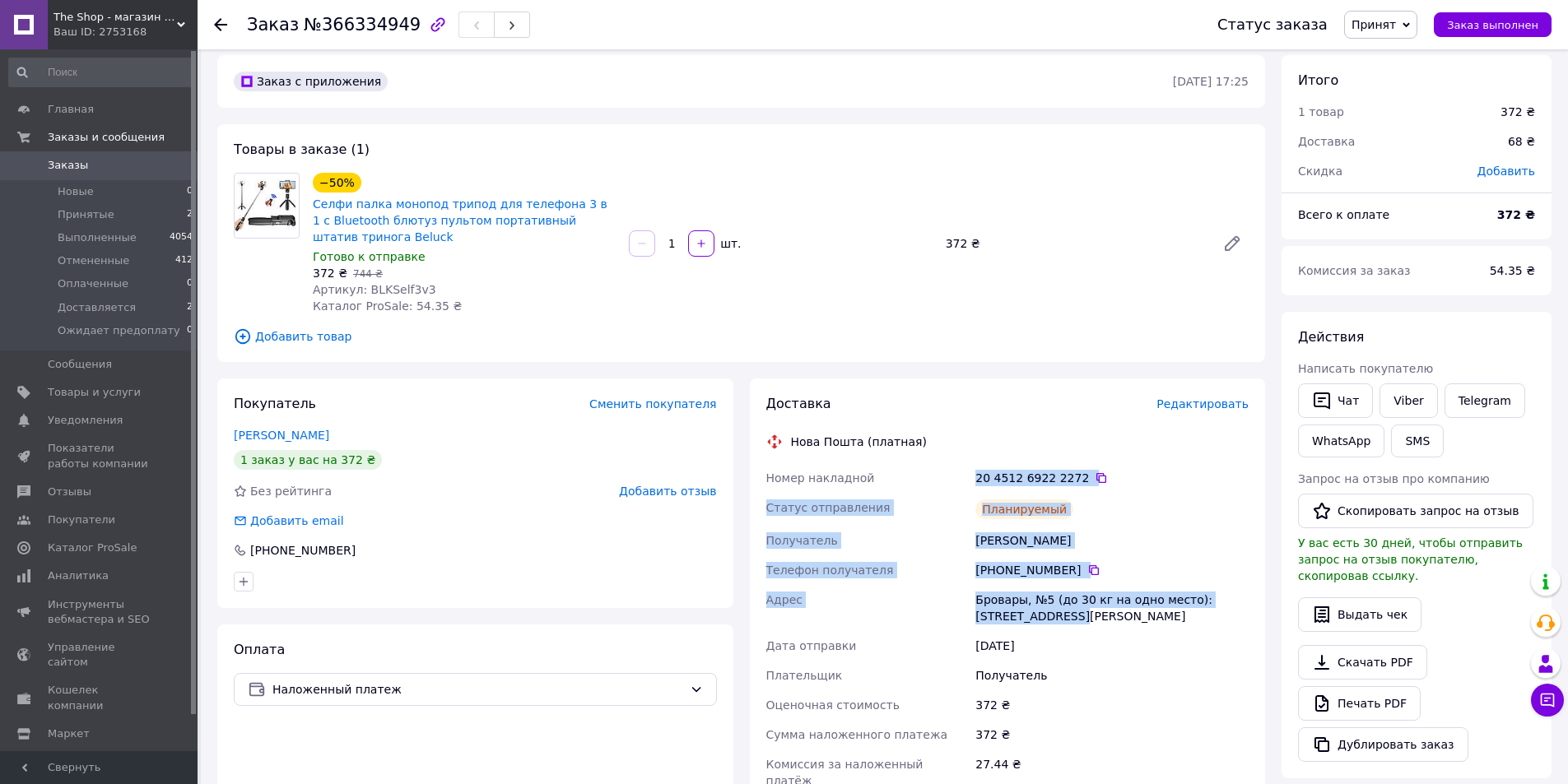
scroll to position [0, 0]
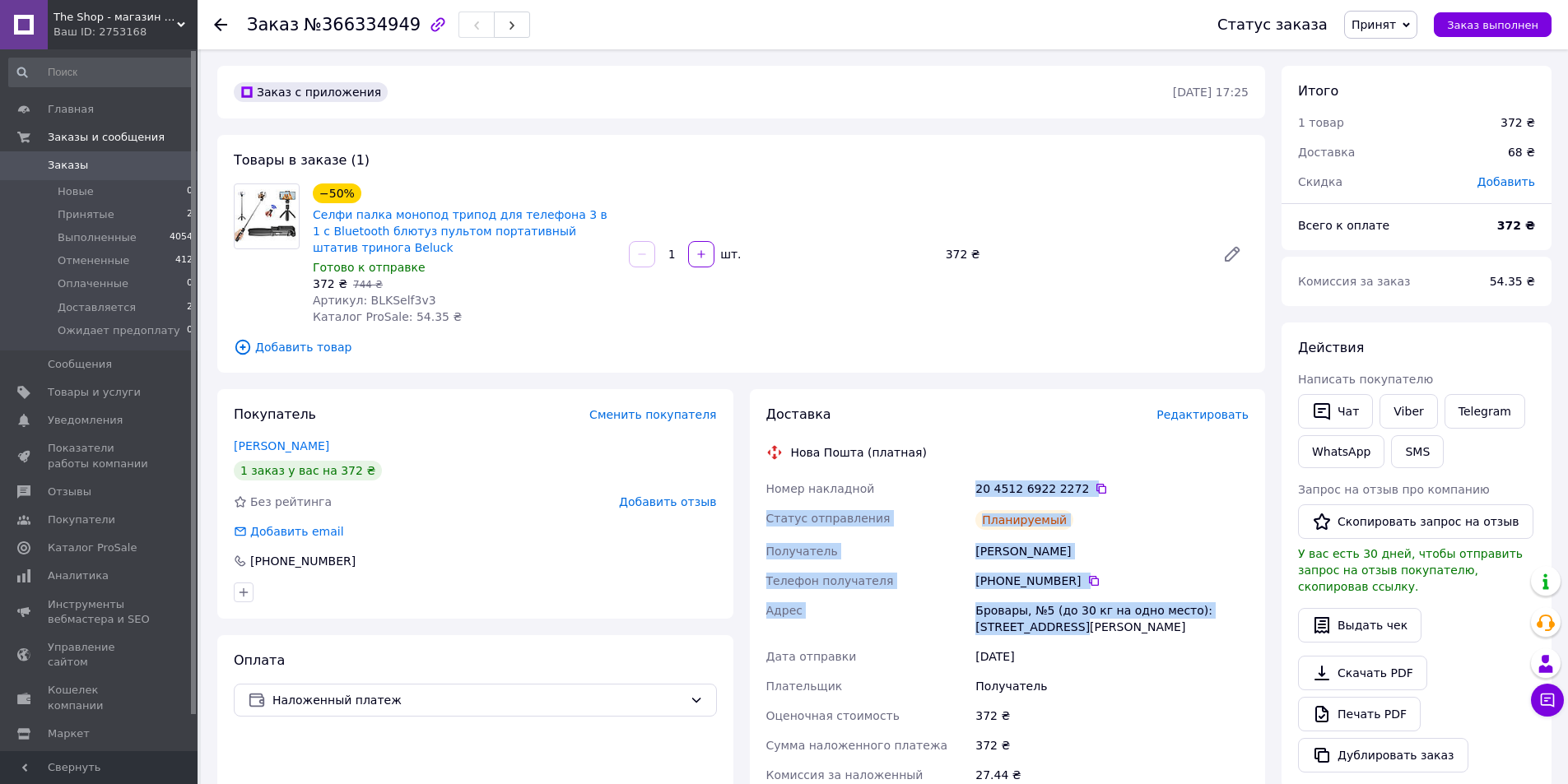
click at [1186, 525] on div "Планируемый" at bounding box center [1111, 519] width 280 height 32
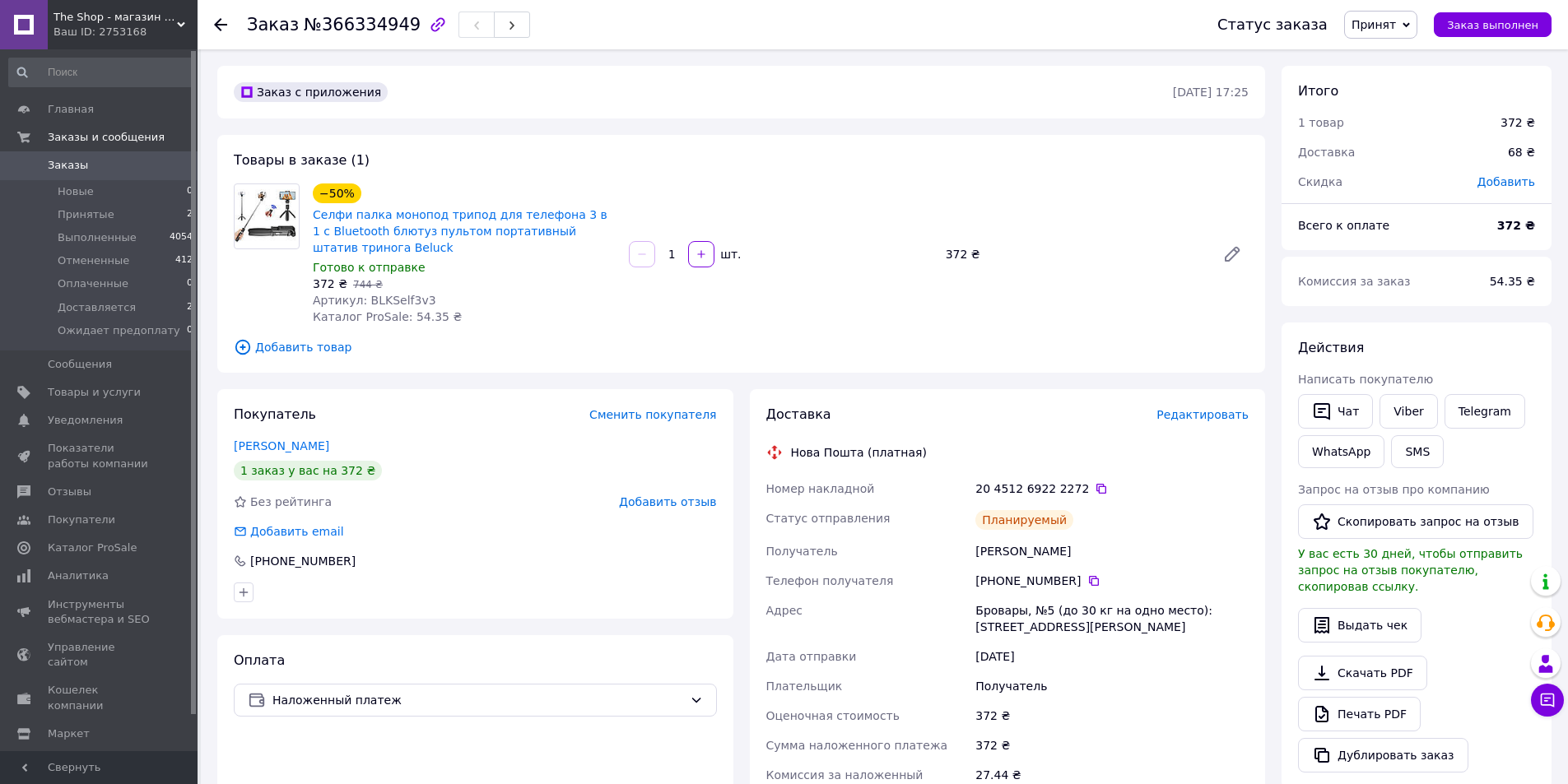
click at [1396, 26] on span "Принят" at bounding box center [1373, 24] width 44 height 13
click at [1393, 134] on li "Доставляется" at bounding box center [1413, 131] width 139 height 25
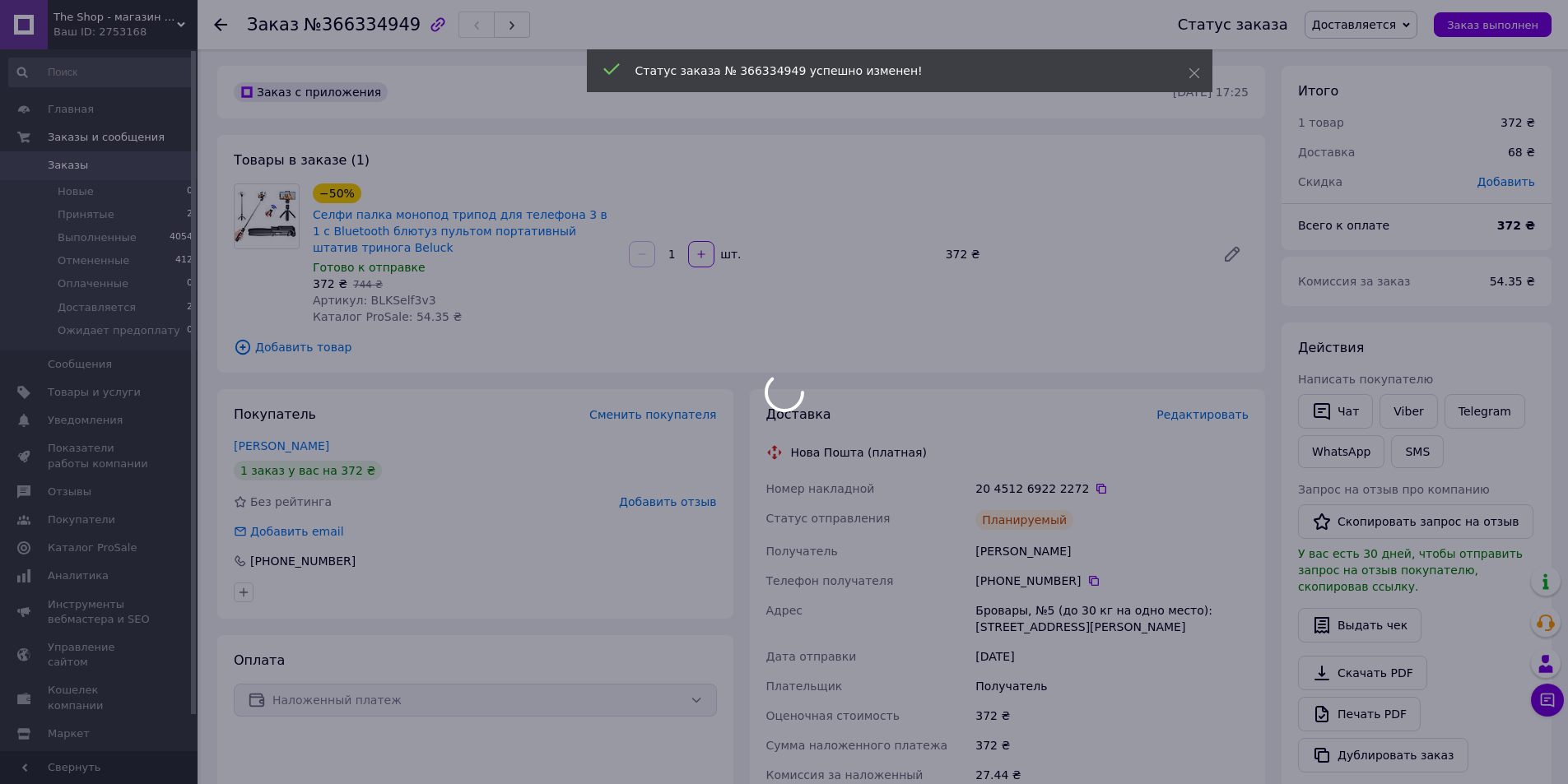
click at [1086, 491] on div at bounding box center [784, 392] width 1568 height 784
